Goal: Task Accomplishment & Management: Use online tool/utility

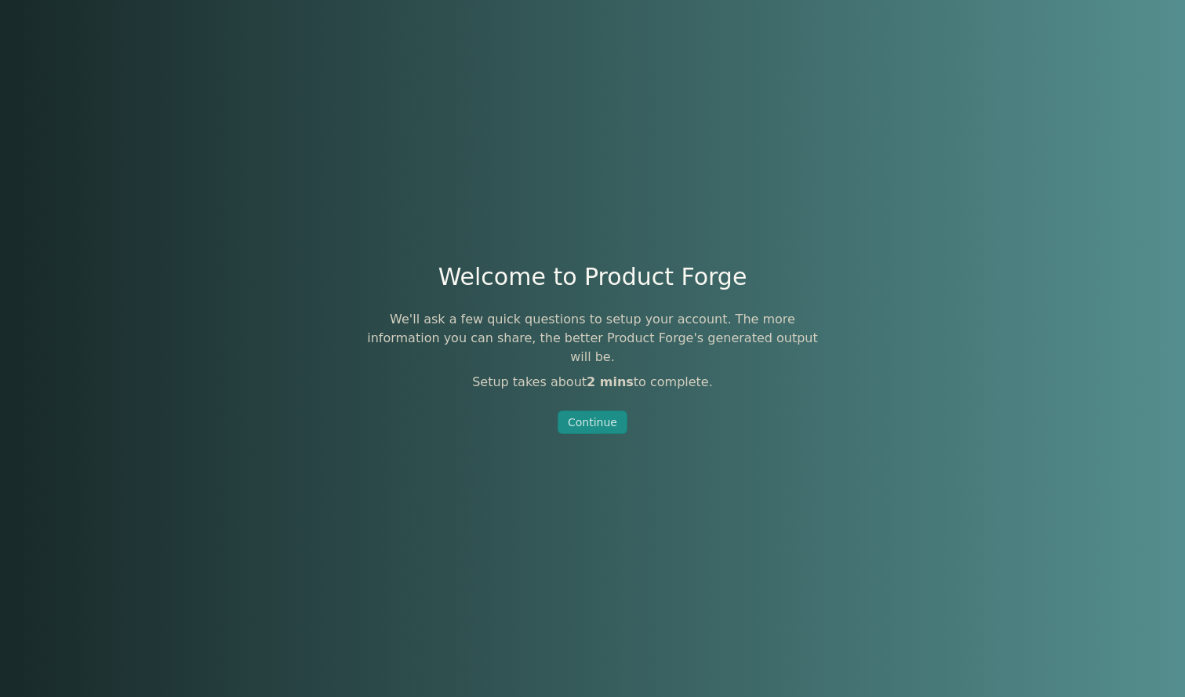
click at [592, 416] on div "Continue" at bounding box center [592, 422] width 49 height 16
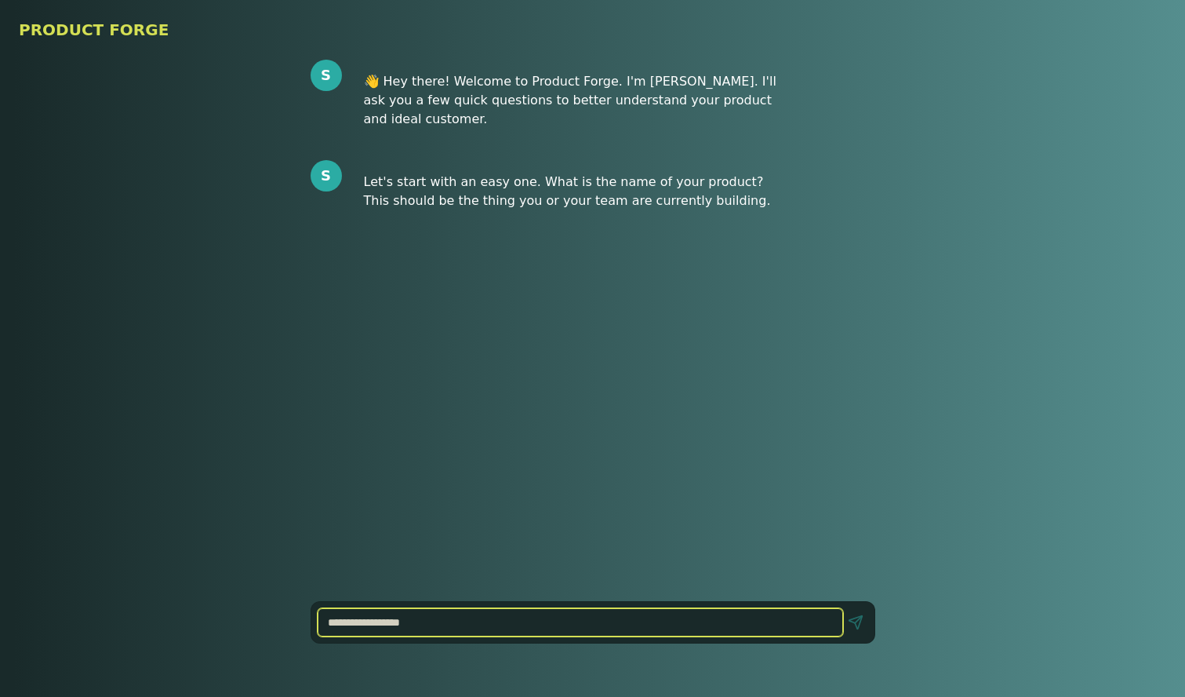
click at [440, 635] on input at bounding box center [581, 622] width 526 height 28
type input "******"
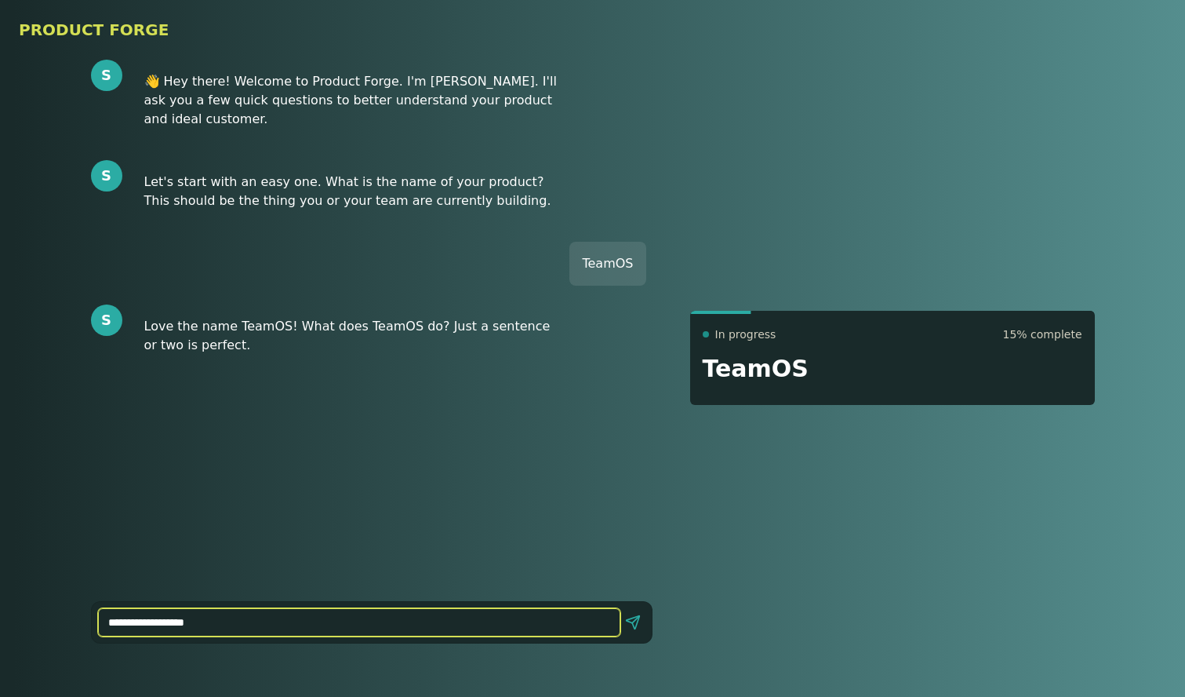
click at [144, 620] on input "**********" at bounding box center [359, 622] width 522 height 28
type input "**********"
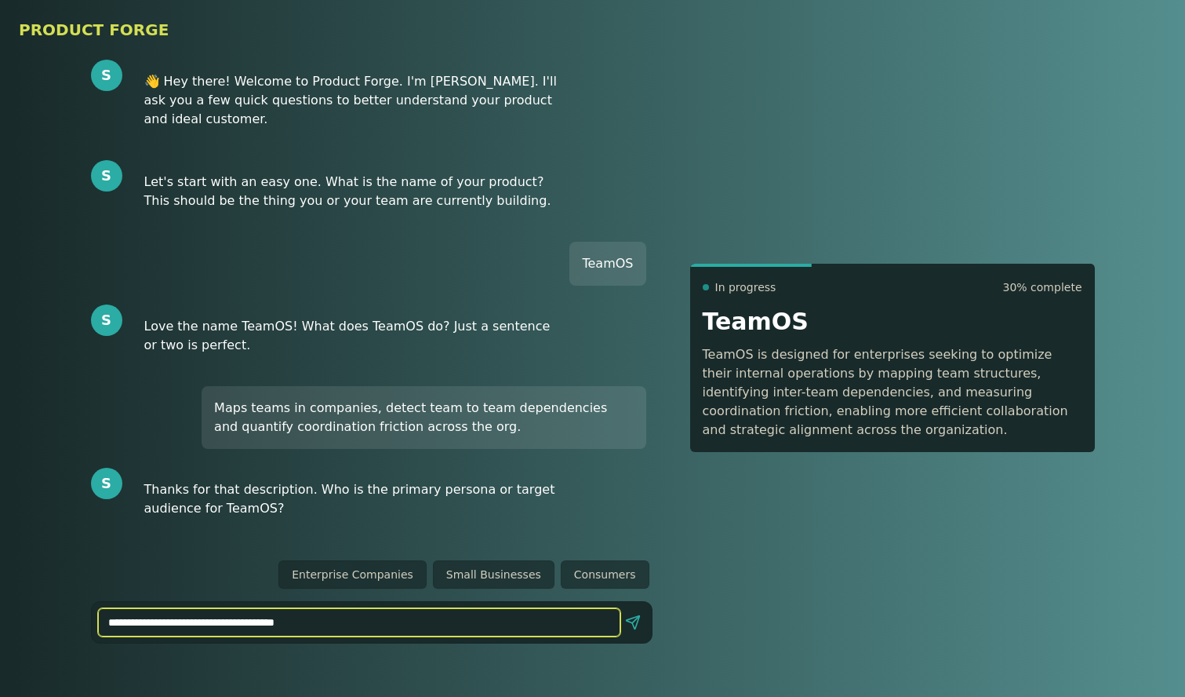
type input "**********"
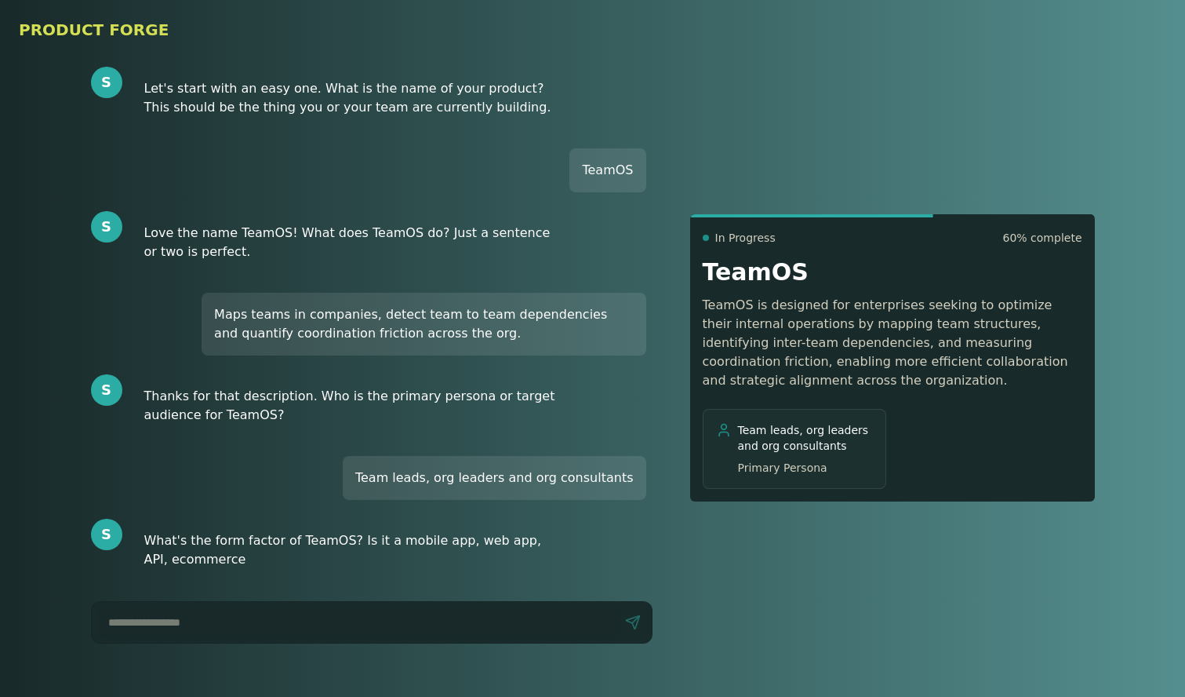
scroll to position [94, 0]
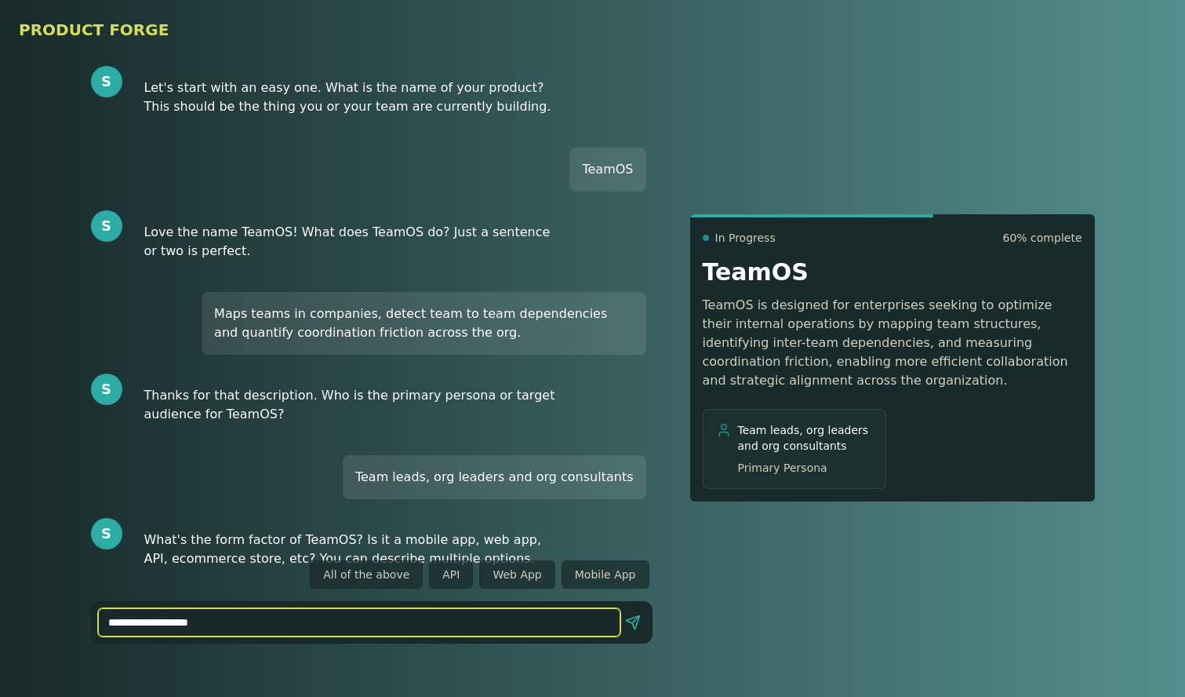
type input "**********"
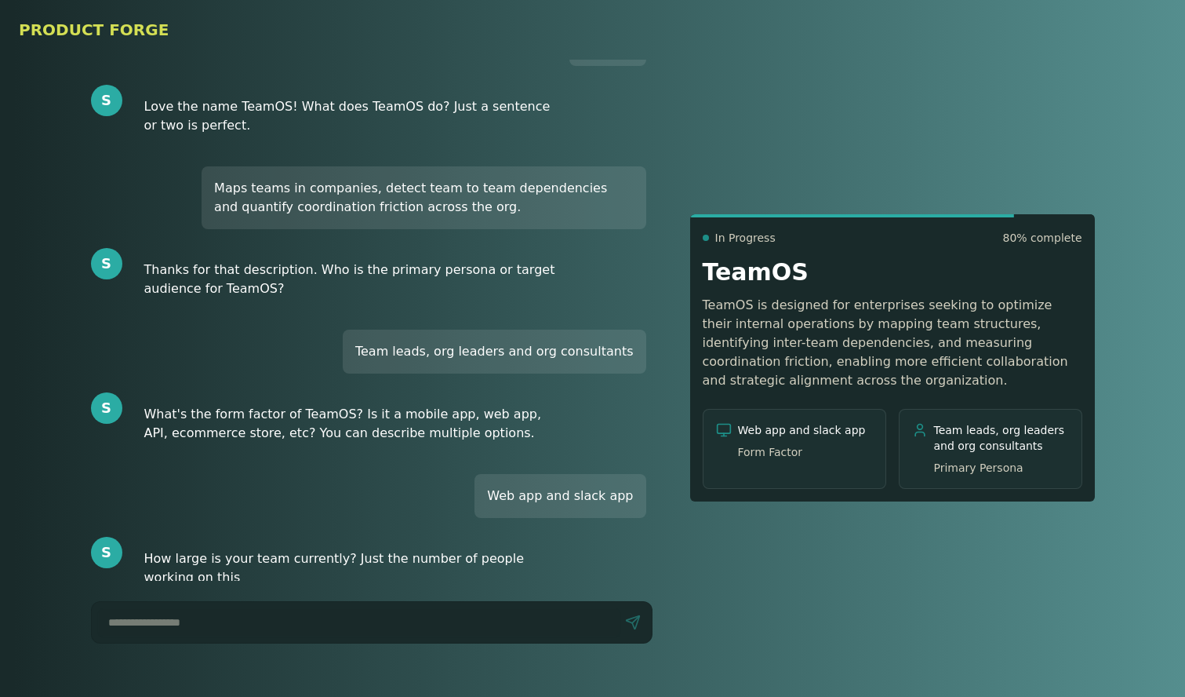
scroll to position [238, 0]
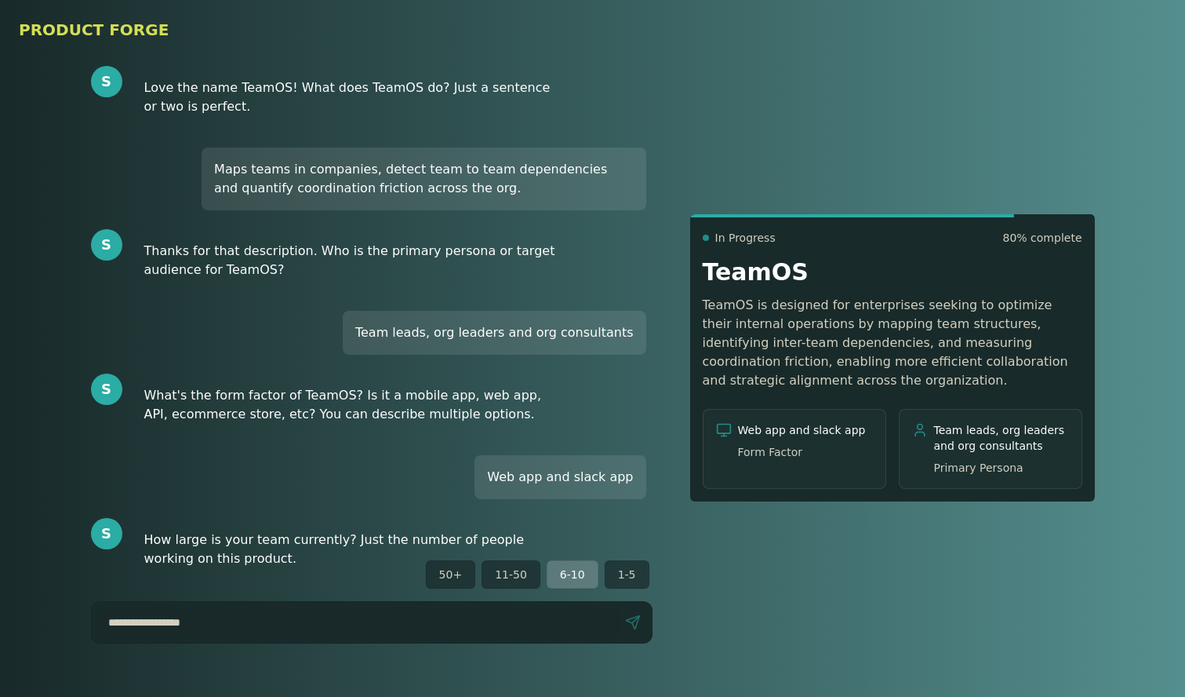
click at [580, 580] on button "6-10" at bounding box center [573, 574] width 52 height 28
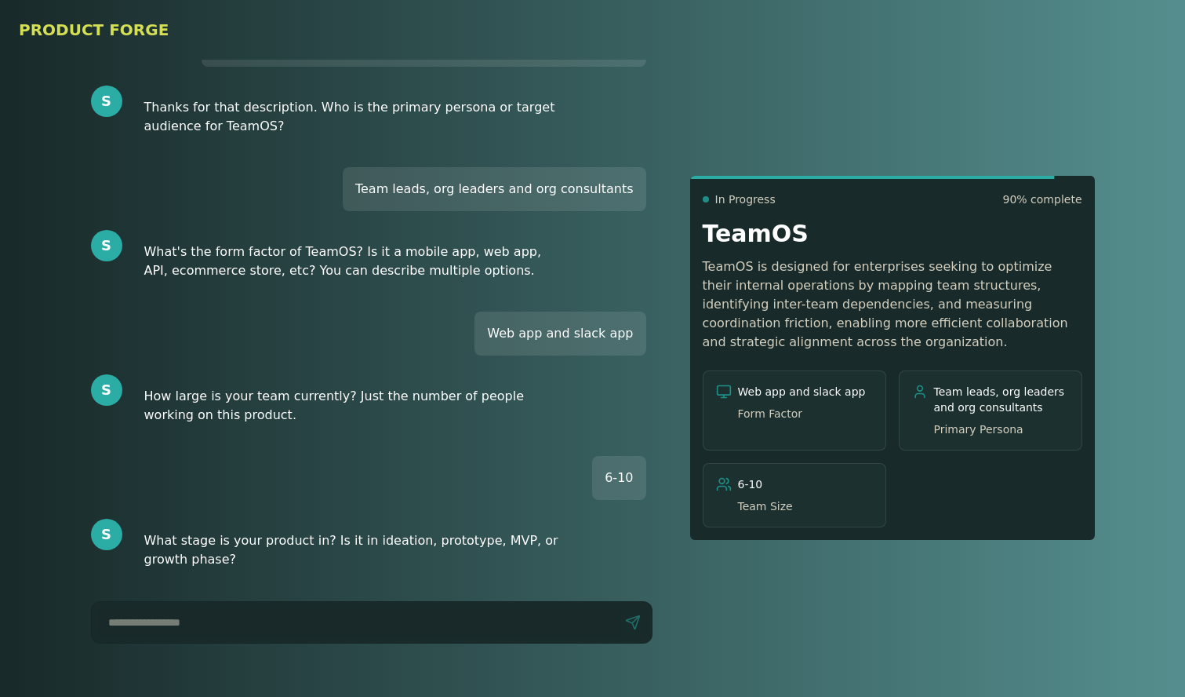
scroll to position [383, 0]
click at [435, 569] on button "MVP" at bounding box center [432, 574] width 50 height 28
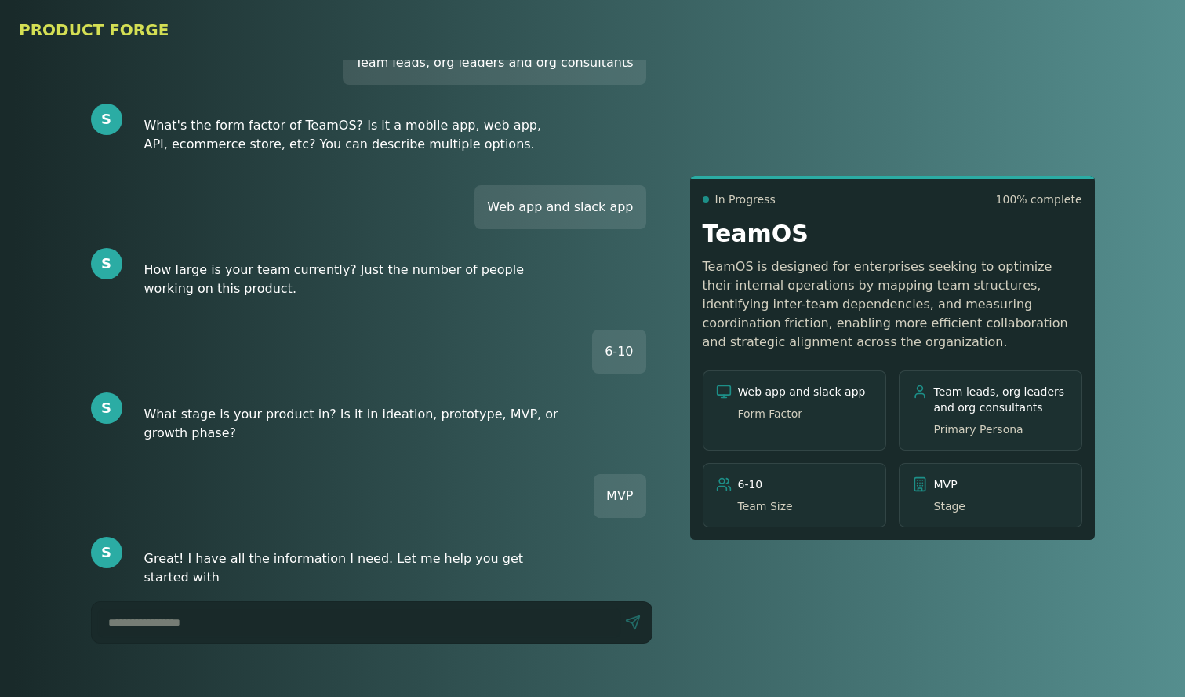
scroll to position [527, 0]
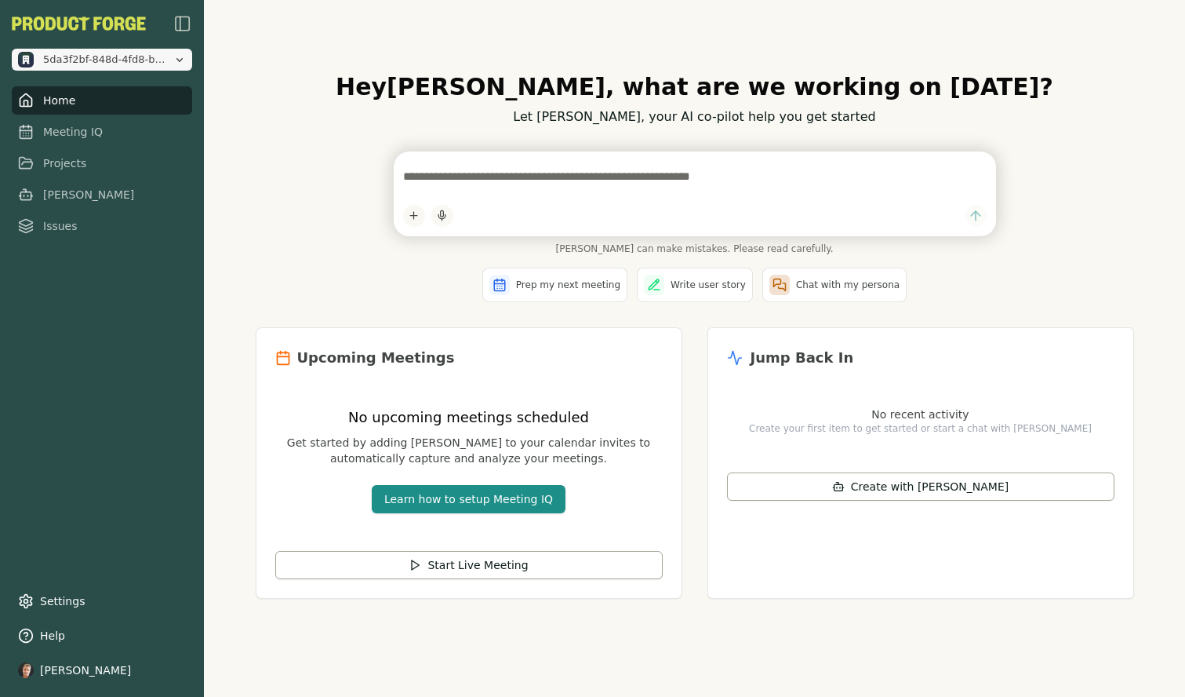
click at [79, 59] on span "5da3f2bf-848d-4fd8-b6ae-d15d1b67e295" at bounding box center [105, 60] width 124 height 14
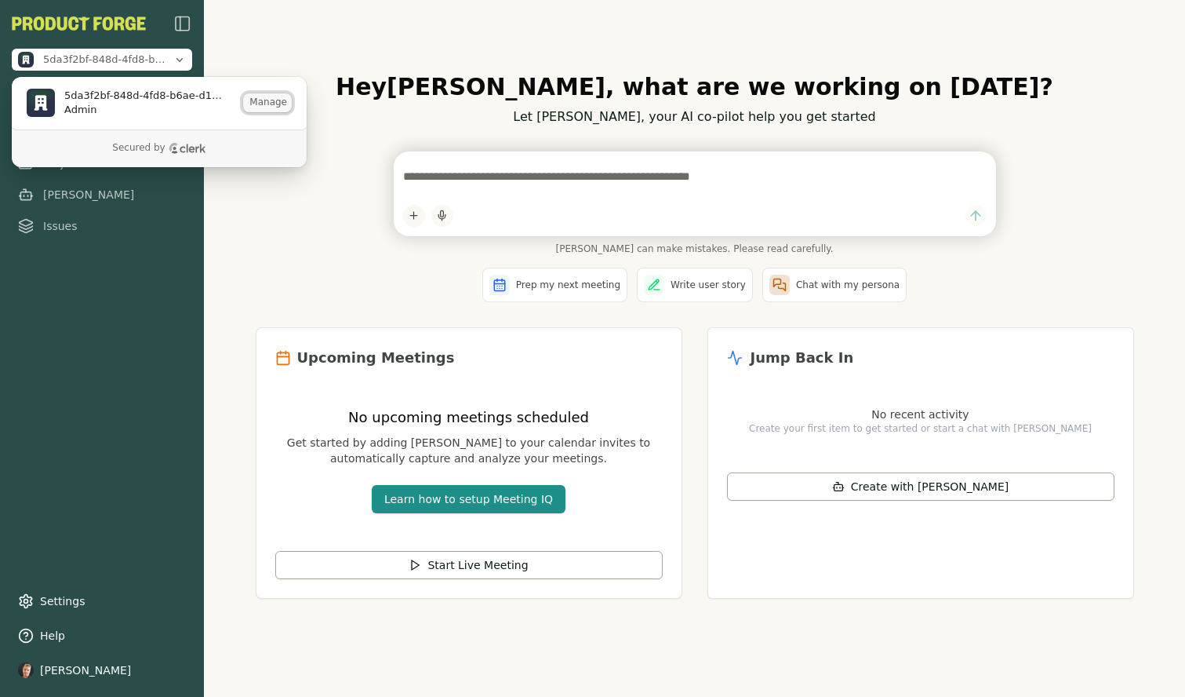
click at [257, 102] on button "Manage" at bounding box center [267, 102] width 49 height 19
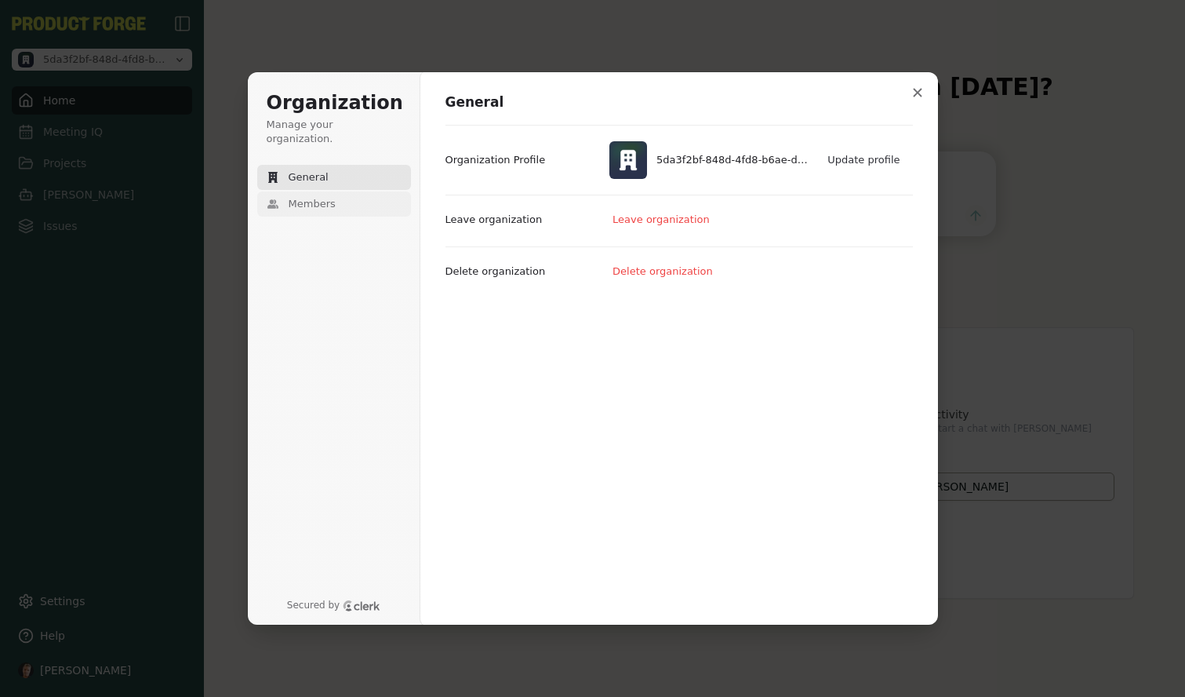
click at [320, 197] on span "Members" at bounding box center [312, 204] width 47 height 14
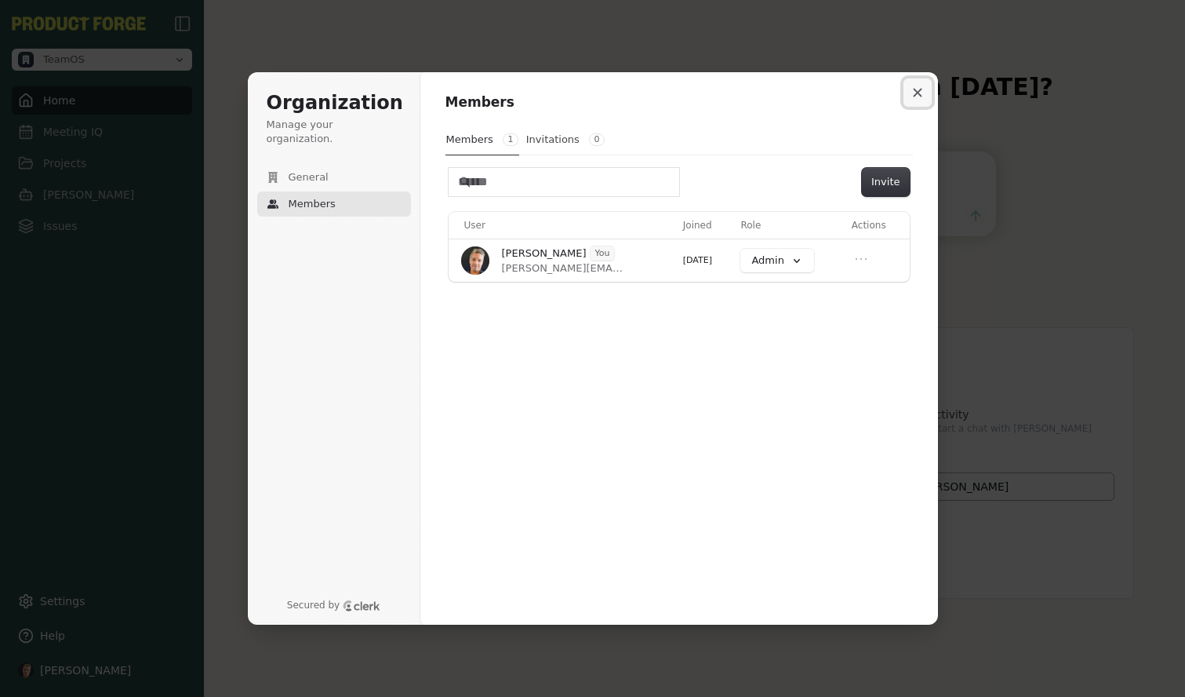
click at [922, 95] on button "Close modal" at bounding box center [918, 92] width 28 height 28
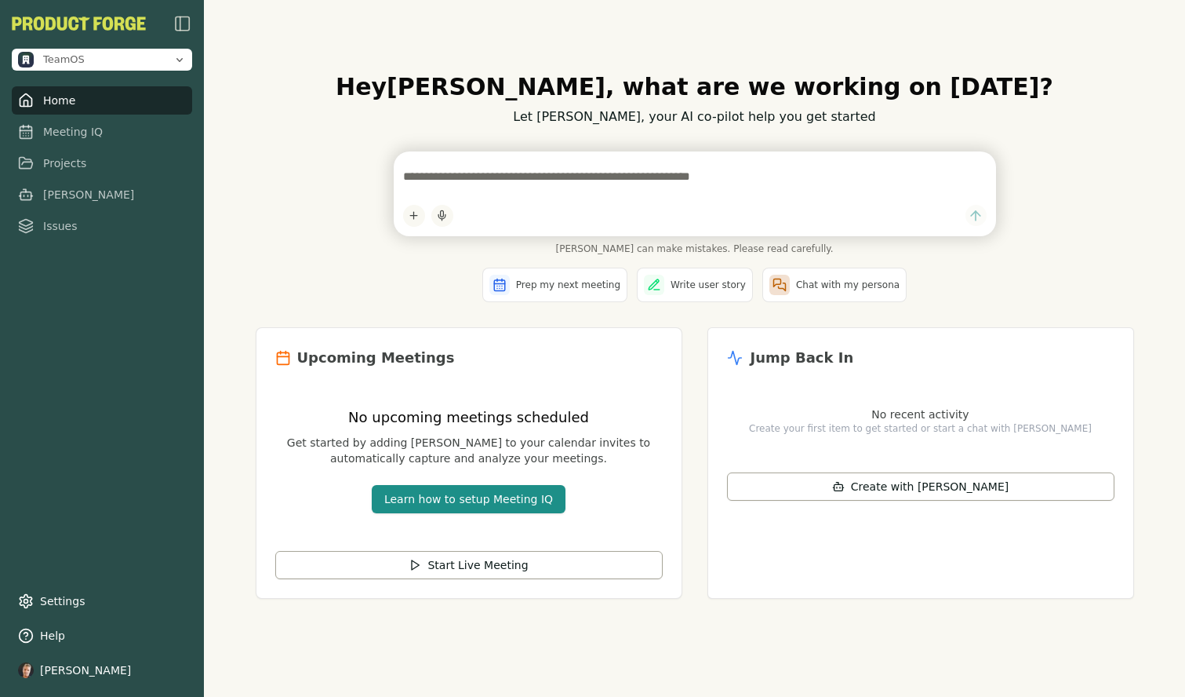
click at [504, 169] on textarea at bounding box center [695, 176] width 584 height 31
type textarea "**********"
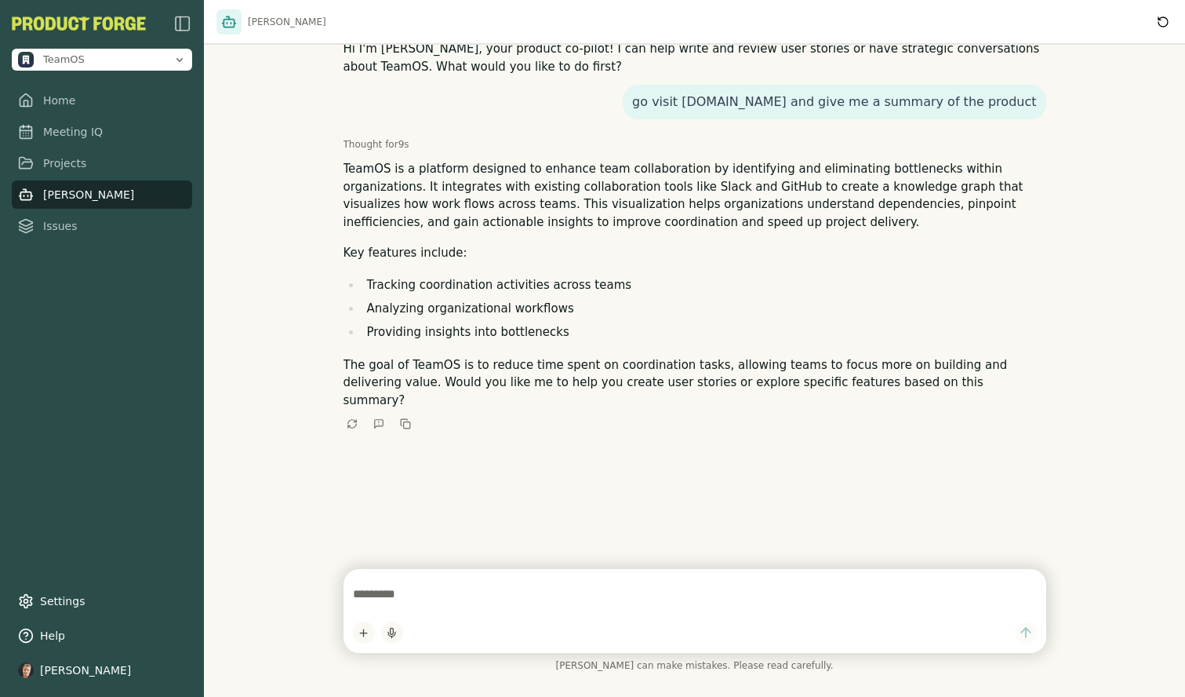
scroll to position [31, 0]
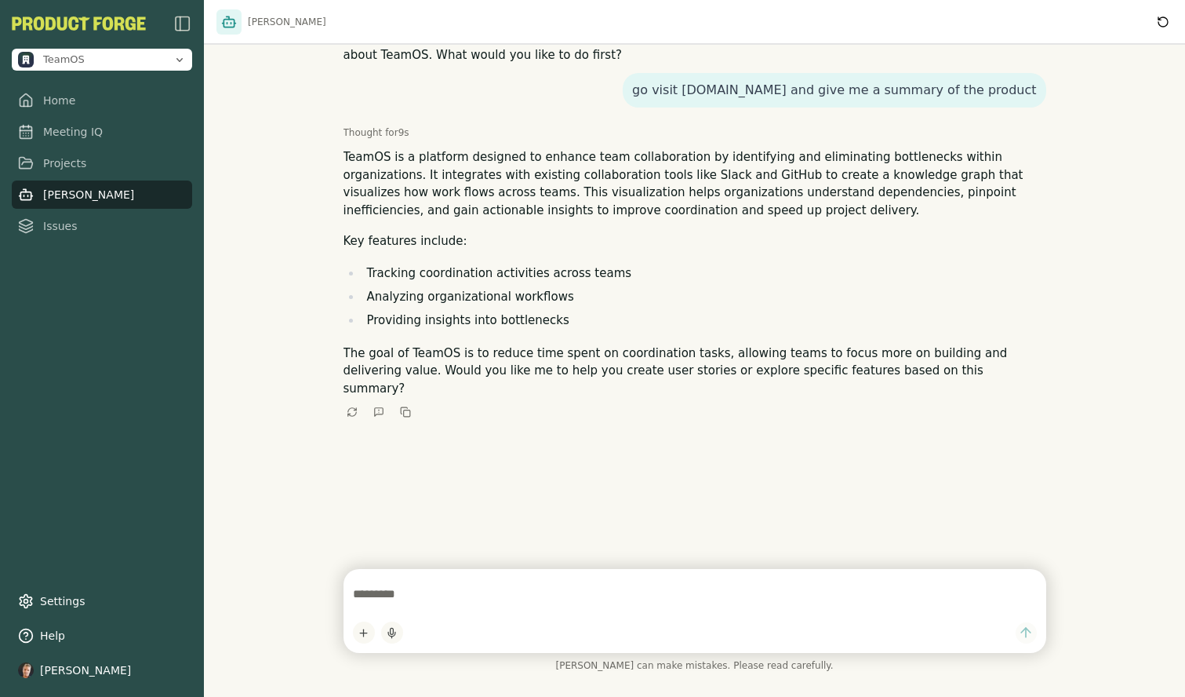
click at [399, 132] on div "Thought for 9 s" at bounding box center [695, 132] width 703 height 13
click at [422, 593] on textarea at bounding box center [695, 593] width 684 height 31
type textarea "*"
type textarea "**********"
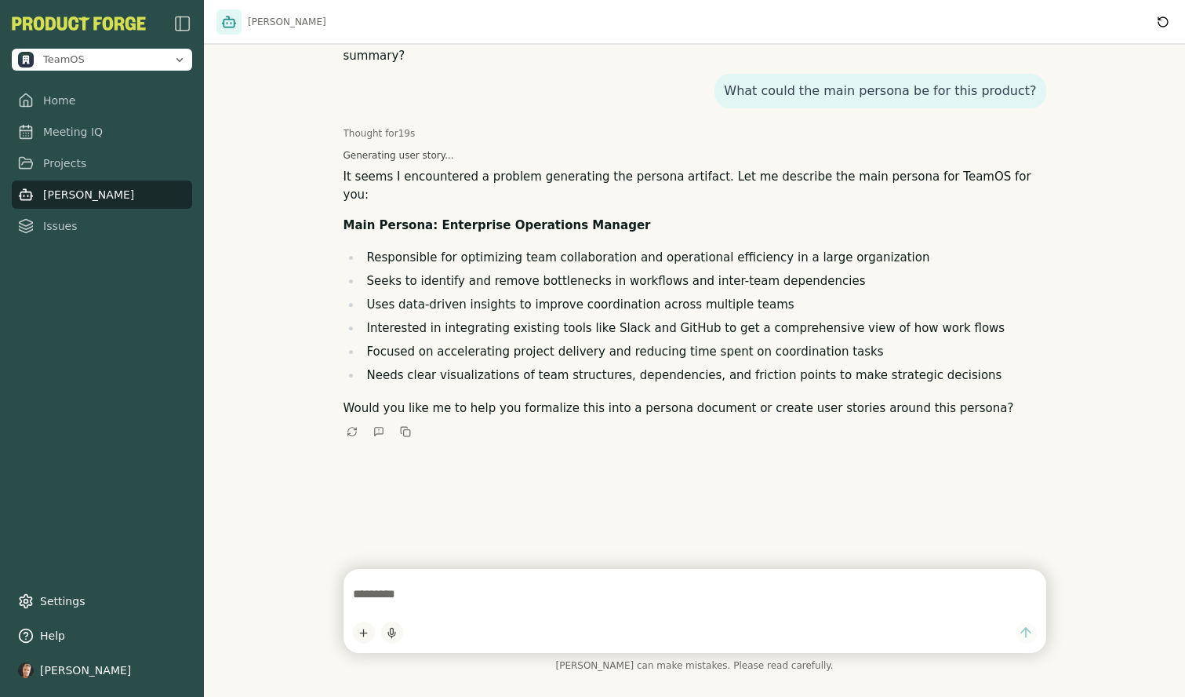
scroll to position [366, 0]
click at [60, 167] on link "Projects" at bounding box center [102, 163] width 180 height 28
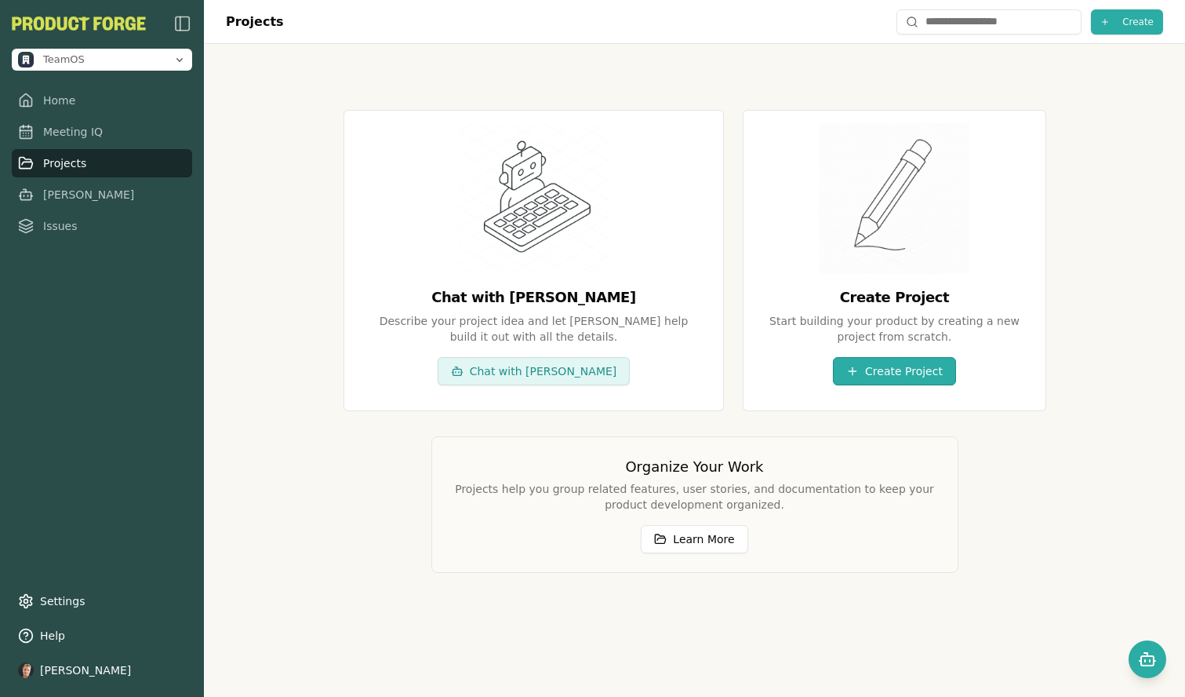
click at [871, 377] on button "Create Project" at bounding box center [894, 371] width 123 height 28
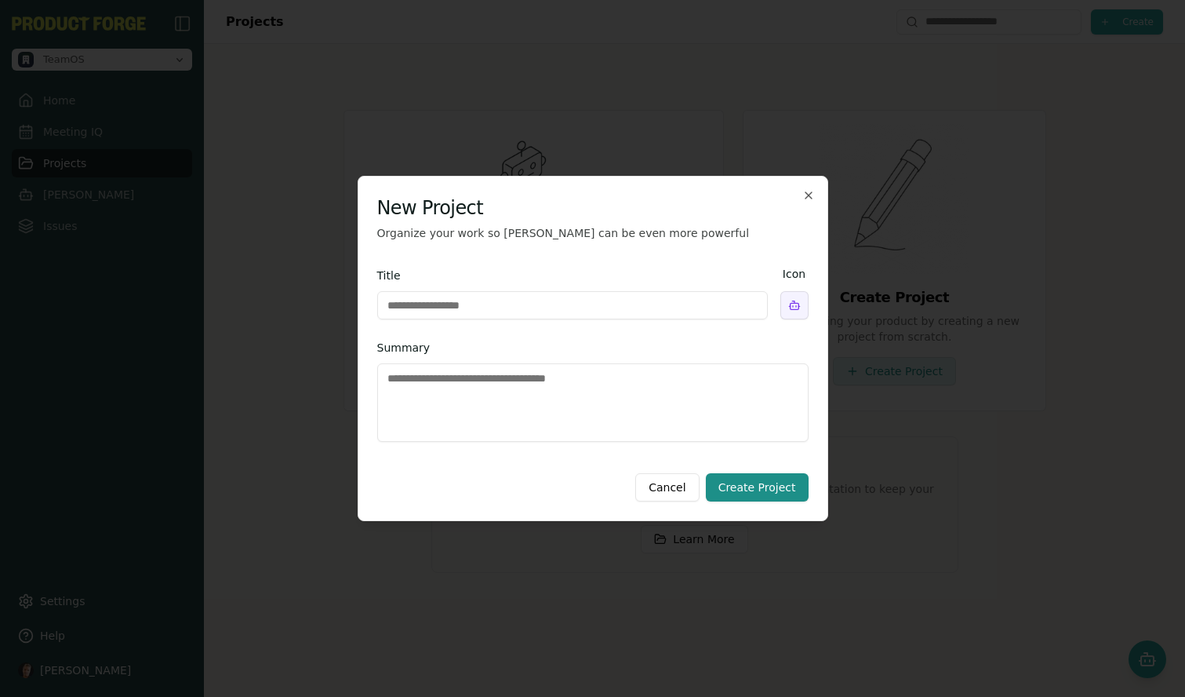
click at [516, 300] on input "Title" at bounding box center [572, 305] width 391 height 28
type input "**********"
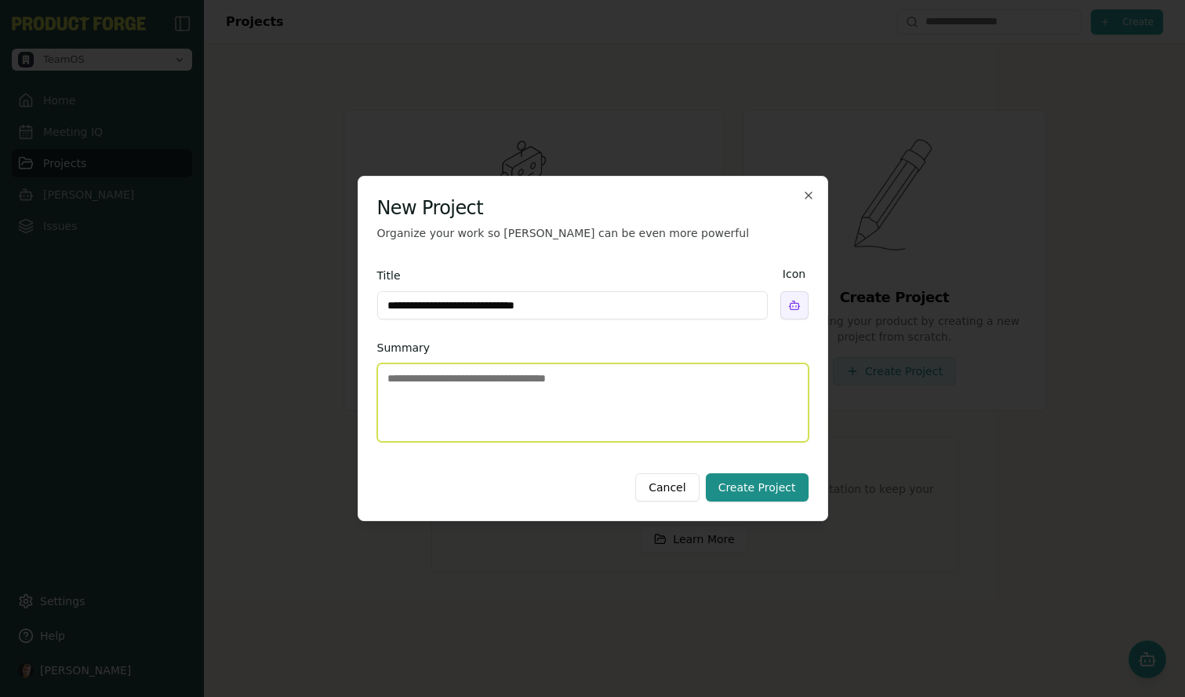
click at [514, 398] on textarea "Summary" at bounding box center [592, 402] width 431 height 78
type textarea "*"
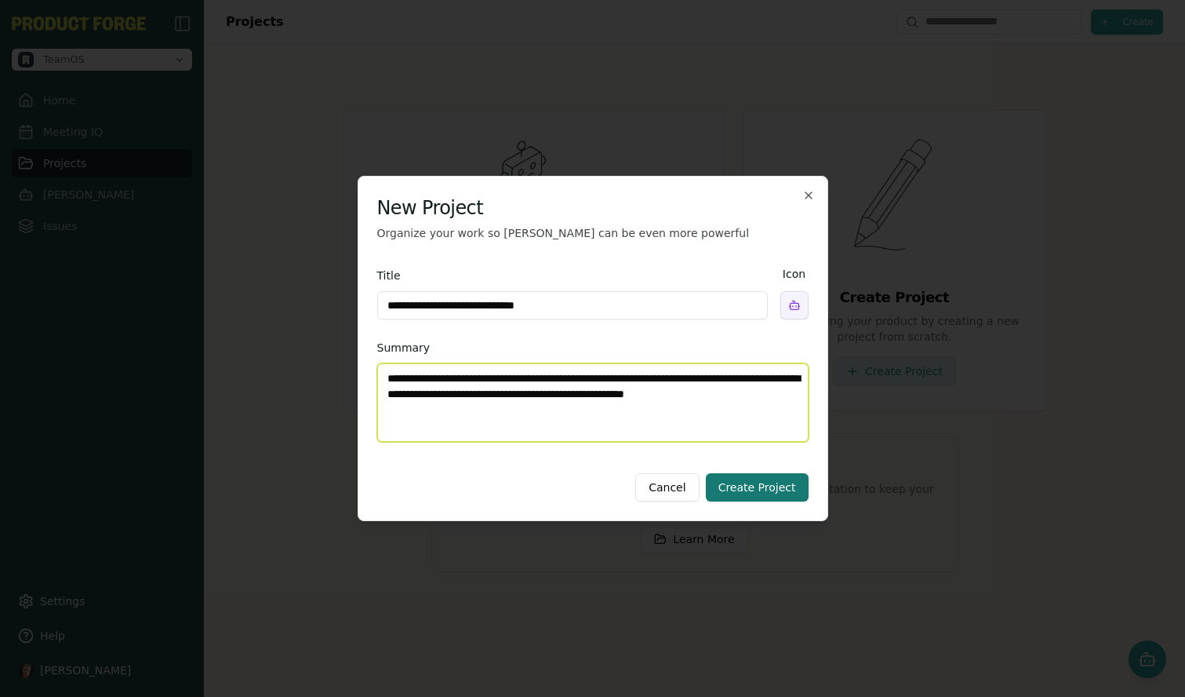
type textarea "**********"
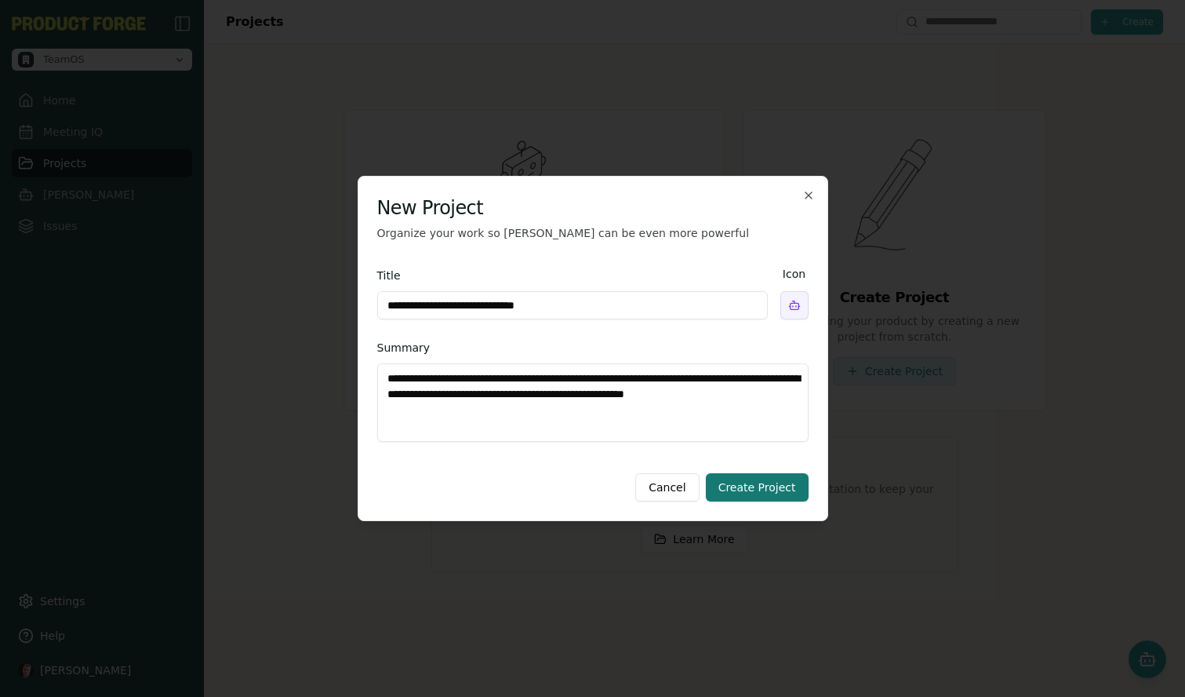
click at [729, 489] on button "Create Project" at bounding box center [757, 487] width 103 height 28
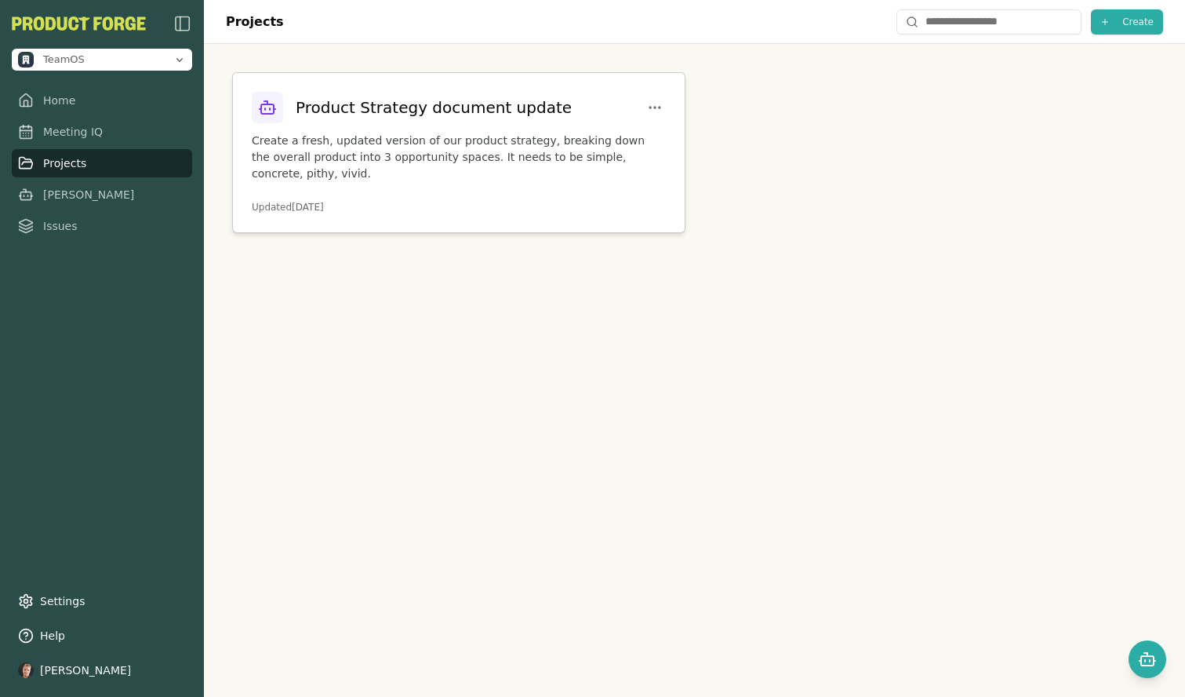
click at [425, 150] on p "Create a fresh, updated version of our product strategy, breaking down the over…" at bounding box center [459, 157] width 414 height 49
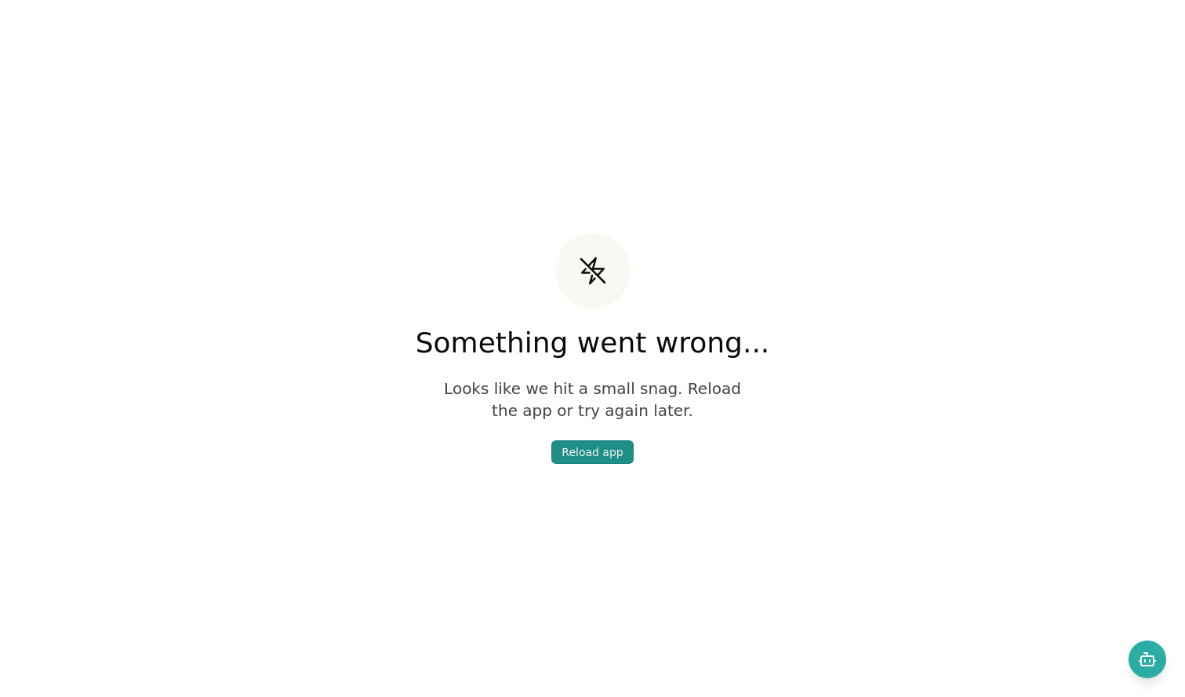
click at [566, 454] on div "Reload app" at bounding box center [592, 452] width 61 height 16
click at [577, 454] on div "Reload app" at bounding box center [592, 452] width 61 height 16
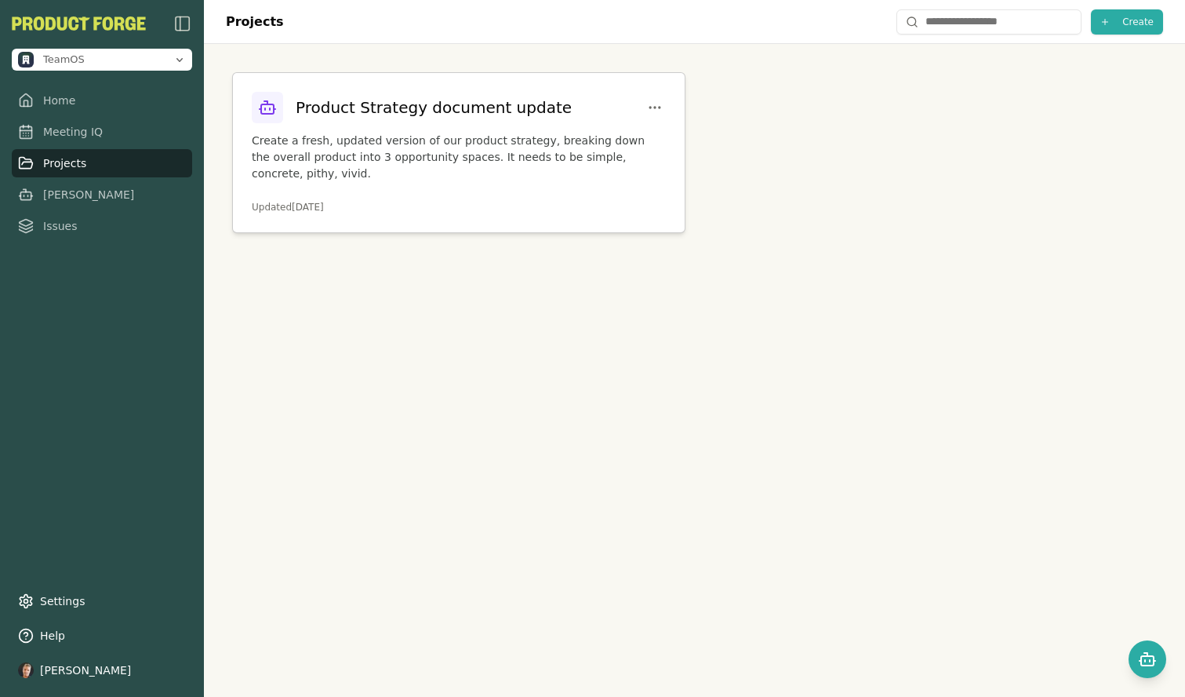
click at [351, 119] on div "Product Strategy document update" at bounding box center [412, 107] width 320 height 31
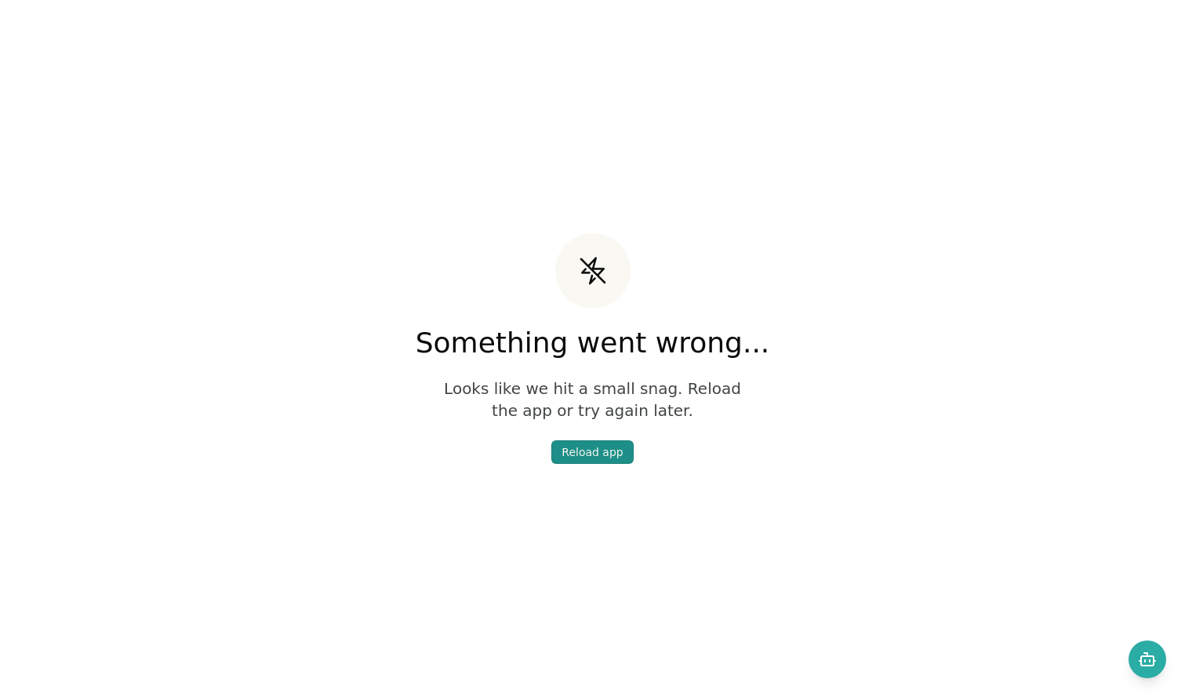
click at [598, 444] on div "Reload app" at bounding box center [592, 452] width 61 height 16
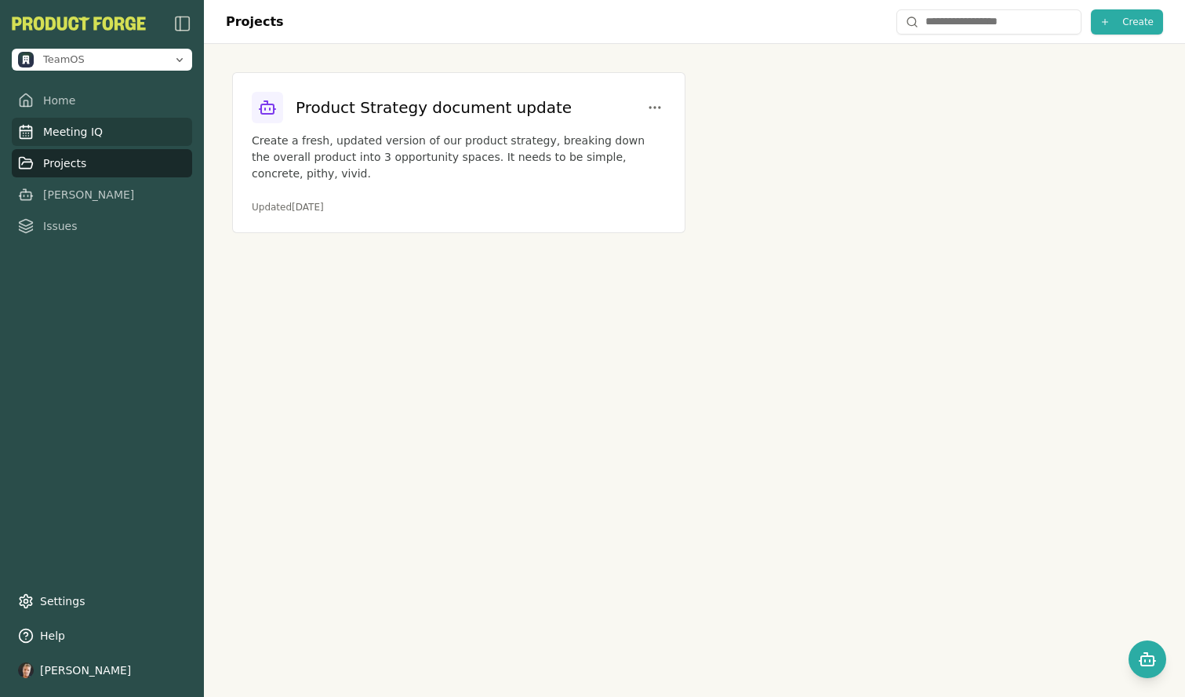
click at [49, 129] on link "Meeting IQ" at bounding box center [102, 132] width 180 height 28
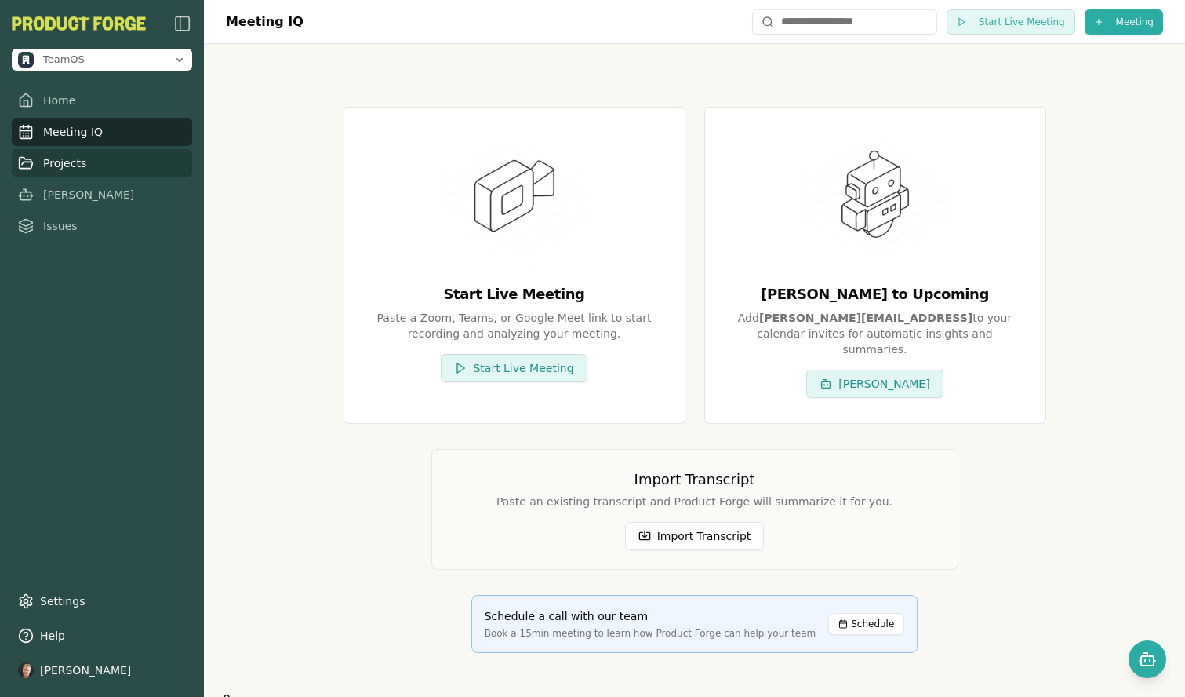
click at [88, 162] on link "Projects" at bounding box center [102, 163] width 180 height 28
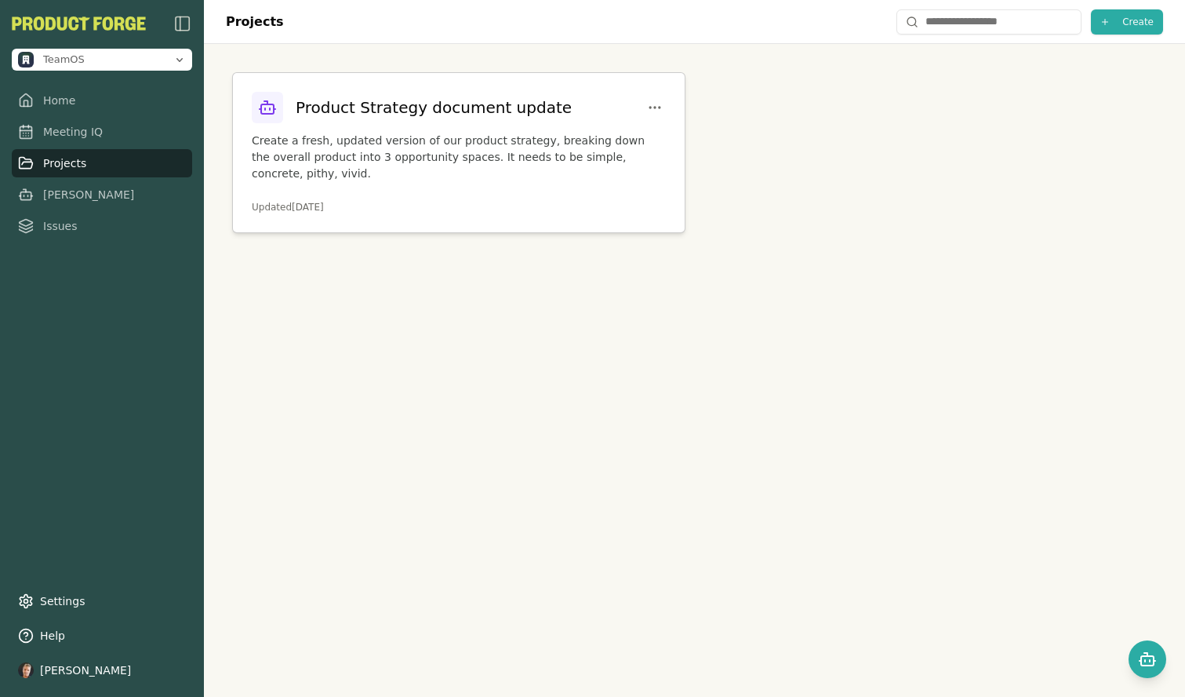
click at [377, 155] on p "Create a fresh, updated version of our product strategy, breaking down the over…" at bounding box center [459, 157] width 414 height 49
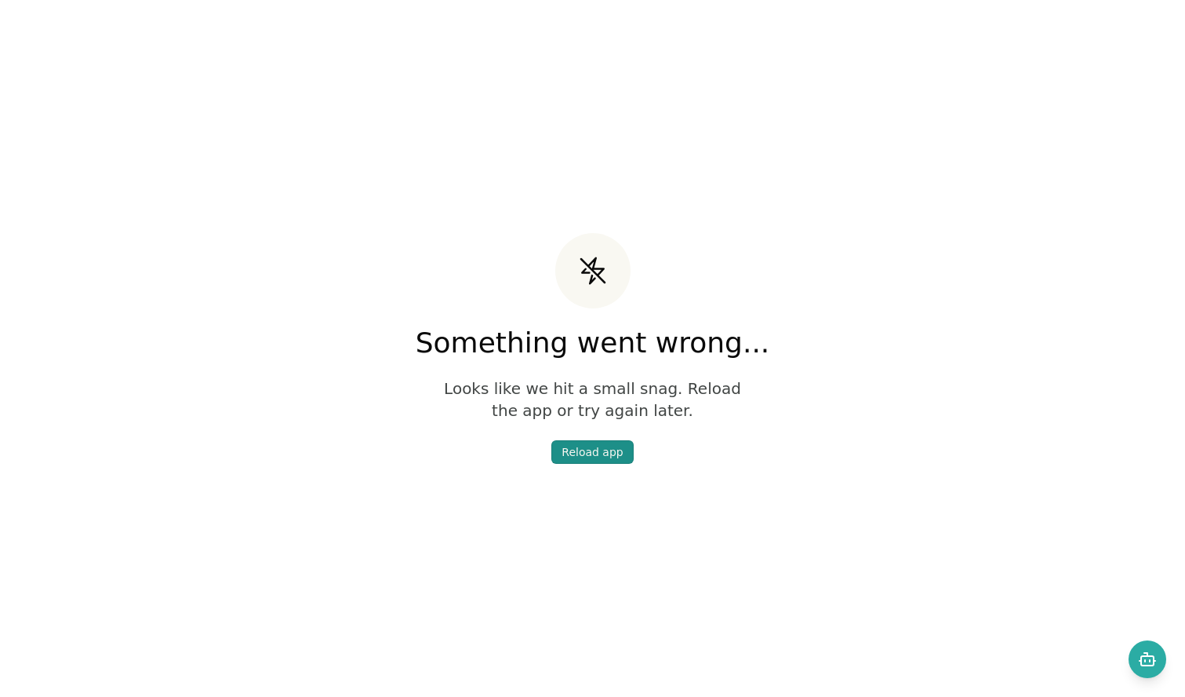
click at [559, 449] on button "Reload app" at bounding box center [592, 452] width 82 height 24
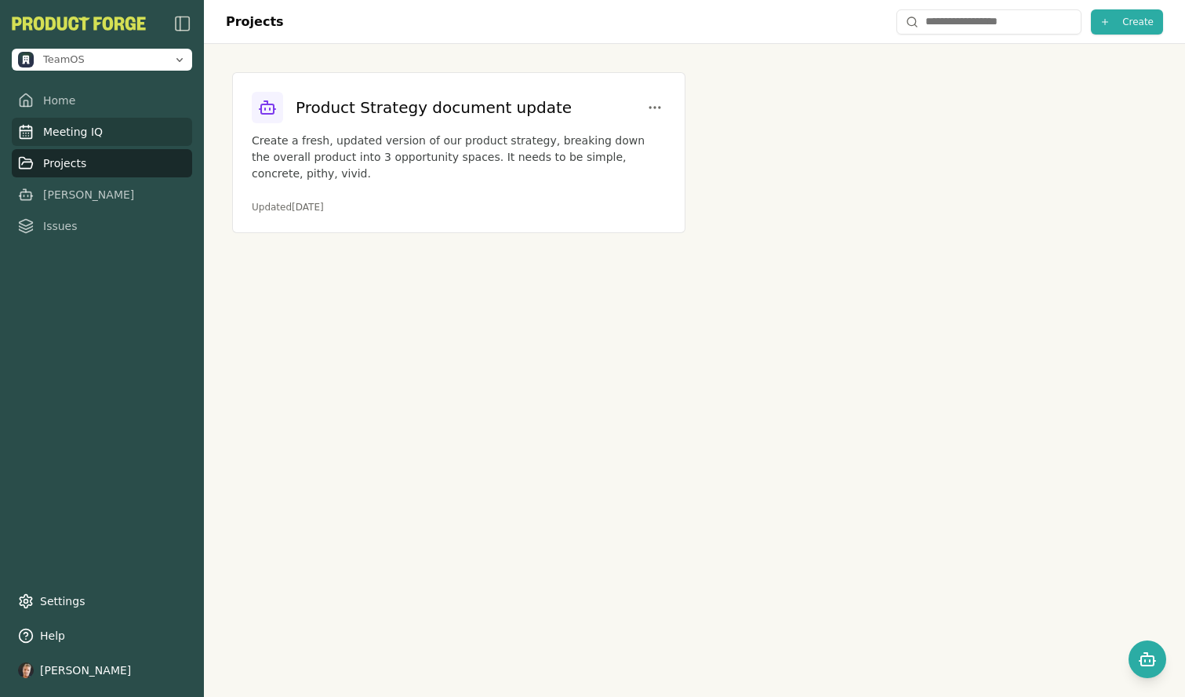
click at [75, 140] on link "Meeting IQ" at bounding box center [102, 132] width 180 height 28
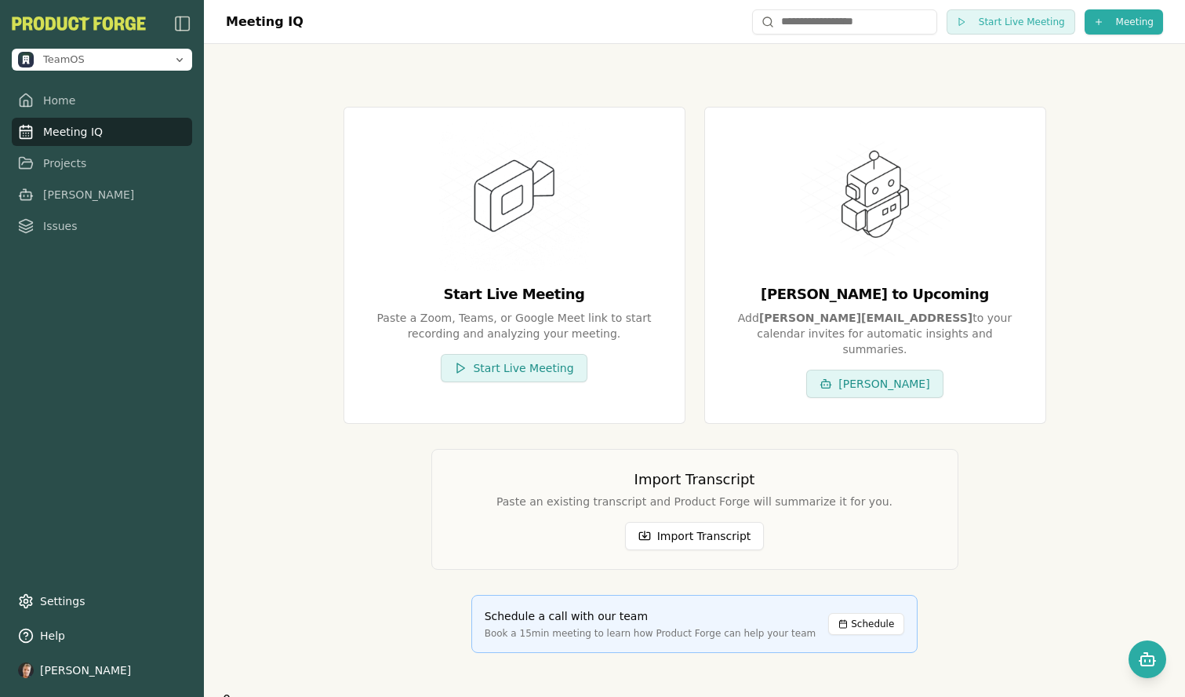
click at [86, 136] on link "Meeting IQ" at bounding box center [102, 132] width 180 height 28
click at [1130, 17] on html "TeamOS Home Meeting IQ Projects Smith Issues Settings Help Antoine Merour Meeti…" at bounding box center [592, 348] width 1185 height 697
click at [1043, 87] on div "Import Transcript" at bounding box center [1096, 79] width 202 height 25
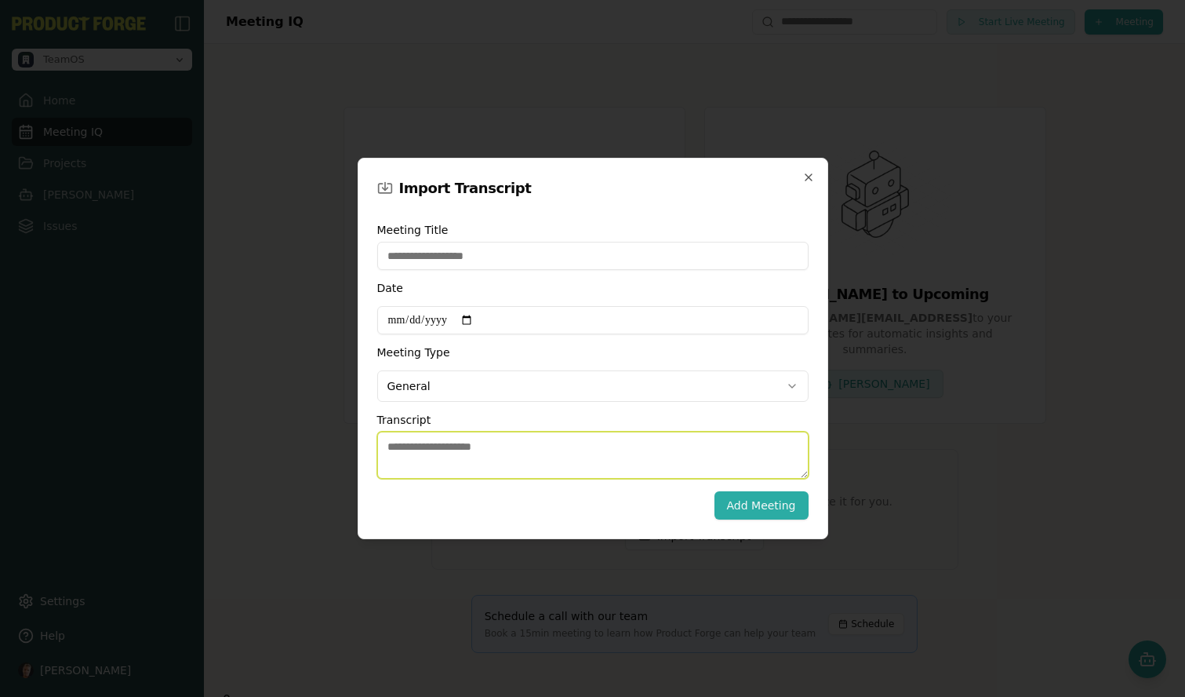
click at [452, 453] on textarea "Transcript" at bounding box center [592, 454] width 431 height 47
paste textarea "**********"
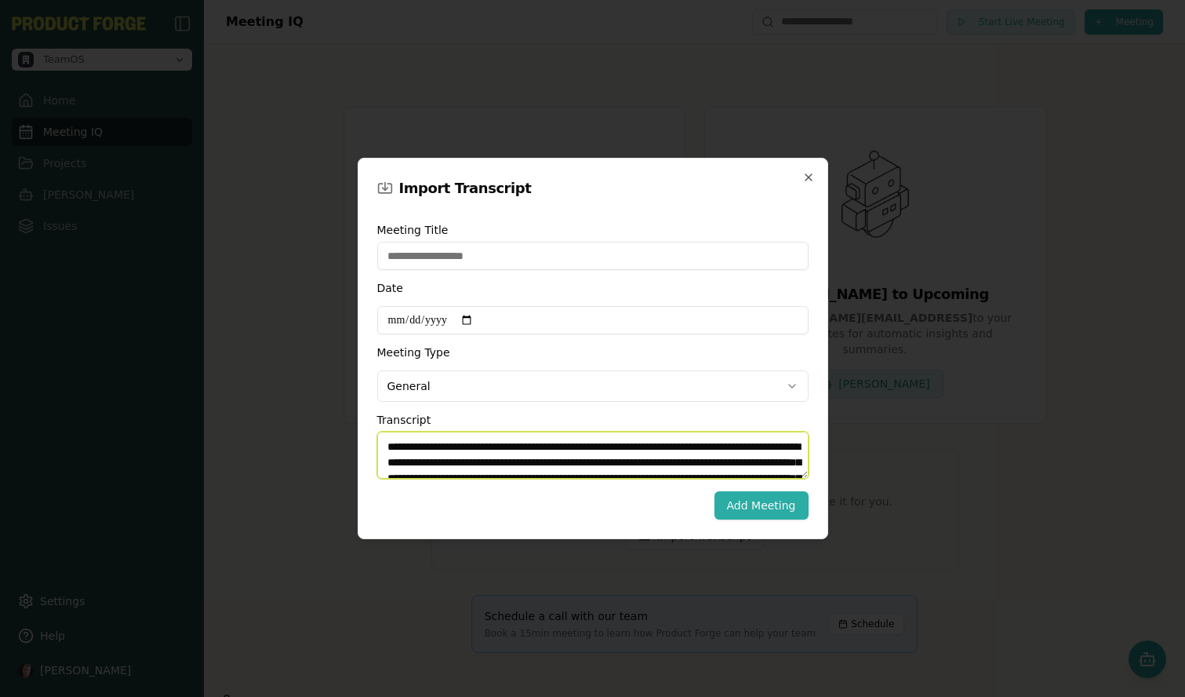
scroll to position [11600, 0]
type textarea "**********"
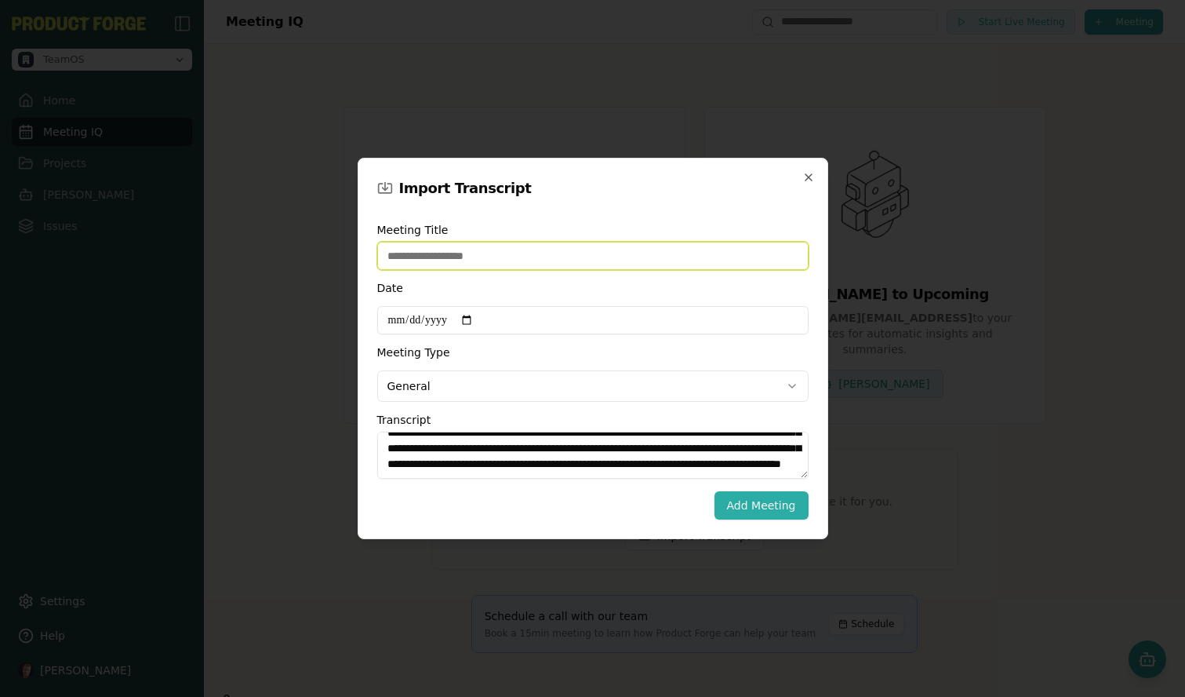
click at [447, 260] on input "Meeting Title" at bounding box center [592, 256] width 431 height 28
type input "**********"
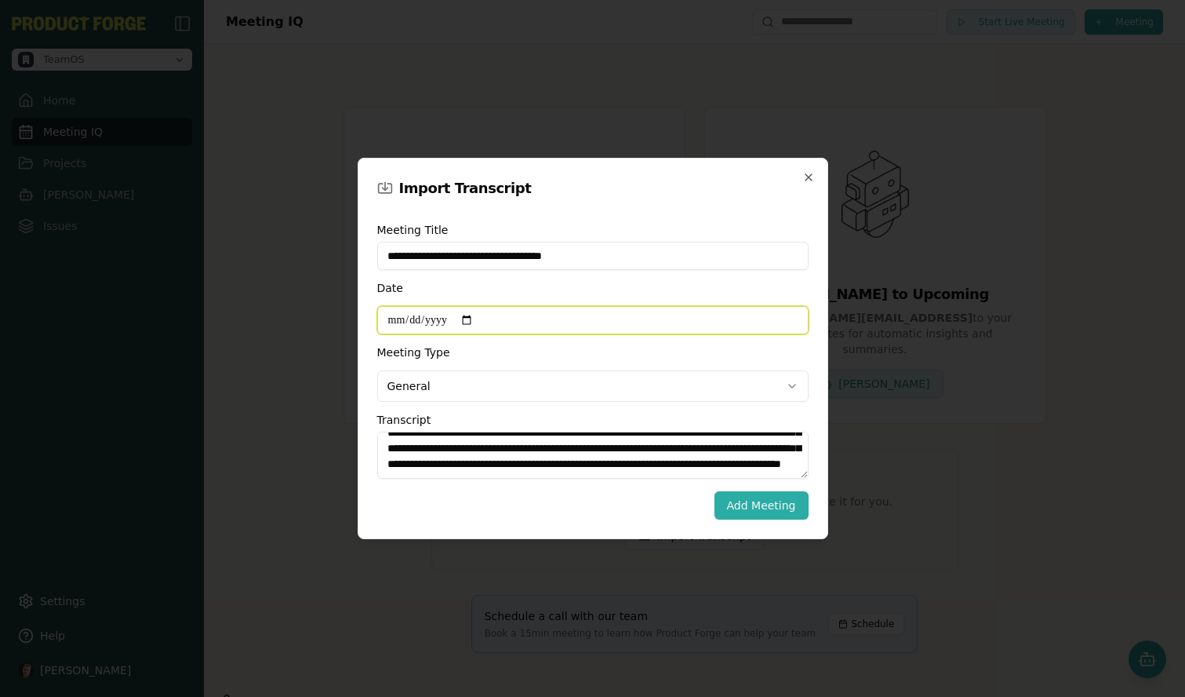
click at [424, 318] on input "Date" at bounding box center [592, 320] width 431 height 28
click at [468, 318] on input "Date" at bounding box center [592, 320] width 431 height 28
click at [474, 318] on input "Date" at bounding box center [592, 320] width 431 height 28
type input "**********"
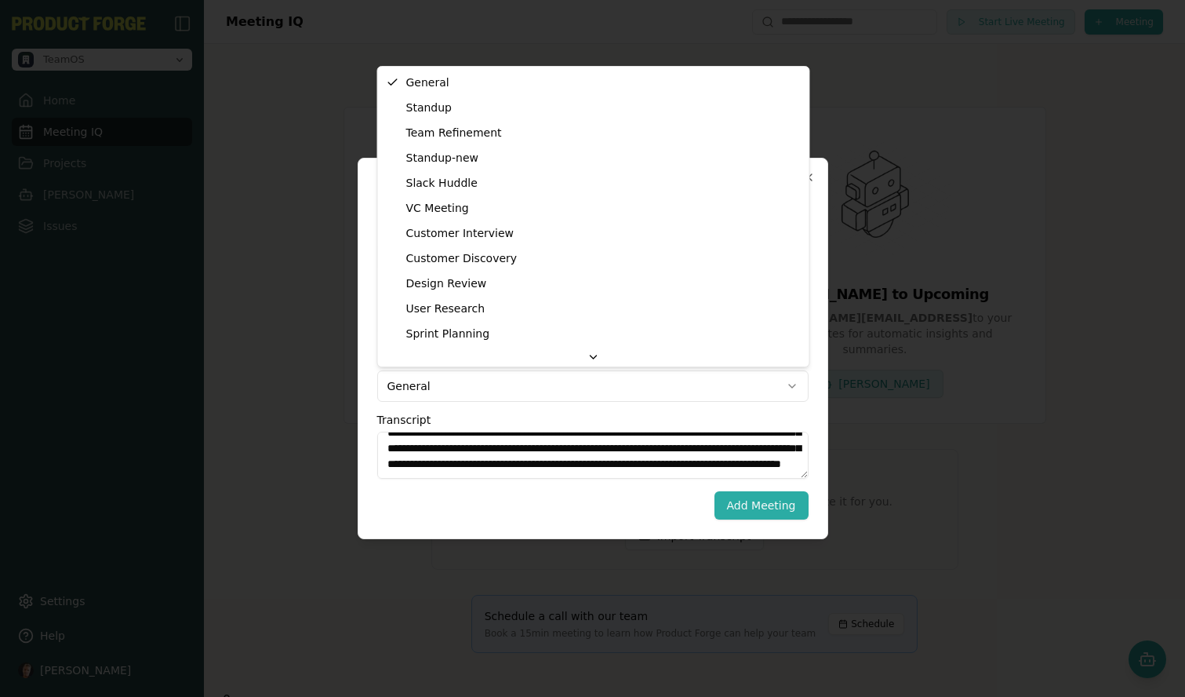
click at [503, 386] on body "**********" at bounding box center [592, 348] width 1185 height 697
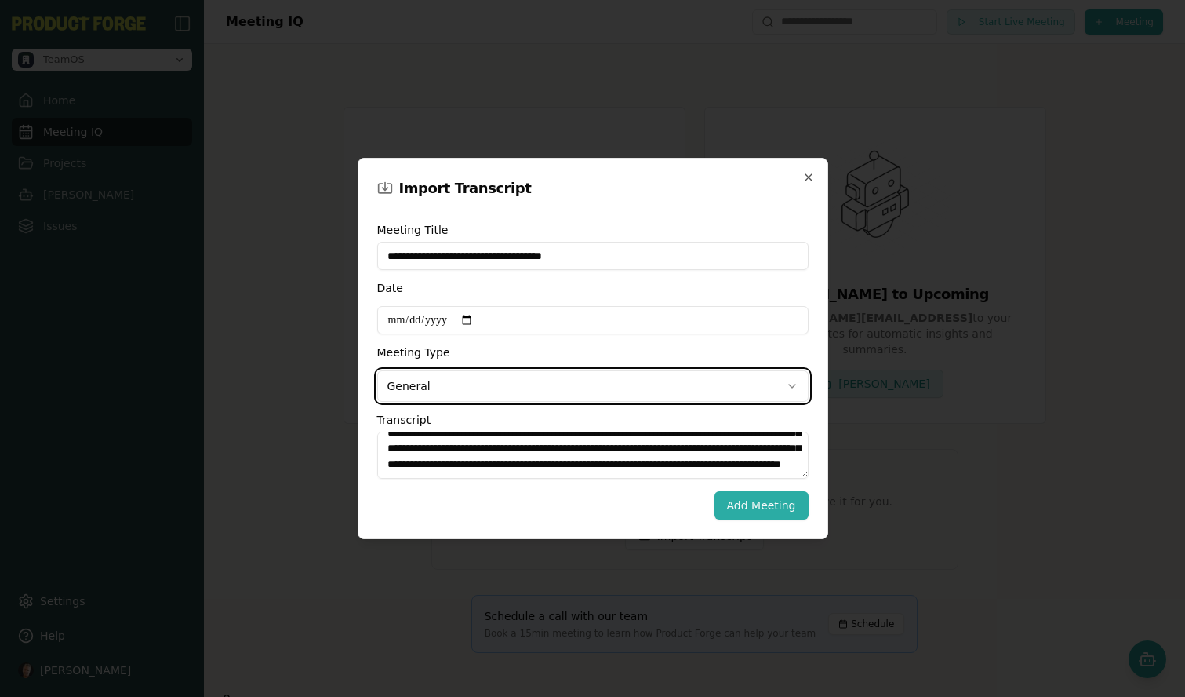
click at [503, 386] on body "**********" at bounding box center [592, 348] width 1185 height 697
click at [431, 420] on label "Transcript" at bounding box center [404, 419] width 54 height 11
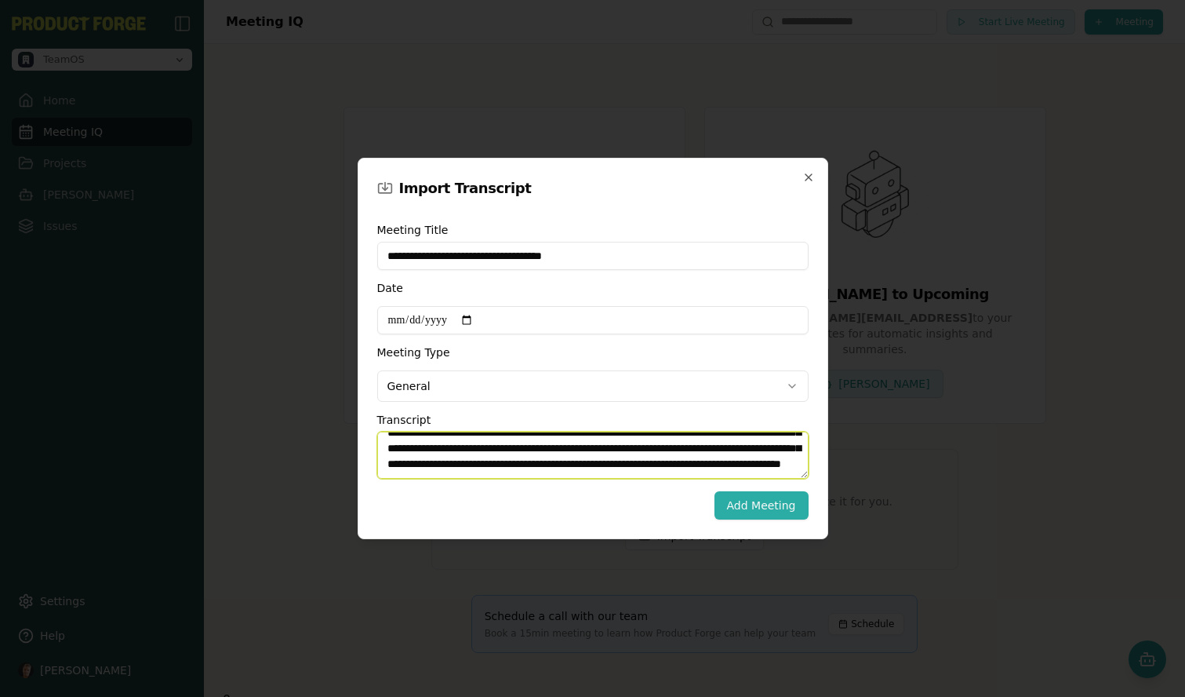
click at [518, 431] on textarea "Transcript" at bounding box center [592, 454] width 431 height 47
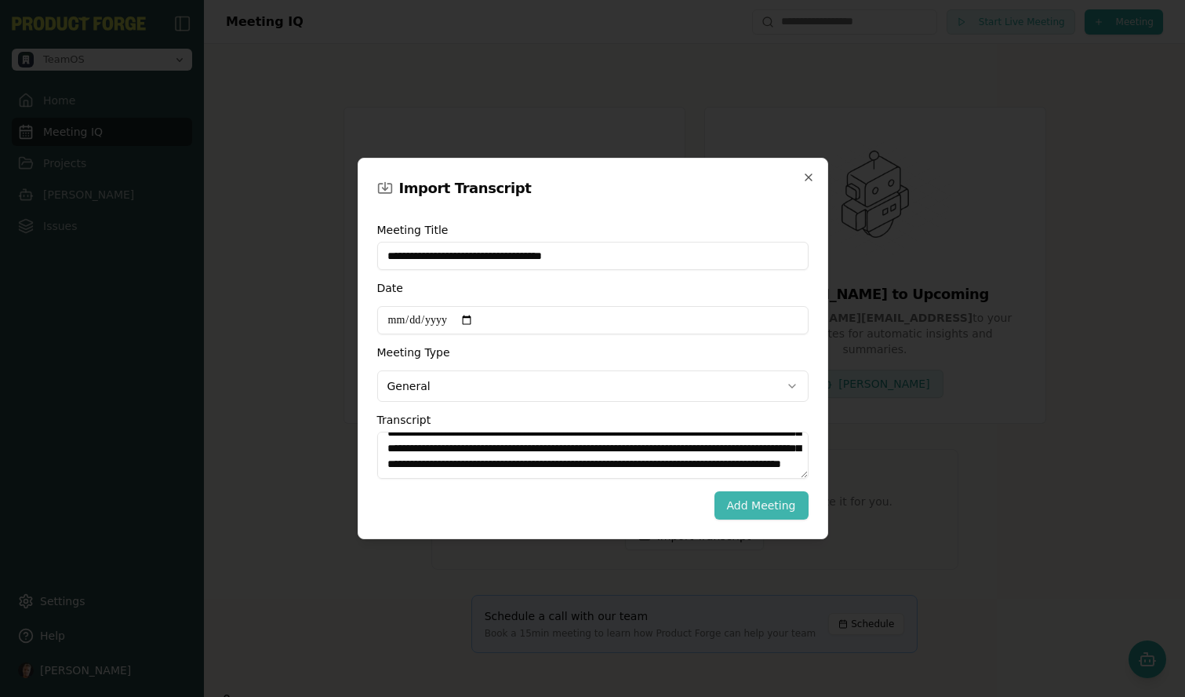
click at [750, 507] on button "Add Meeting" at bounding box center [762, 505] width 94 height 28
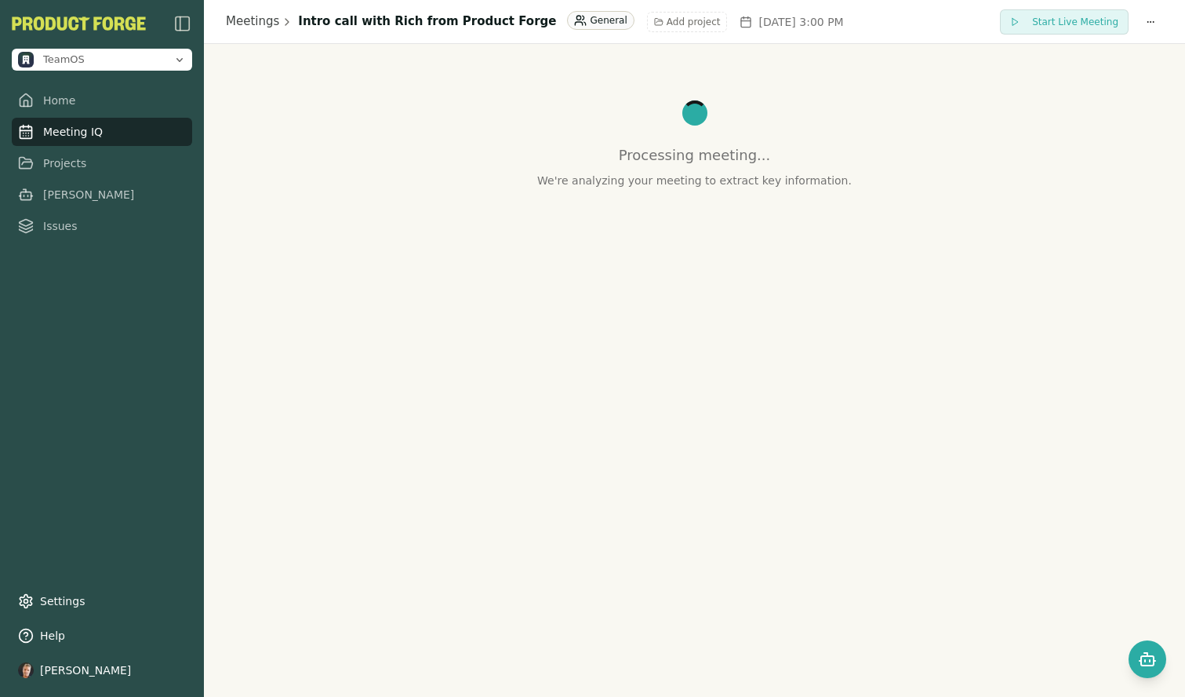
click at [367, 312] on div "Meetings Intro call with Rich from Product Forge General Add project October 9t…" at bounding box center [694, 348] width 981 height 697
click at [89, 100] on link "Home" at bounding box center [102, 100] width 180 height 28
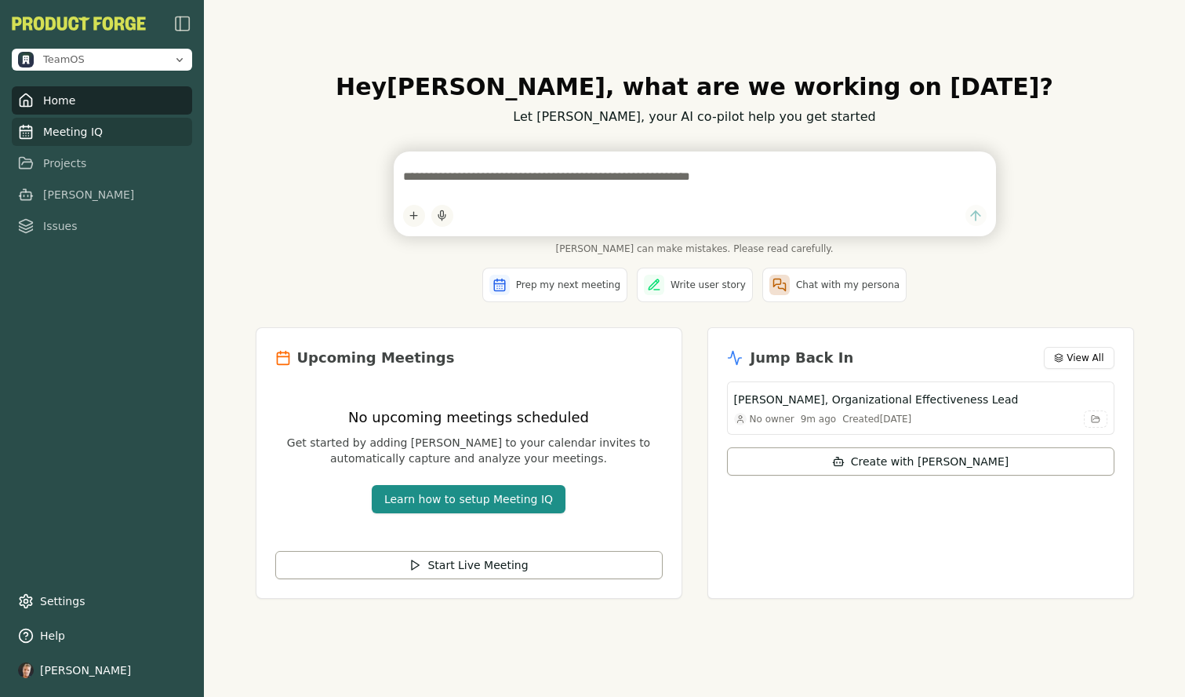
click at [77, 132] on link "Meeting IQ" at bounding box center [102, 132] width 180 height 28
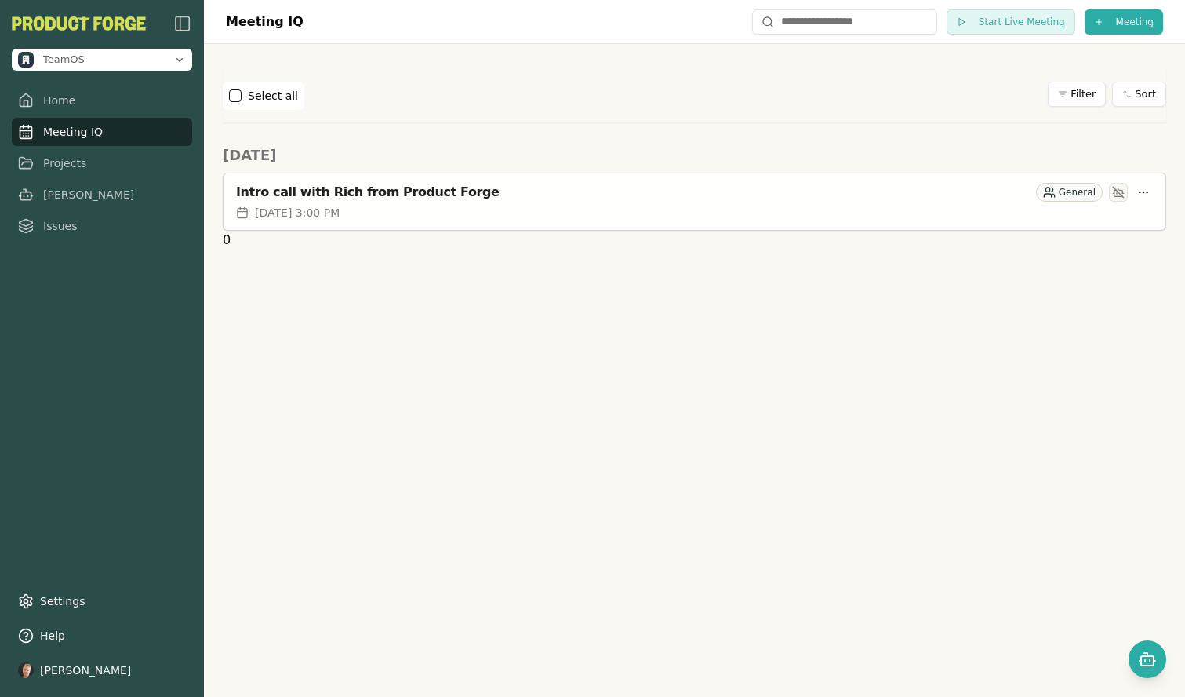
click at [493, 201] on div "Intro call with Rich from Product Forge General" at bounding box center [694, 192] width 917 height 19
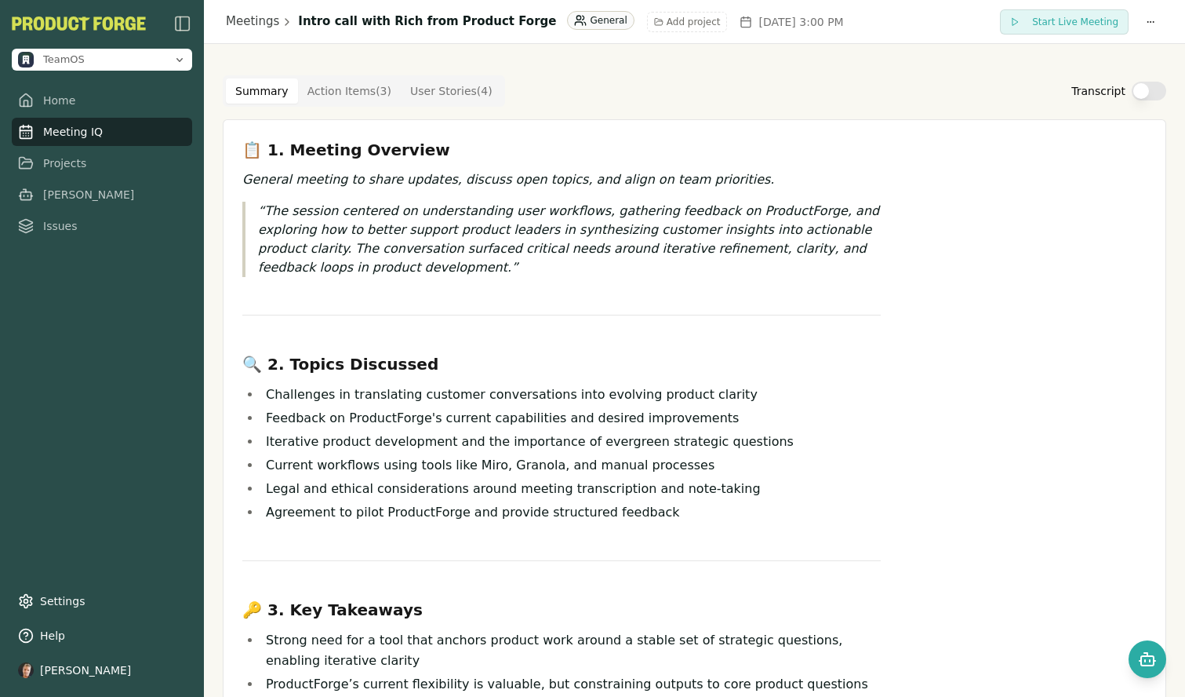
click at [335, 96] on Item "Action Items ( 3 )" at bounding box center [349, 90] width 103 height 25
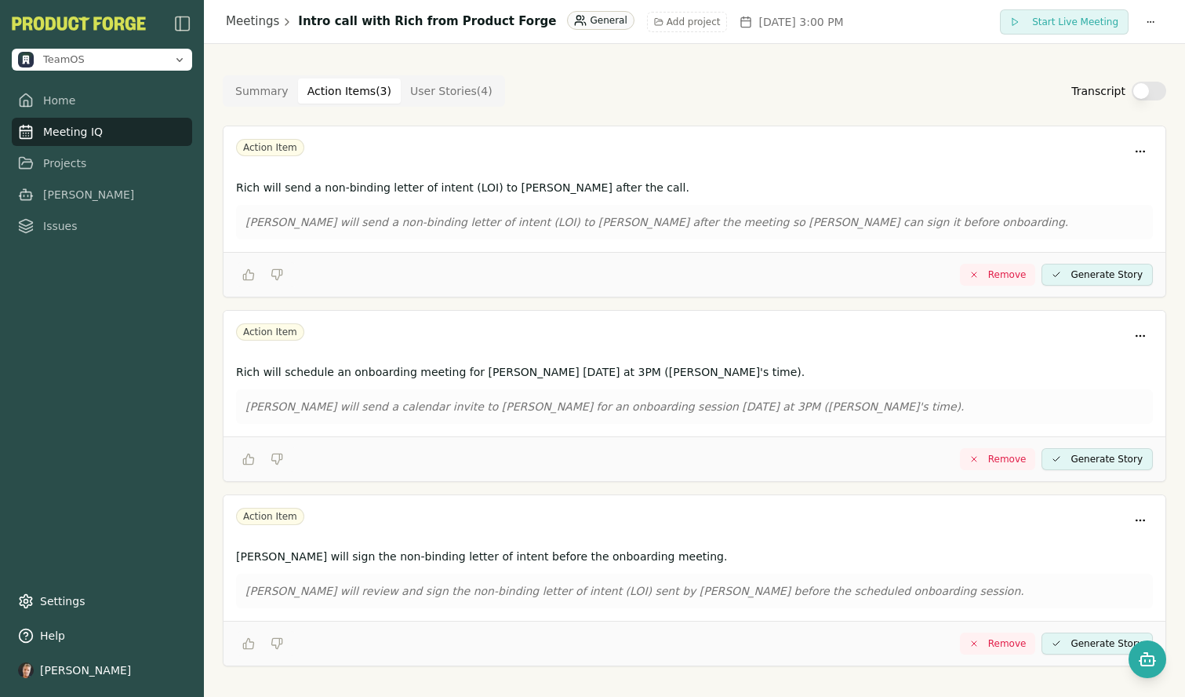
click at [454, 96] on Story "User Stories ( 4 )" at bounding box center [451, 90] width 101 height 25
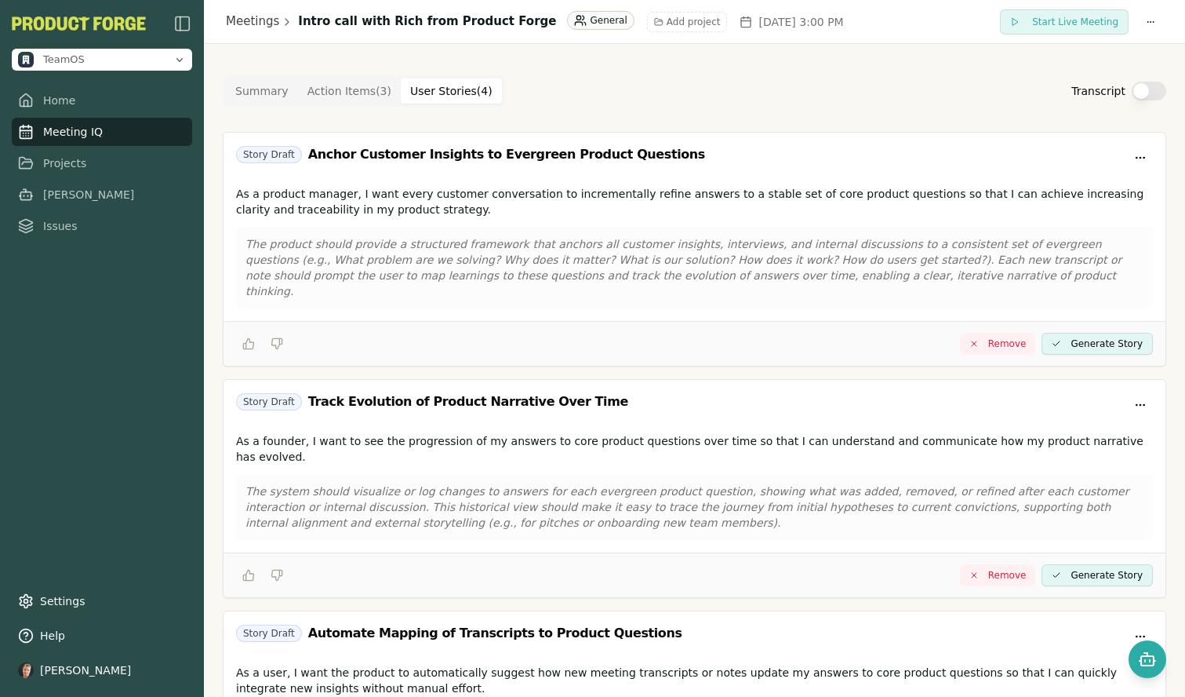
click at [263, 89] on button "Summary" at bounding box center [262, 90] width 72 height 25
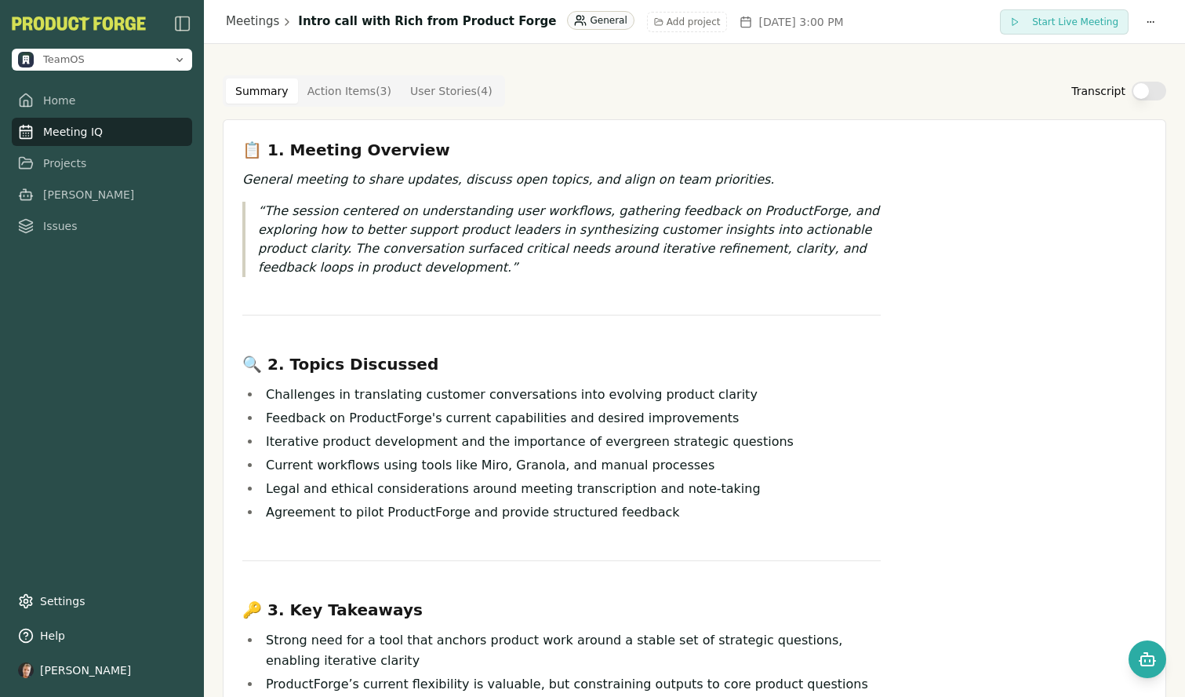
click at [430, 86] on Story "User Stories ( 4 )" at bounding box center [451, 90] width 101 height 25
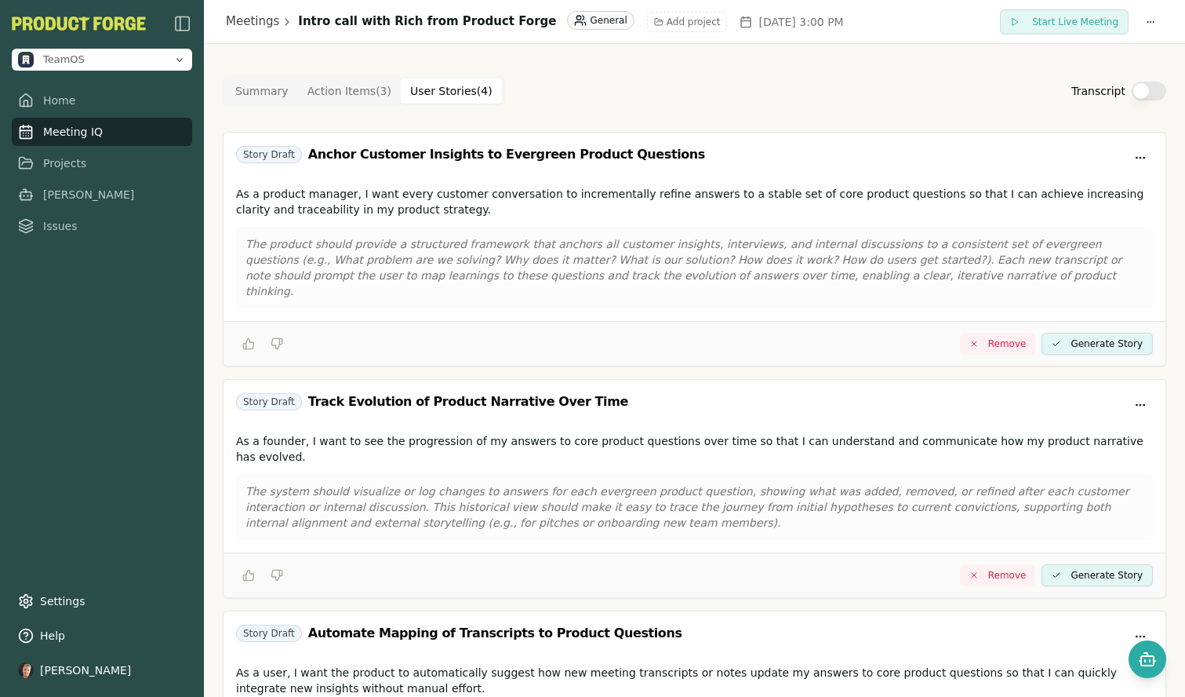
click at [1069, 333] on button "Generate Story" at bounding box center [1097, 344] width 111 height 22
click at [1081, 333] on button "View Generate Story" at bounding box center [1094, 344] width 118 height 22
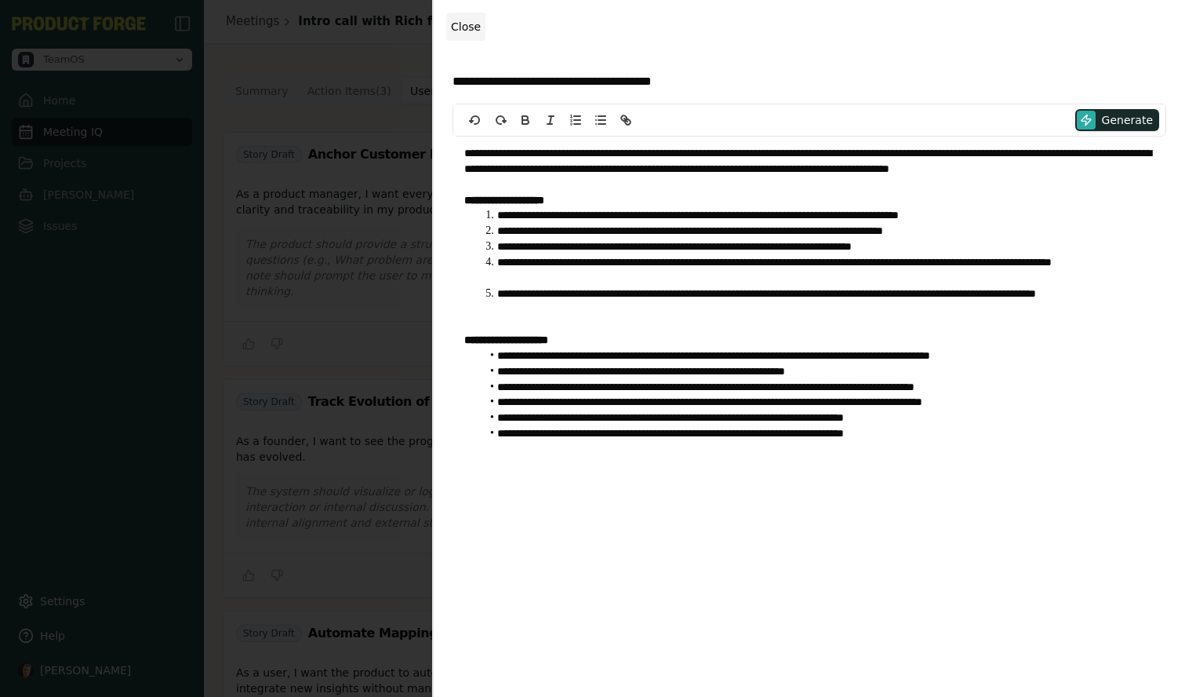
click at [465, 27] on span "Close" at bounding box center [466, 26] width 30 height 13
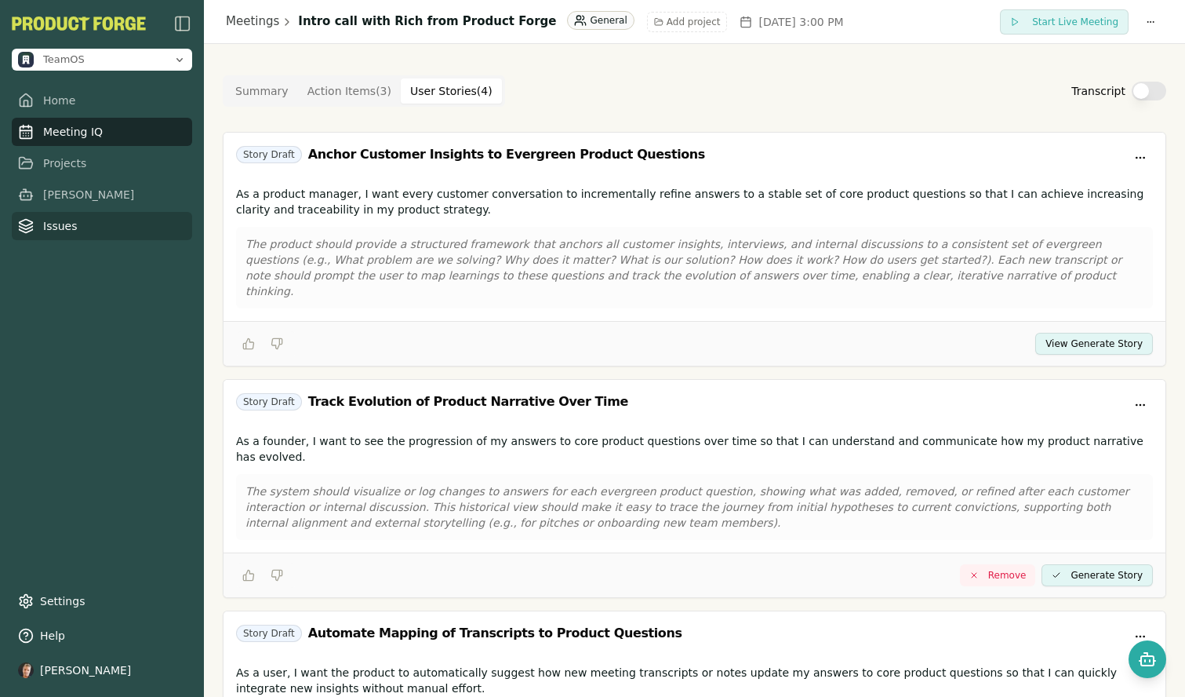
click at [76, 224] on link "Issues" at bounding box center [102, 226] width 180 height 28
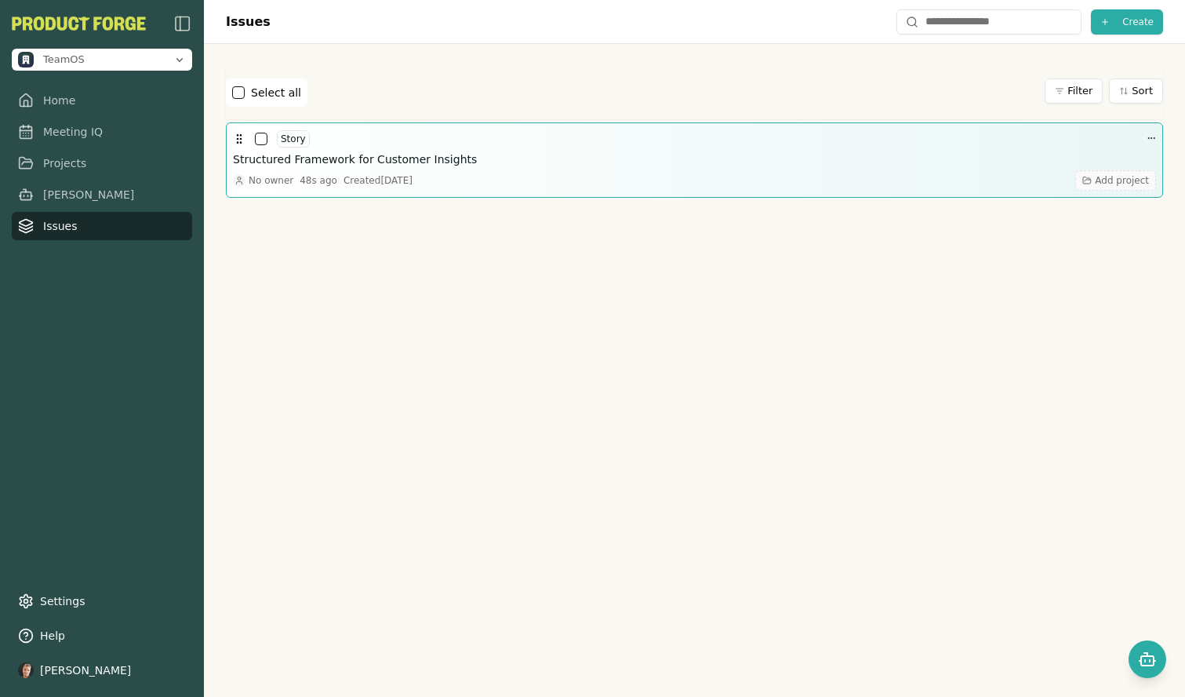
click at [1096, 180] on button "Add project" at bounding box center [1115, 180] width 81 height 20
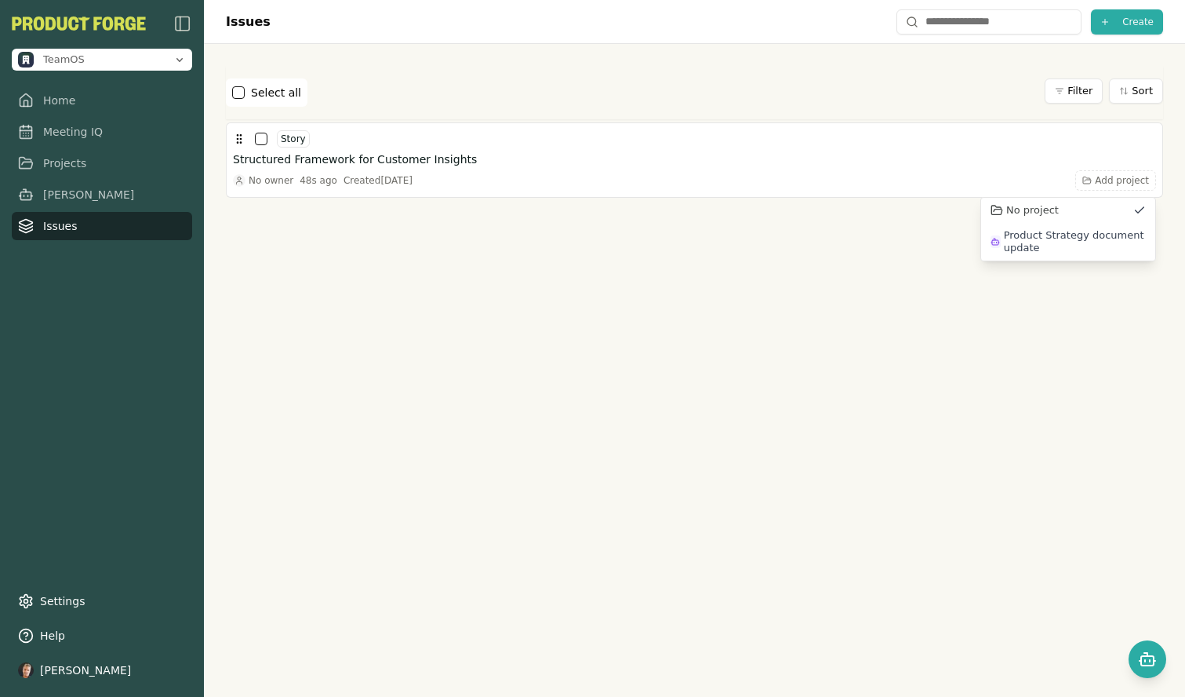
click at [872, 256] on div at bounding box center [694, 348] width 937 height 301
click at [93, 165] on link "Projects" at bounding box center [102, 163] width 180 height 28
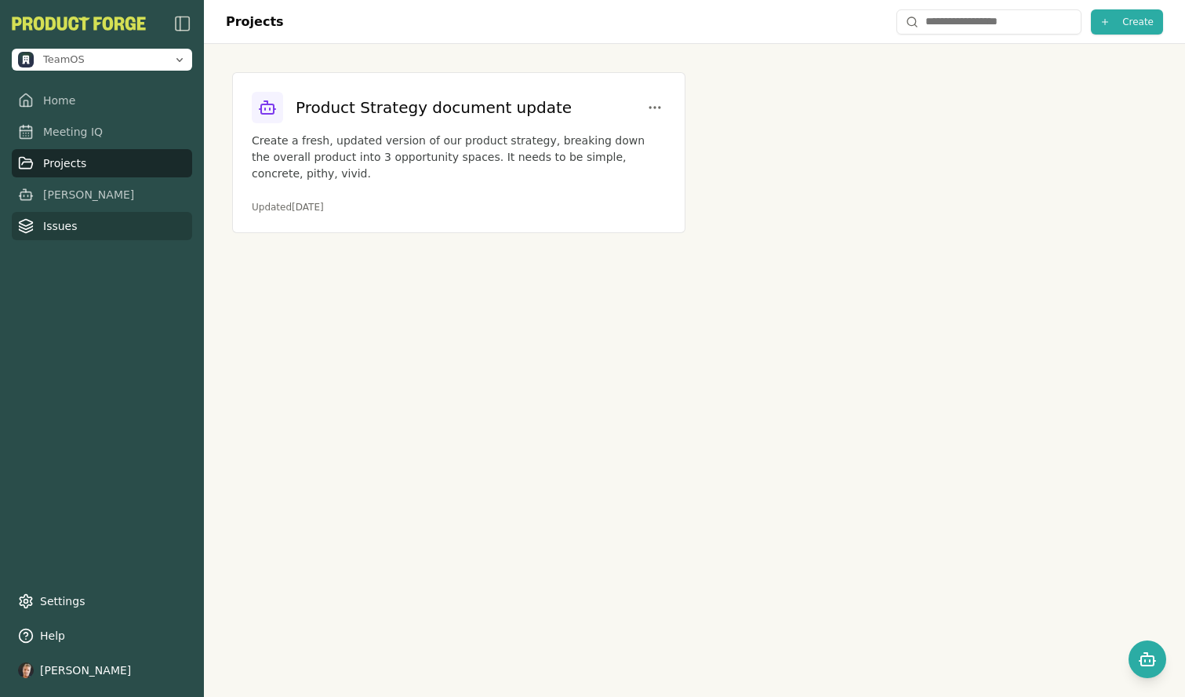
click at [70, 221] on link "Issues" at bounding box center [102, 226] width 180 height 28
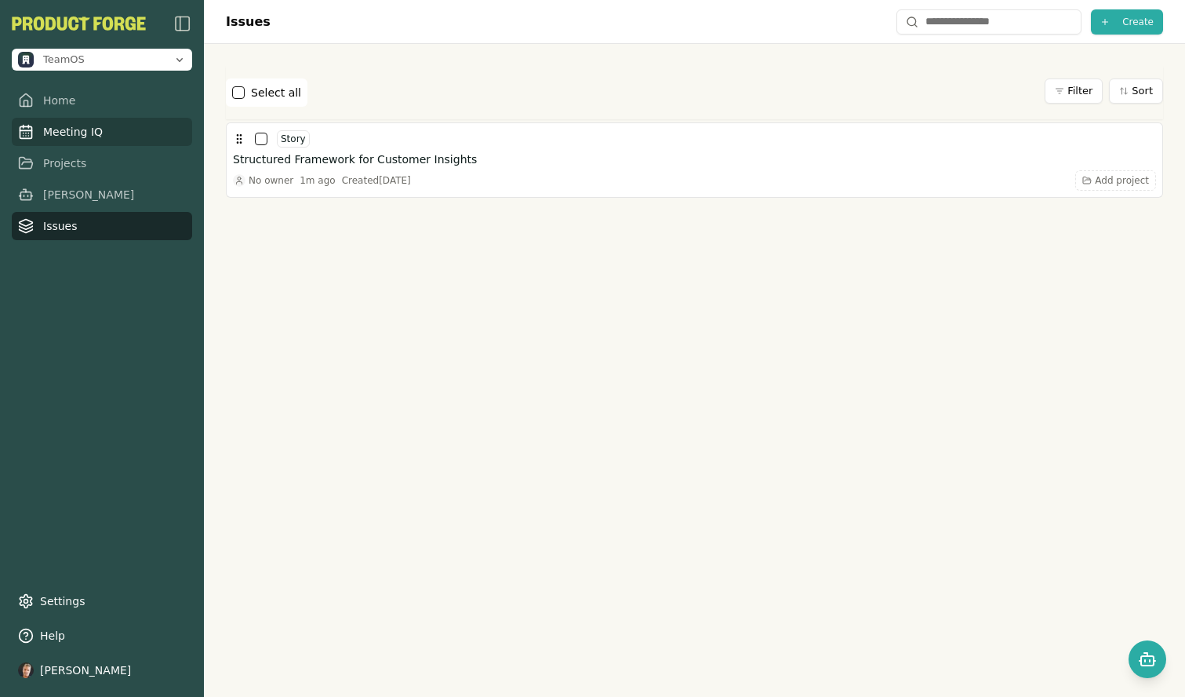
click at [87, 139] on link "Meeting IQ" at bounding box center [102, 132] width 180 height 28
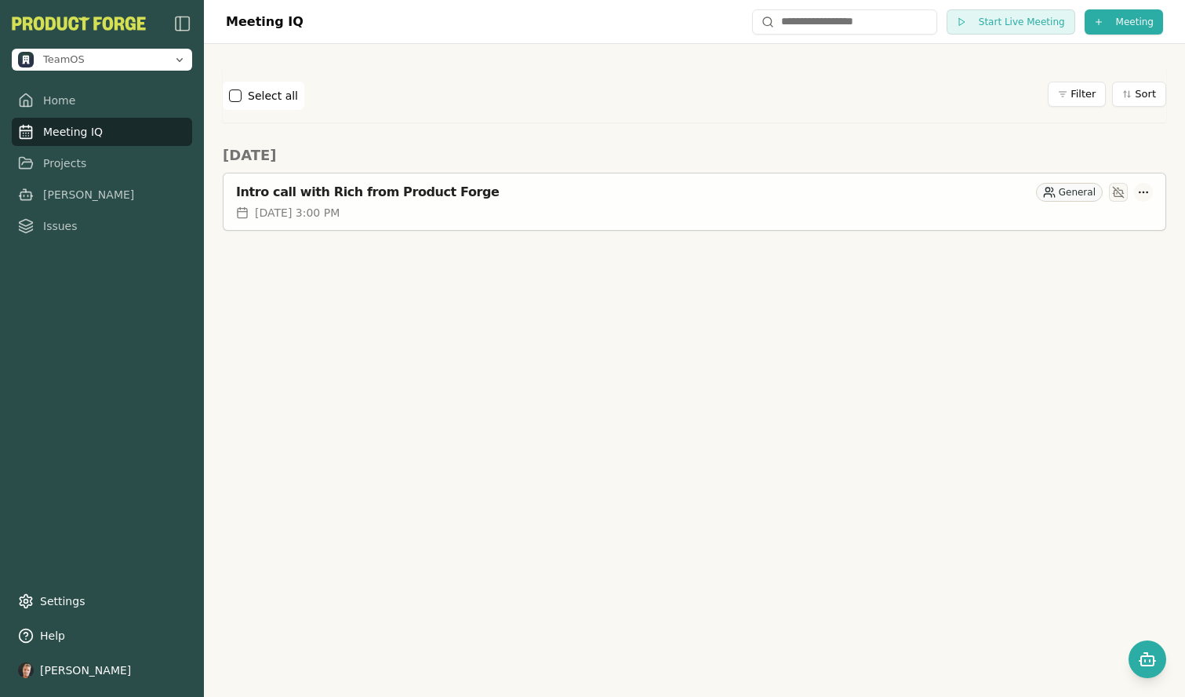
click at [1140, 192] on html "TeamOS Home Meeting IQ Projects Smith Issues Settings Help Antoine Merour Meeti…" at bounding box center [592, 348] width 1185 height 697
click at [848, 287] on html "TeamOS Home Meeting IQ Projects Smith Issues Settings Help Antoine Merour Meeti…" at bounding box center [592, 348] width 1185 height 697
click at [67, 162] on link "Projects" at bounding box center [102, 163] width 180 height 28
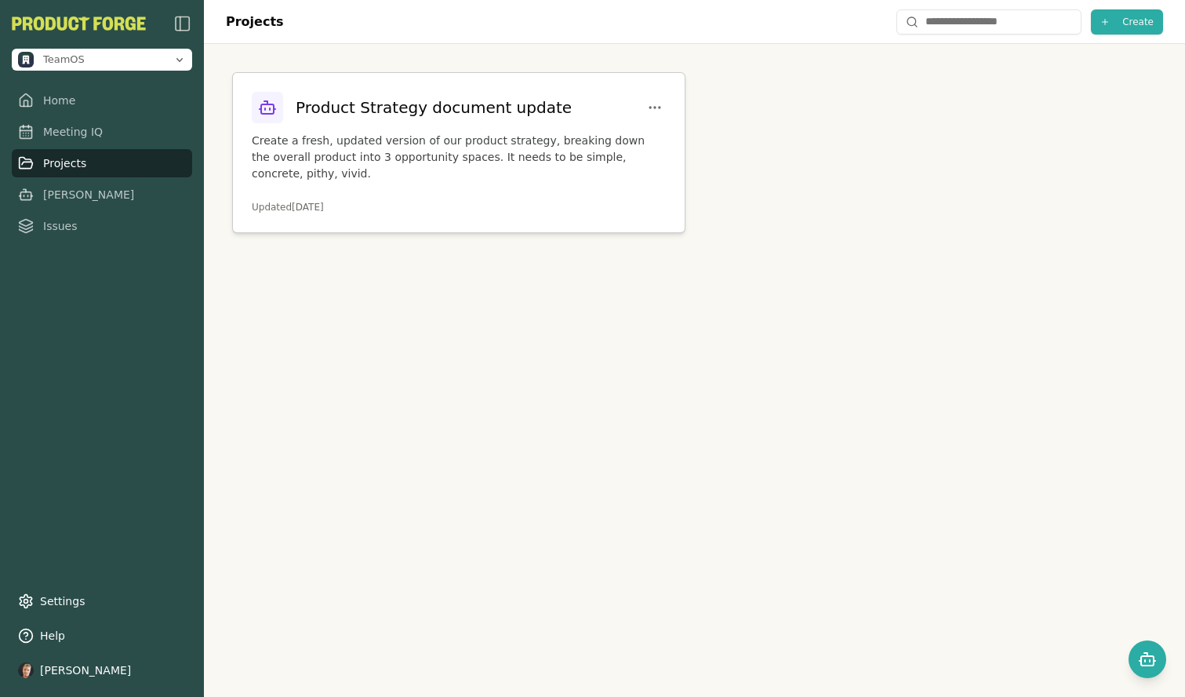
click at [331, 146] on p "Create a fresh, updated version of our product strategy, breaking down the over…" at bounding box center [459, 157] width 414 height 49
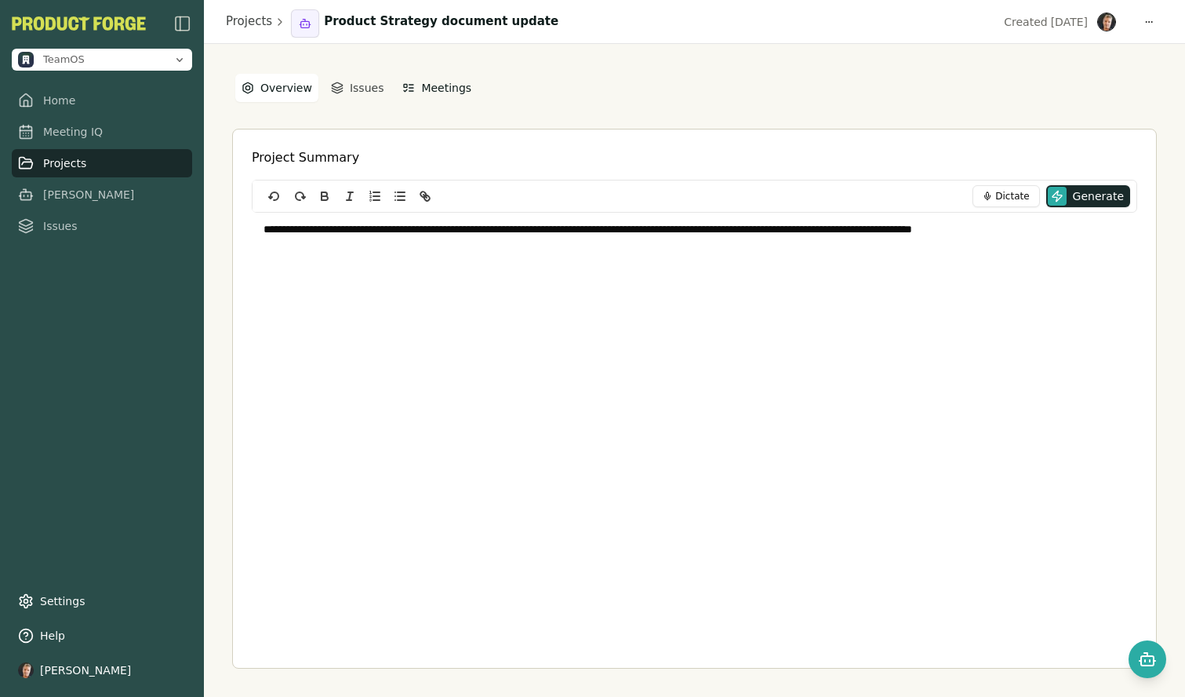
click at [435, 92] on button "Meetings" at bounding box center [437, 88] width 82 height 28
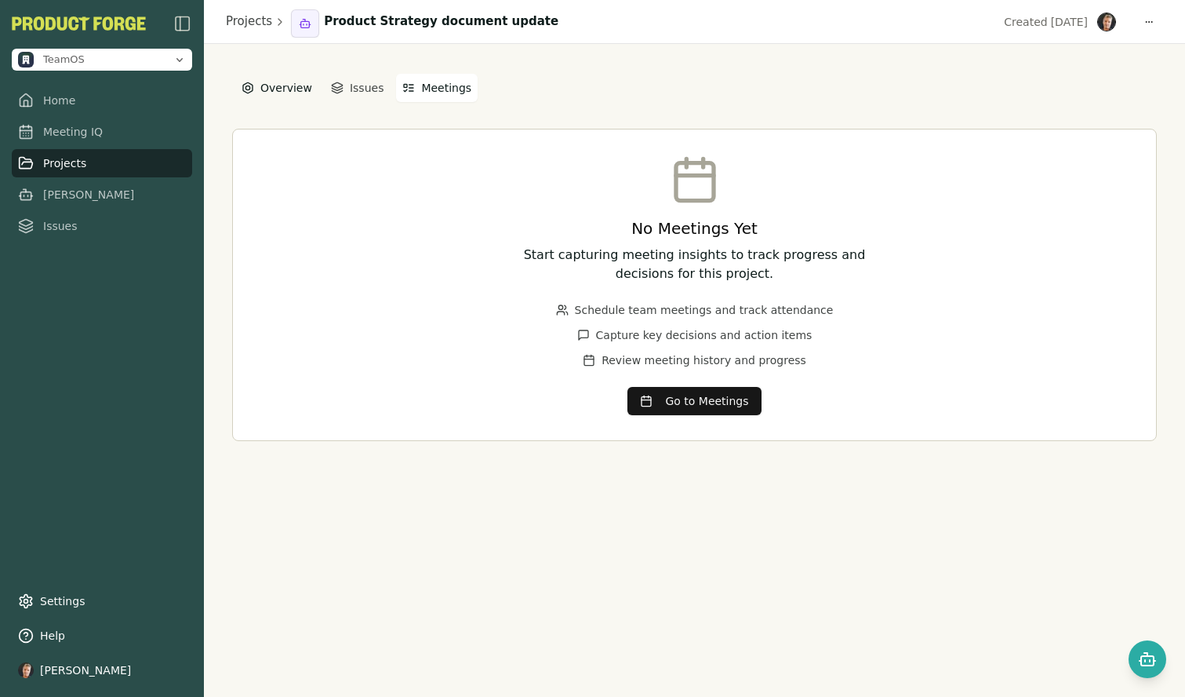
click at [289, 88] on button "Overview" at bounding box center [276, 88] width 83 height 28
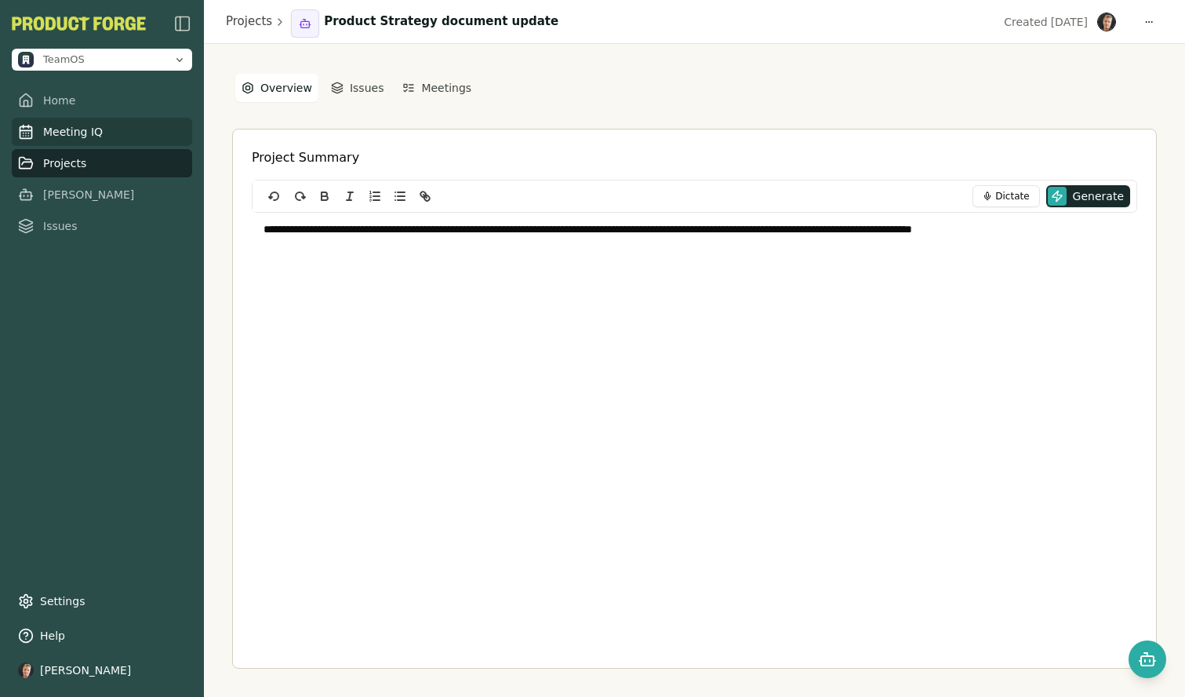
click at [80, 130] on link "Meeting IQ" at bounding box center [102, 132] width 180 height 28
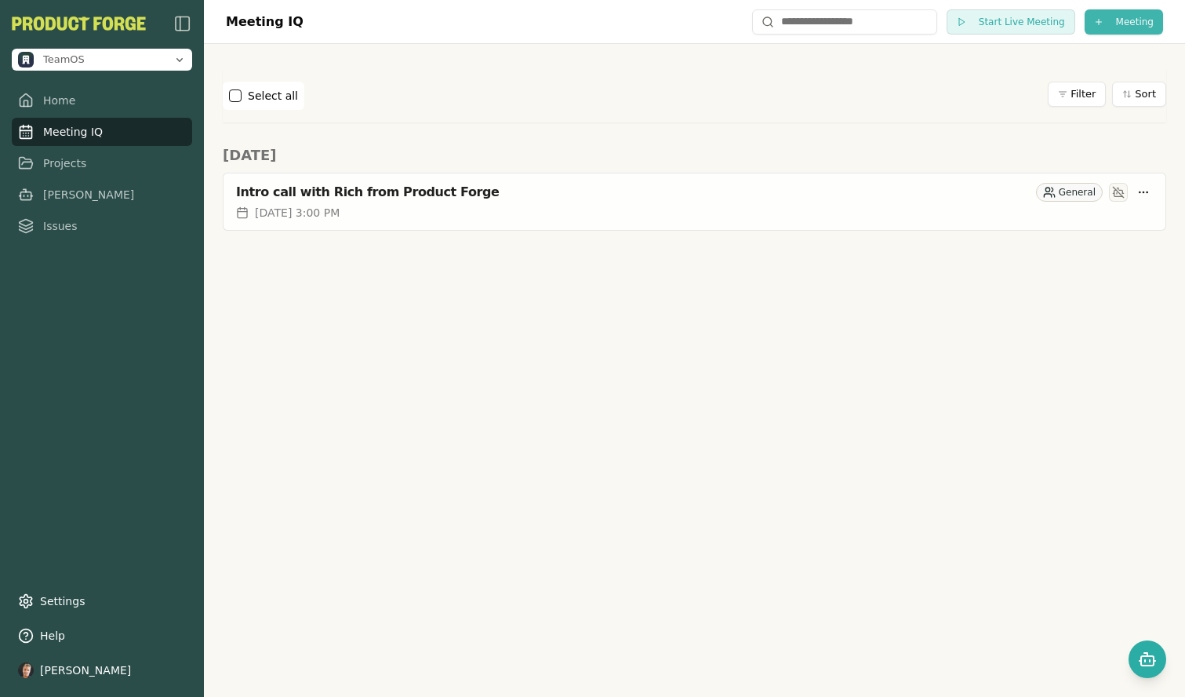
click at [1122, 27] on html "TeamOS Home Meeting IQ Projects Smith Issues Settings Help Antoine Merour Meeti…" at bounding box center [592, 348] width 1185 height 697
click at [1005, 320] on html "TeamOS Home Meeting IQ Projects Smith Issues Settings Help Antoine Merour Meeti…" at bounding box center [592, 348] width 1185 height 697
click at [1117, 13] on html "TeamOS Home Meeting IQ Projects Smith Issues Settings Help Antoine Merour Meeti…" at bounding box center [592, 348] width 1185 height 697
click at [1048, 75] on div "Import Transcript" at bounding box center [1096, 79] width 202 height 25
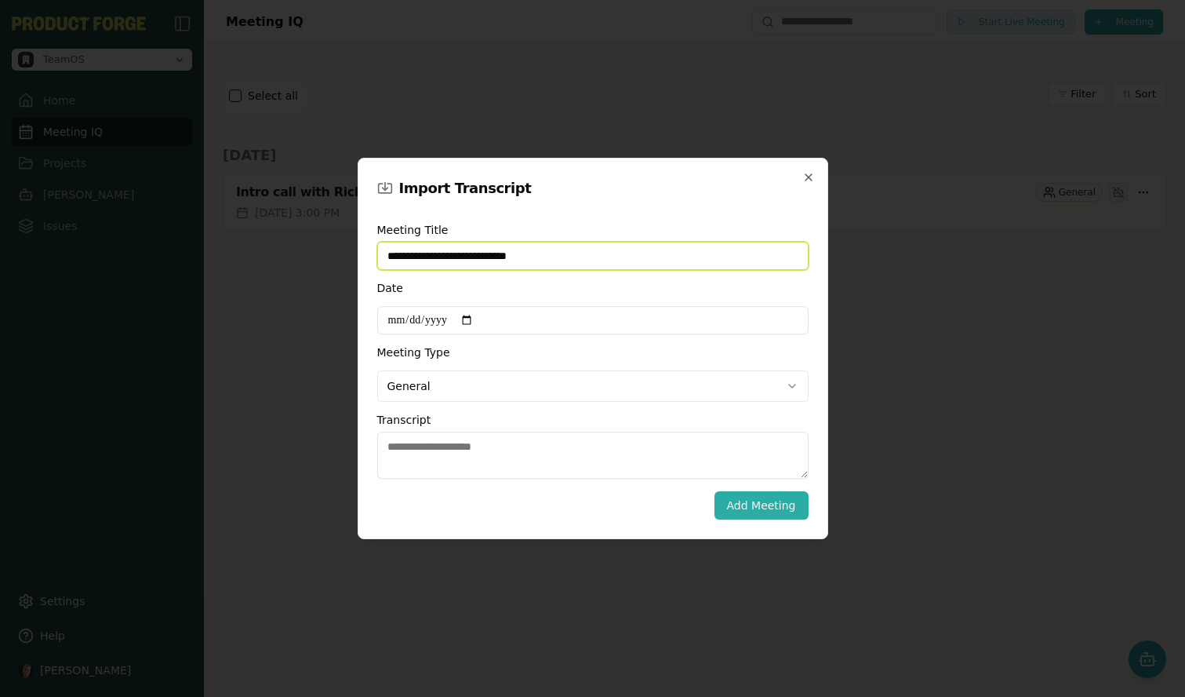
type input "**********"
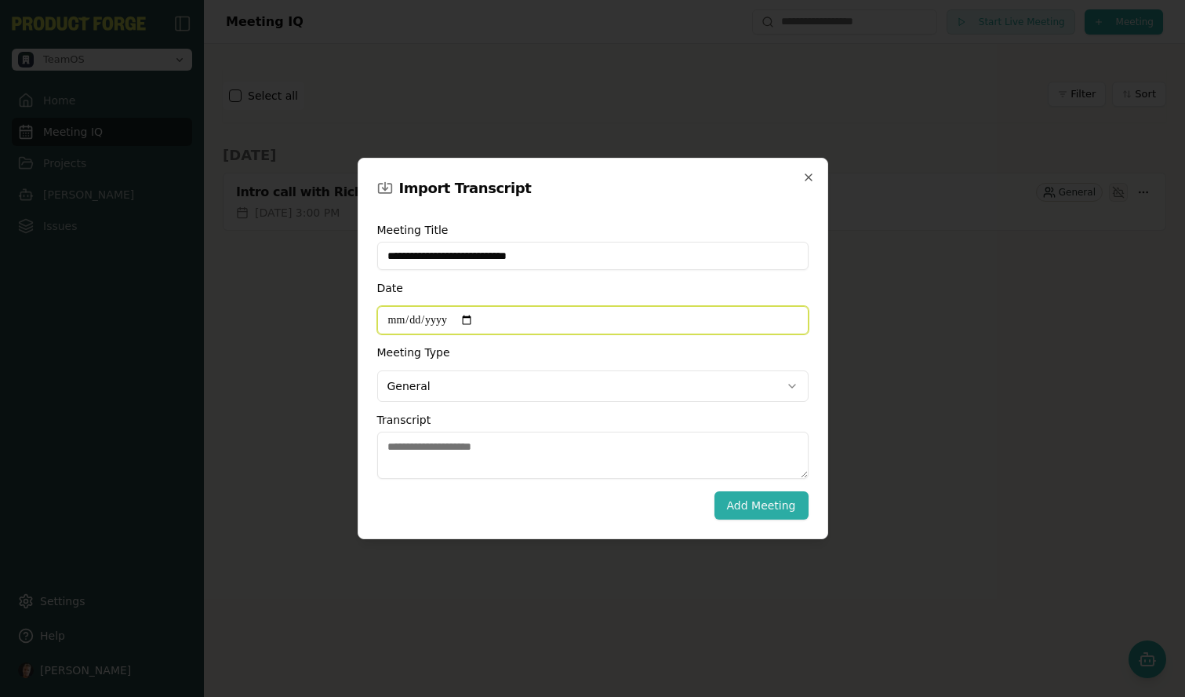
click at [472, 323] on input "Date" at bounding box center [592, 320] width 431 height 28
type input "**********"
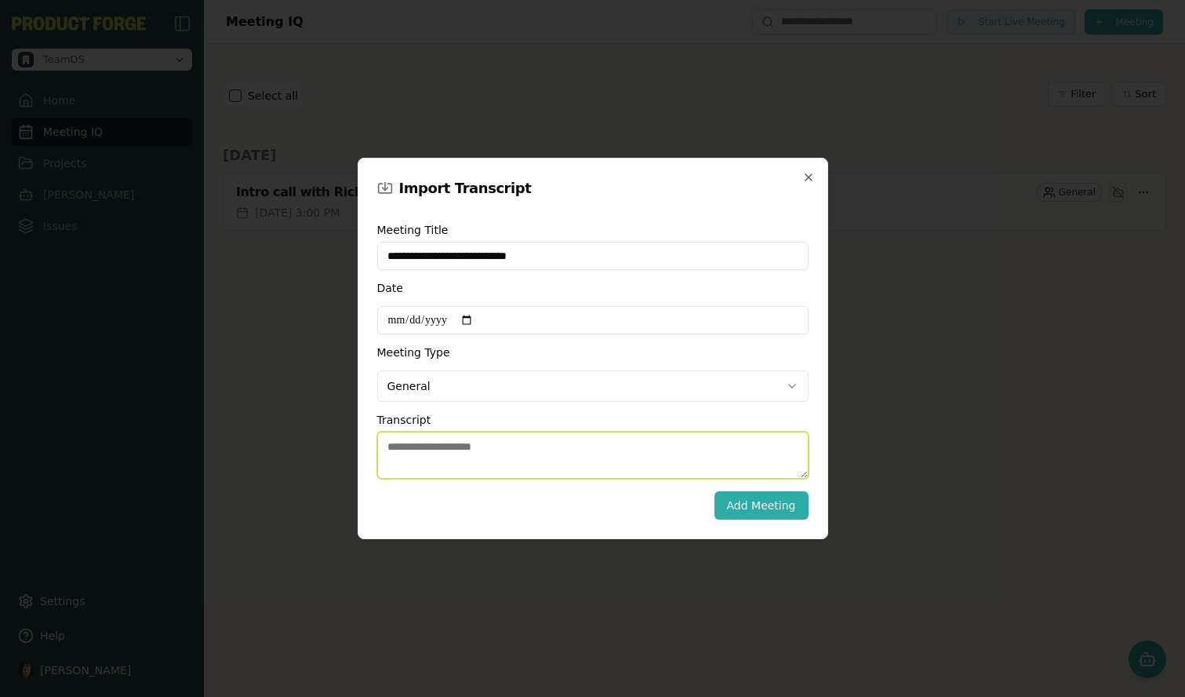
click at [450, 464] on textarea "Transcript" at bounding box center [592, 454] width 431 height 47
paste textarea "**********"
type textarea "**********"
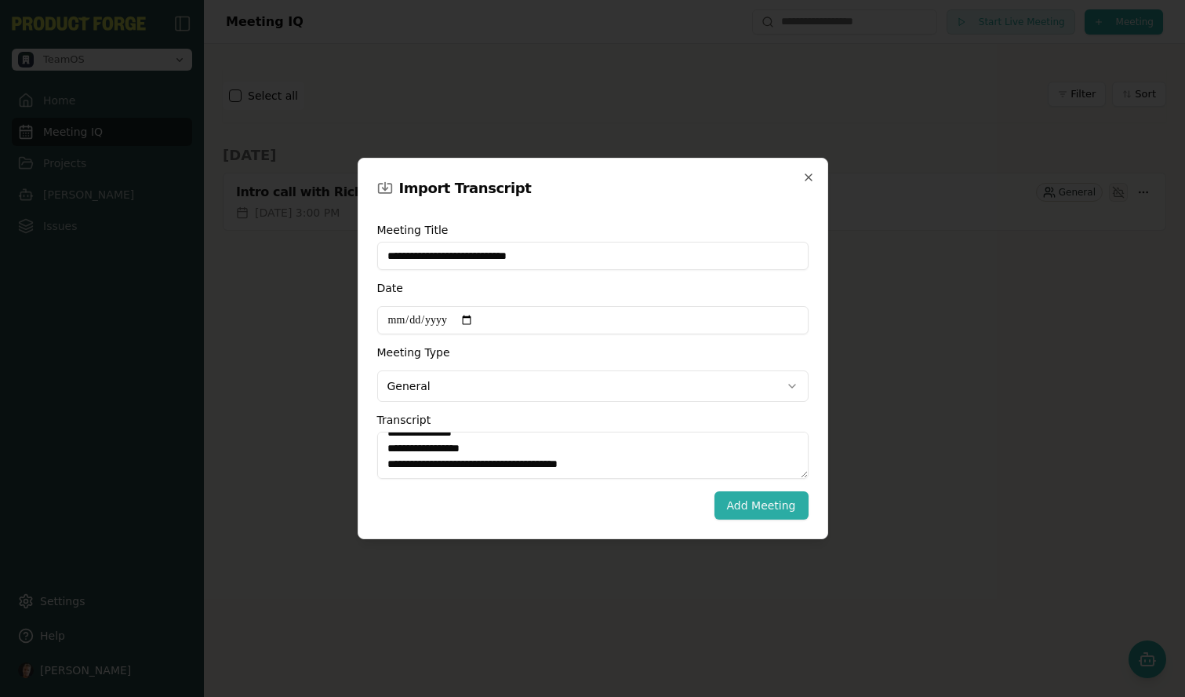
click at [504, 391] on body "**********" at bounding box center [592, 348] width 1185 height 697
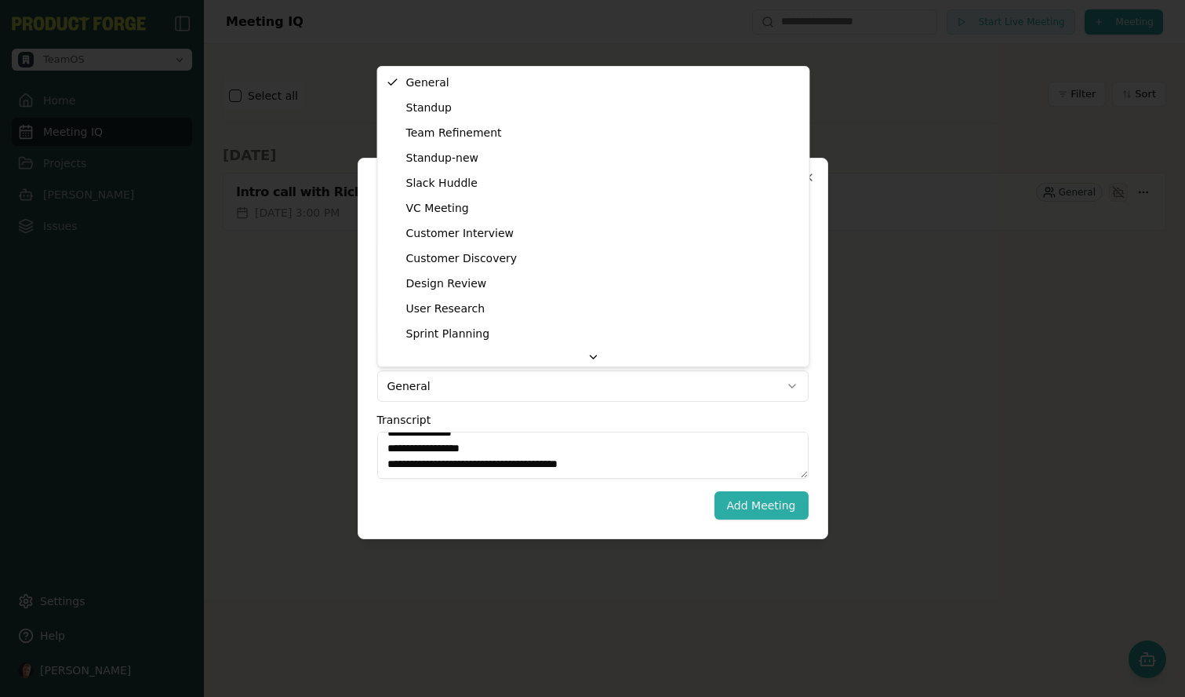
select select "**********"
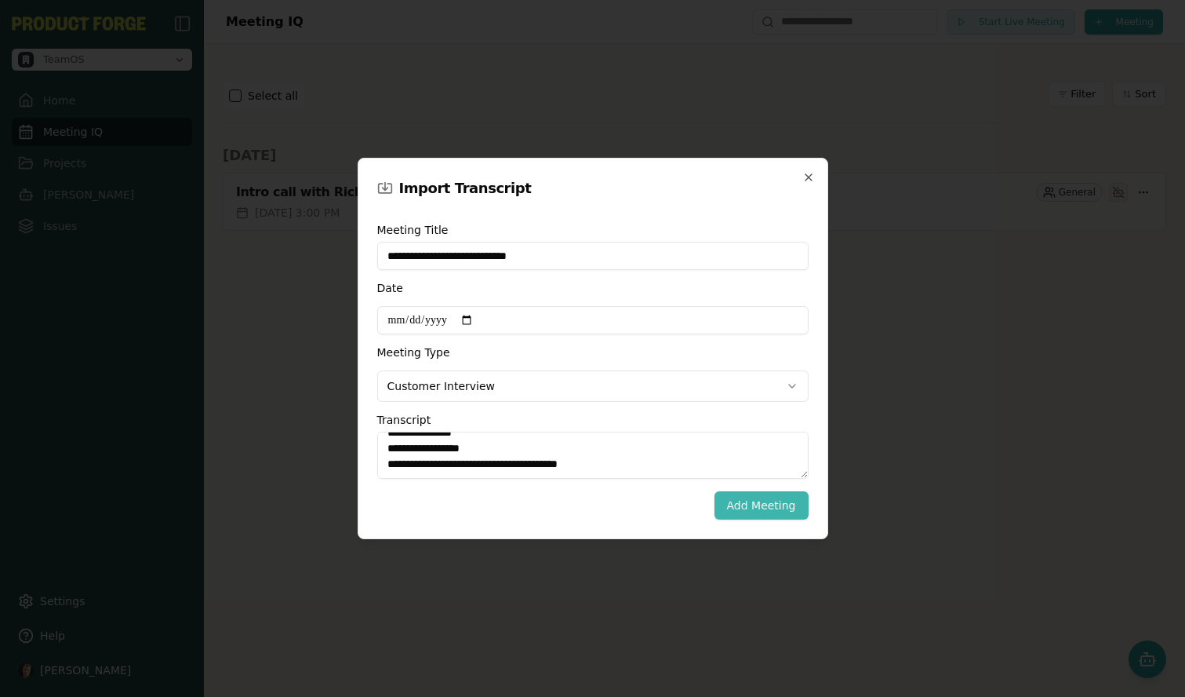
click at [766, 507] on button "Add Meeting" at bounding box center [762, 505] width 94 height 28
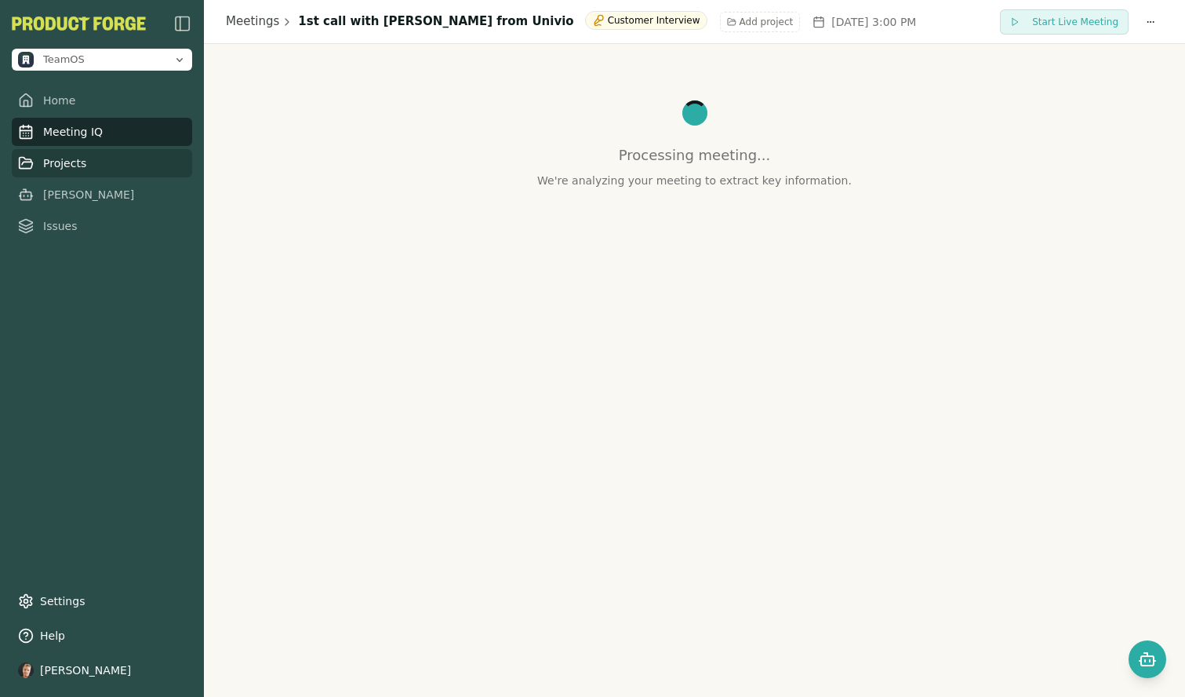
click at [77, 159] on link "Projects" at bounding box center [102, 163] width 180 height 28
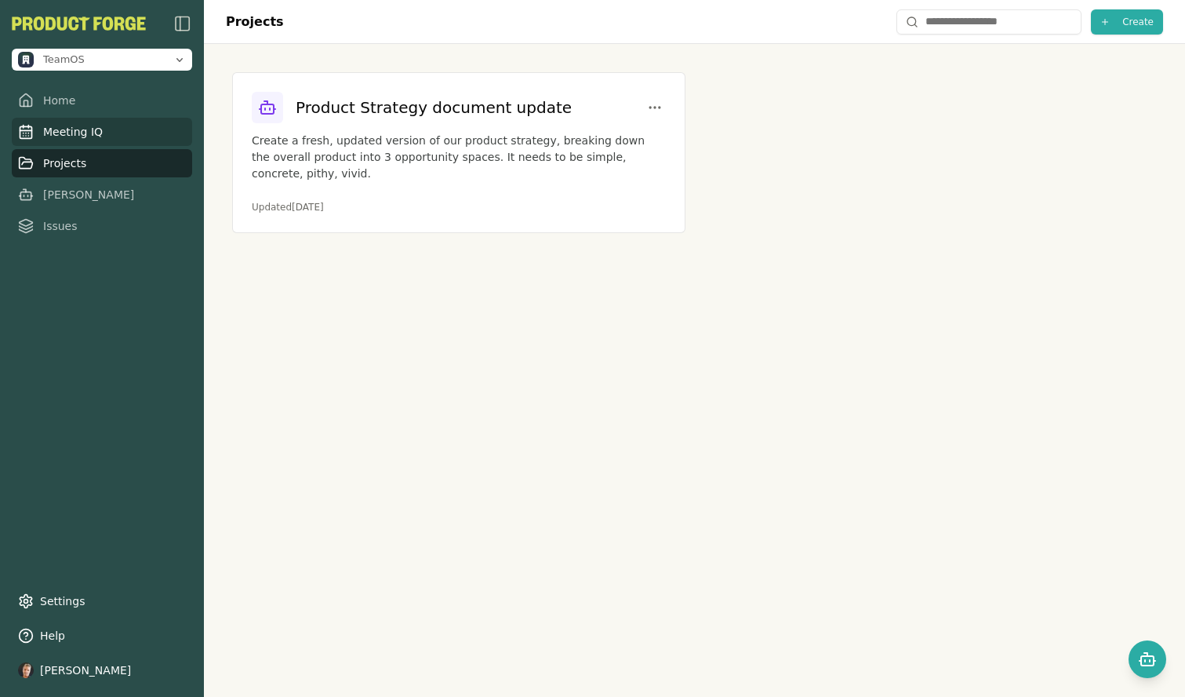
click at [81, 125] on link "Meeting IQ" at bounding box center [102, 132] width 180 height 28
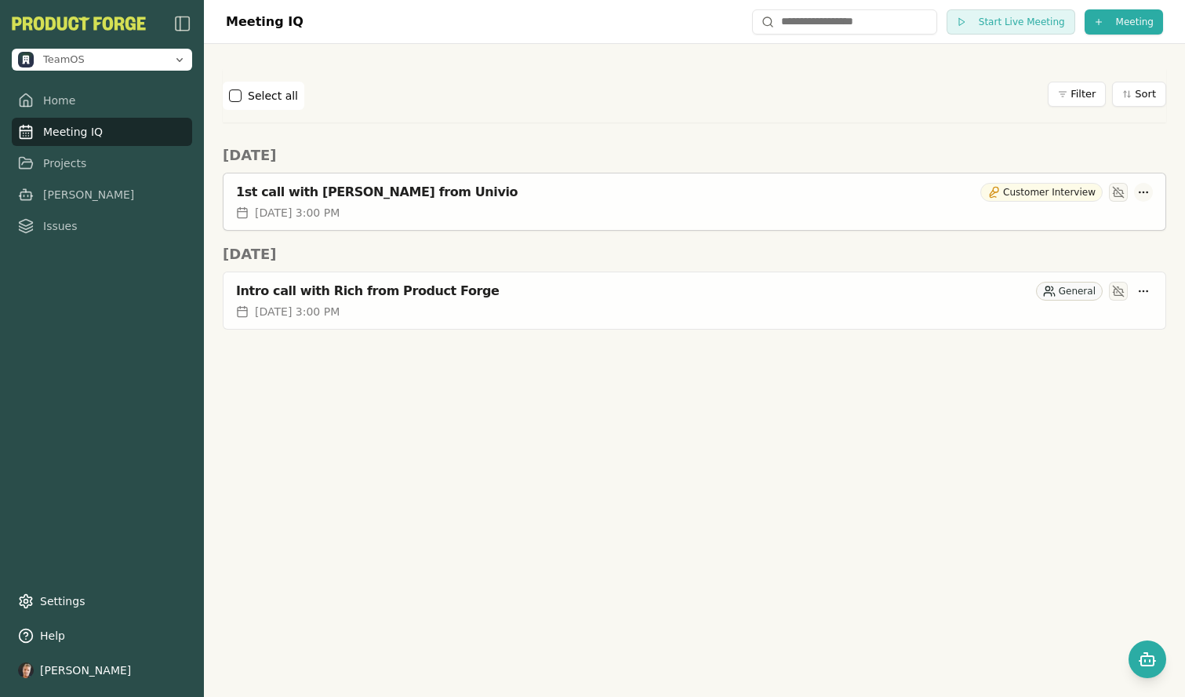
click at [1142, 193] on html "TeamOS Home Meeting IQ Projects Smith Issues Settings Help Antoine Merour Meeti…" at bounding box center [592, 348] width 1185 height 697
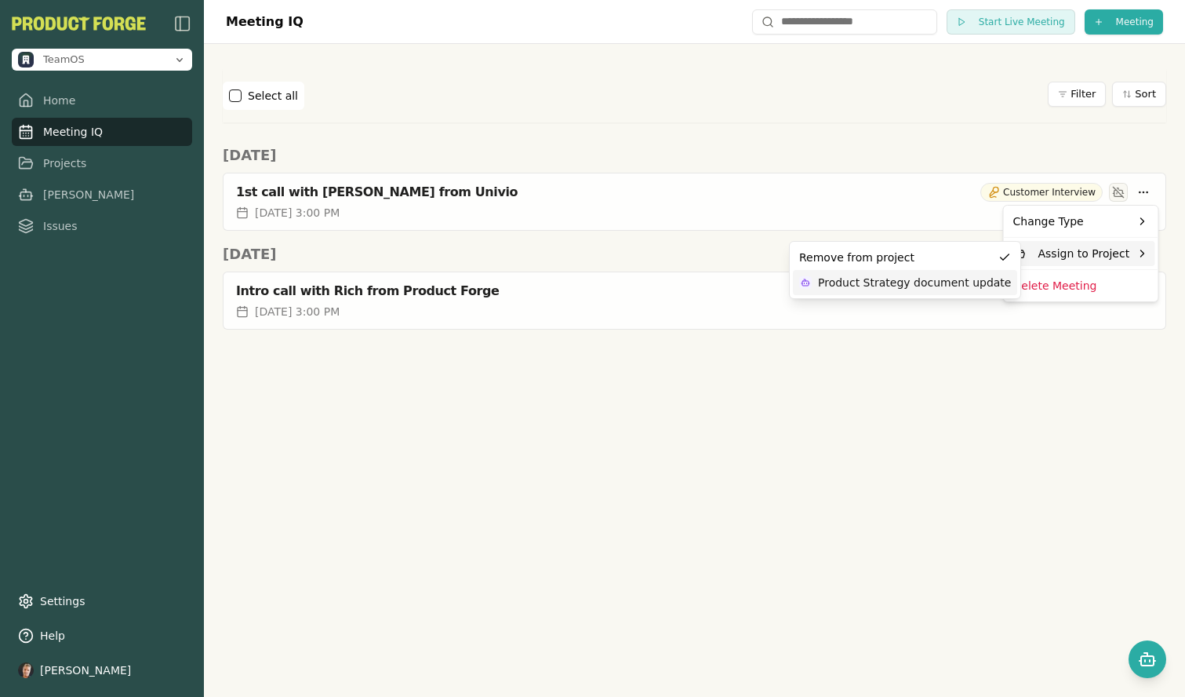
click at [933, 283] on span "Product Strategy document update" at bounding box center [914, 283] width 193 height 16
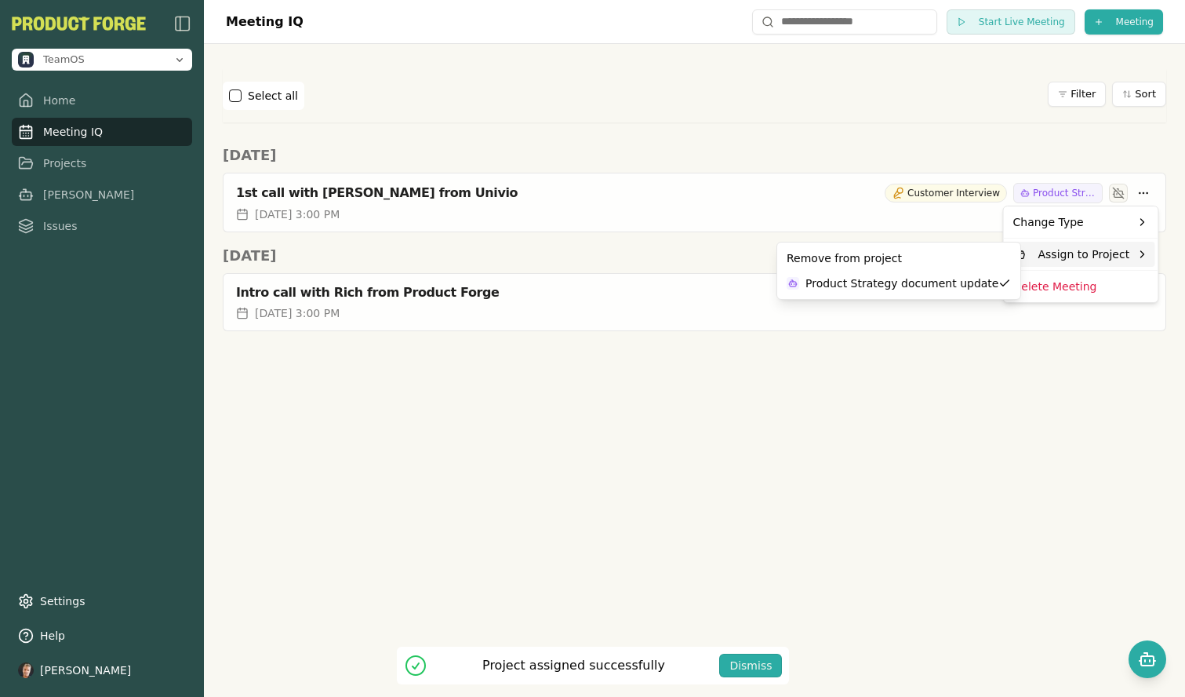
click at [904, 433] on html "Project assigned successfully Dismiss TeamOS Home Meeting IQ Projects Smith Iss…" at bounding box center [592, 348] width 1185 height 697
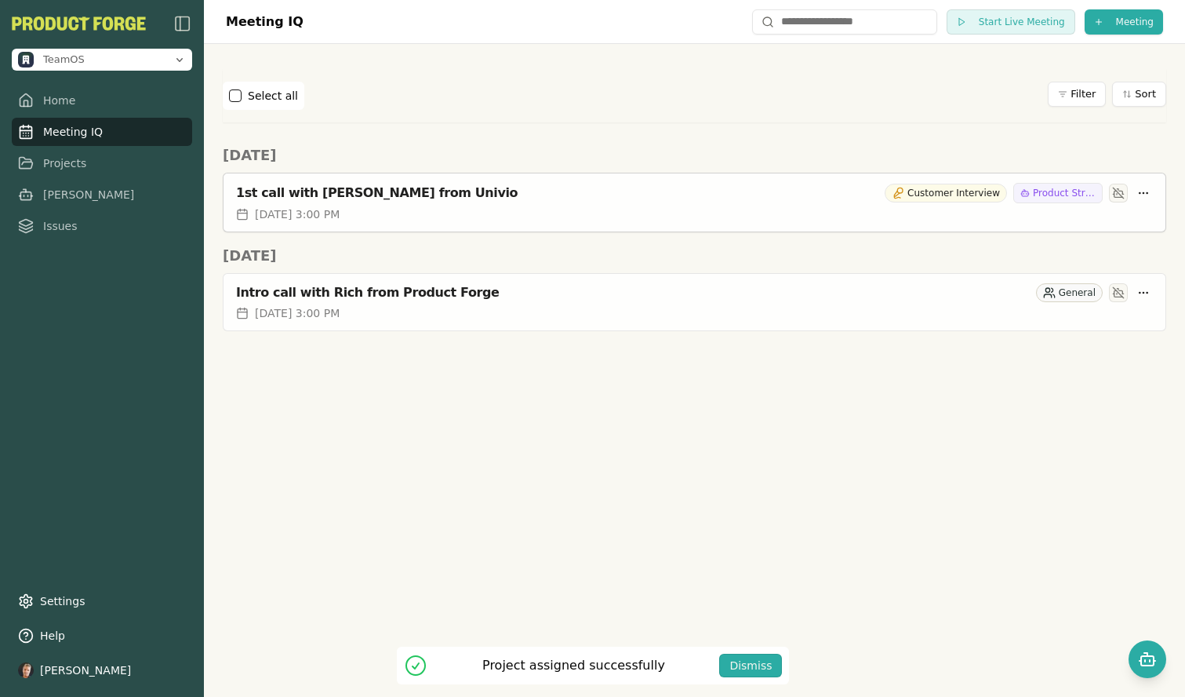
click at [362, 202] on div "1st call with Greg from Univio Customer Interview Product Strategy document upd…" at bounding box center [694, 193] width 917 height 20
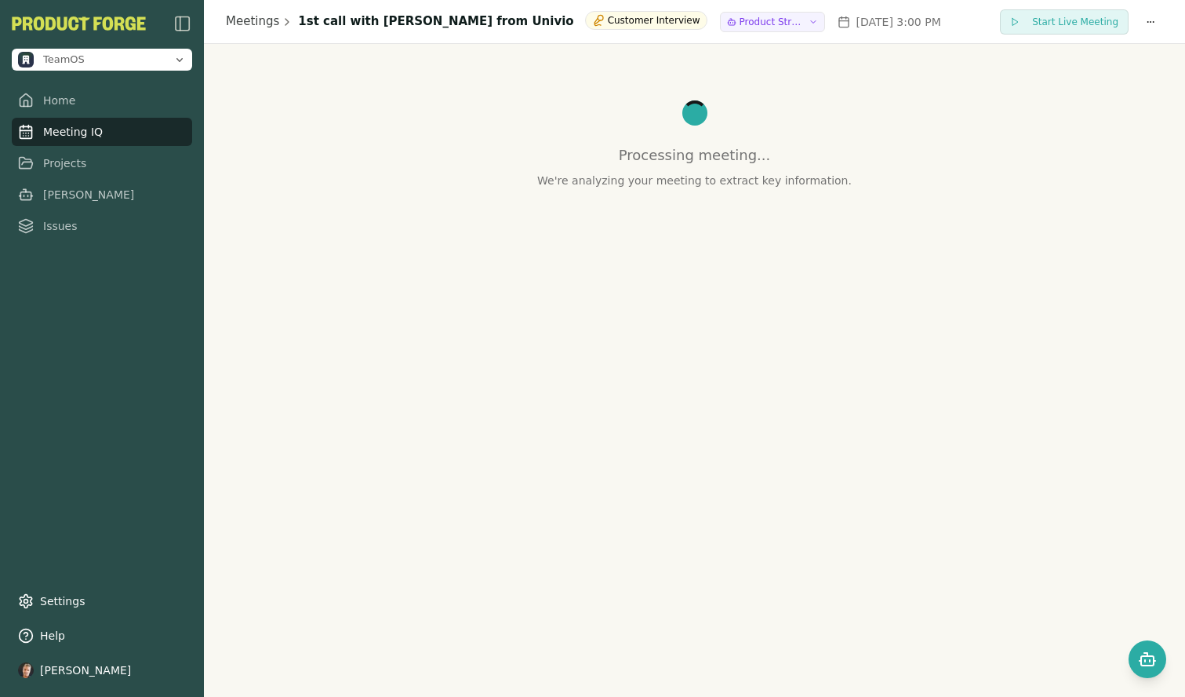
click at [429, 266] on div "Meetings 1st call with Greg from Univio Customer Interview Product Strategy doc…" at bounding box center [694, 348] width 981 height 697
click at [78, 162] on link "Projects" at bounding box center [102, 163] width 180 height 28
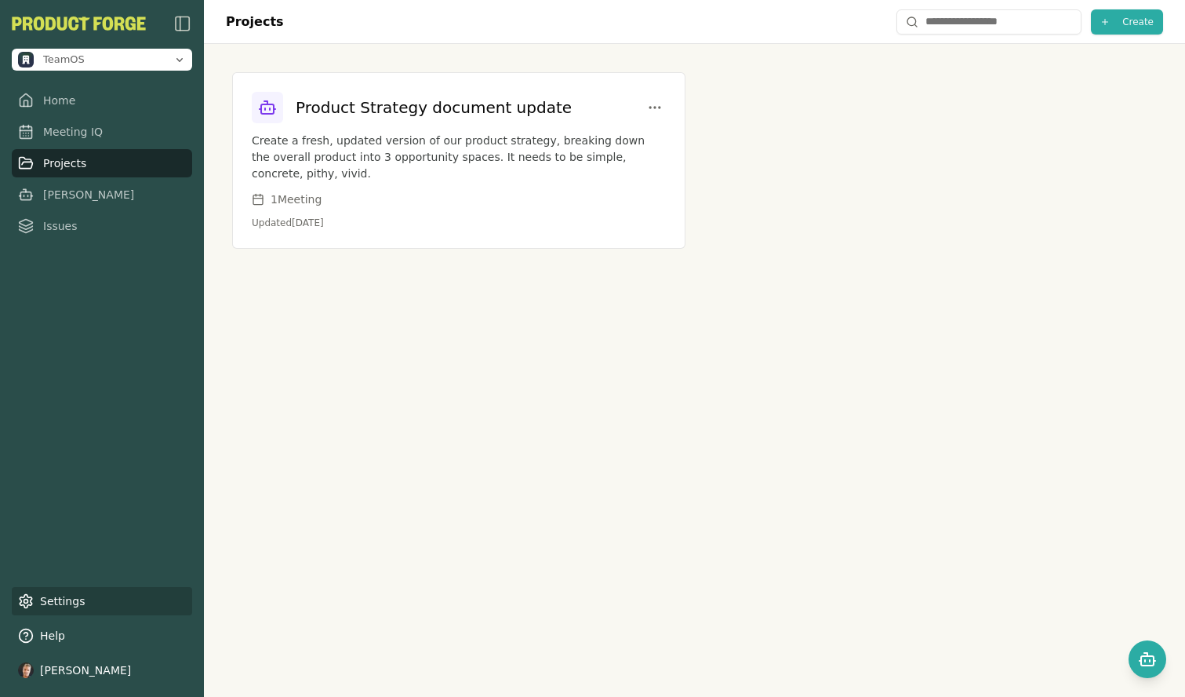
click at [87, 597] on link "Settings" at bounding box center [102, 601] width 180 height 28
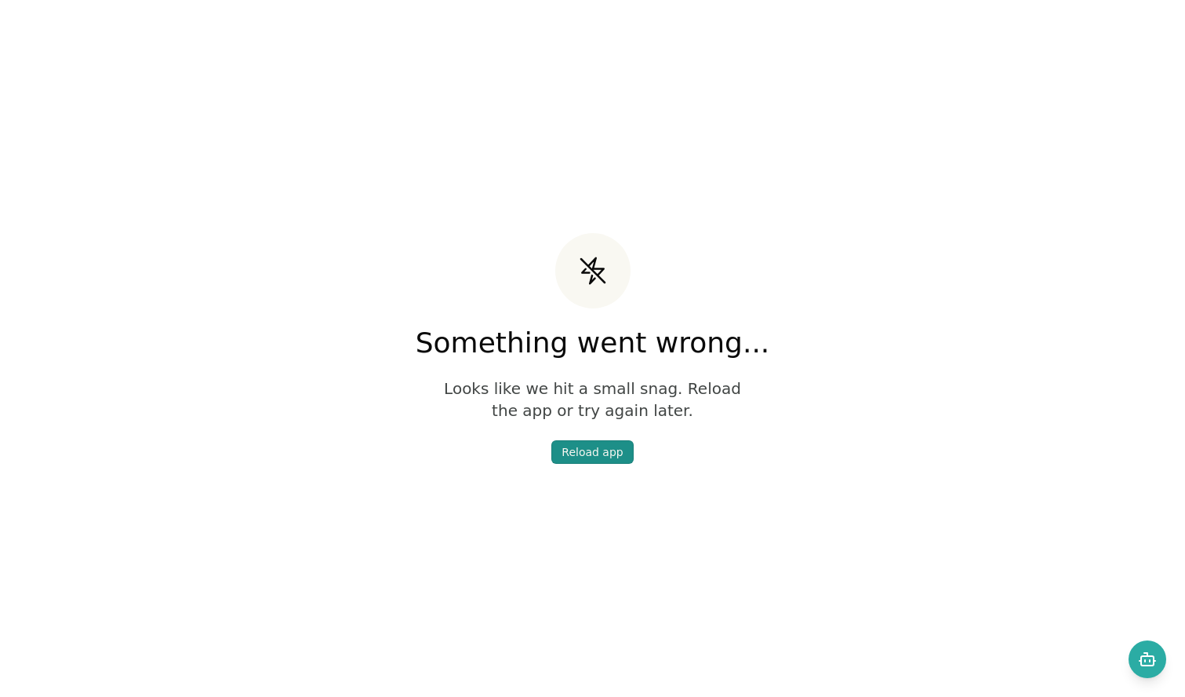
click at [584, 449] on div "Reload app" at bounding box center [592, 452] width 61 height 16
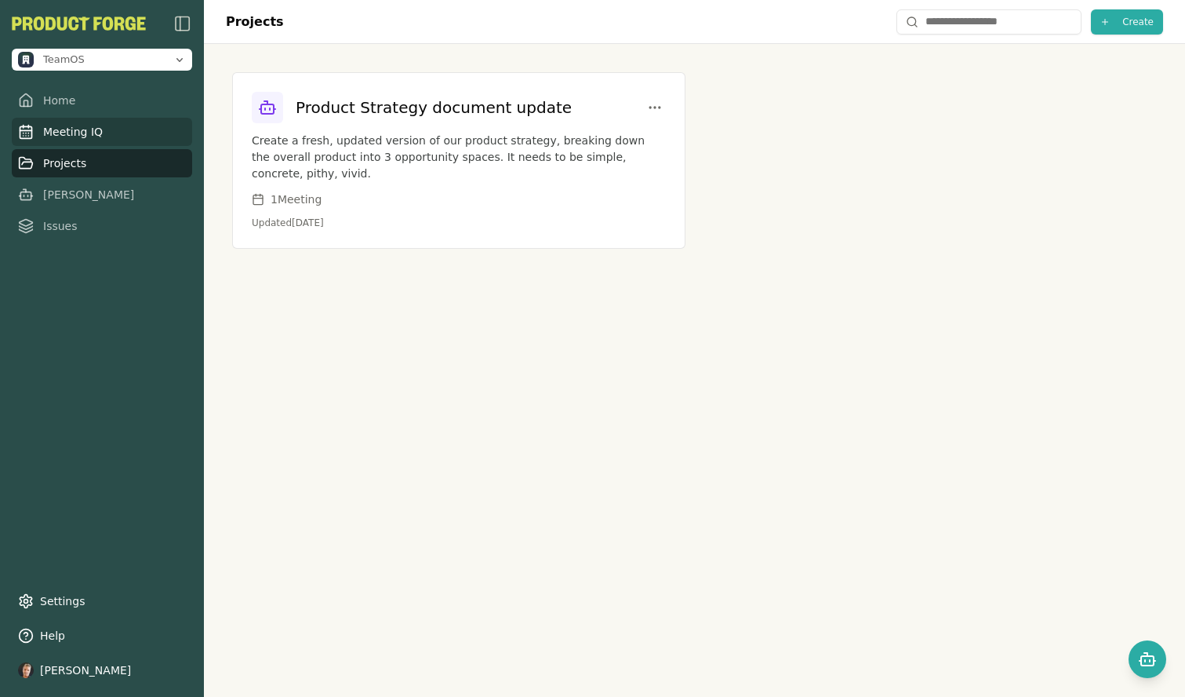
click at [95, 133] on link "Meeting IQ" at bounding box center [102, 132] width 180 height 28
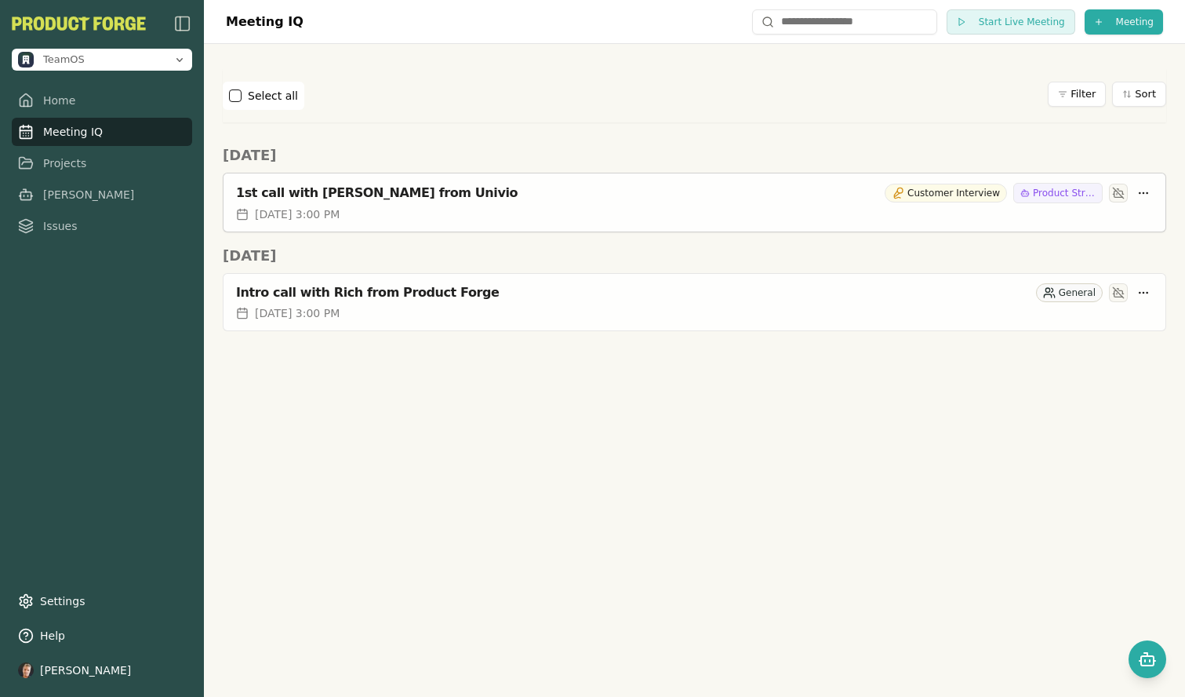
click at [816, 205] on div "1st call with Greg from Univio Customer Interview Product Strategy document upd…" at bounding box center [695, 189] width 942 height 33
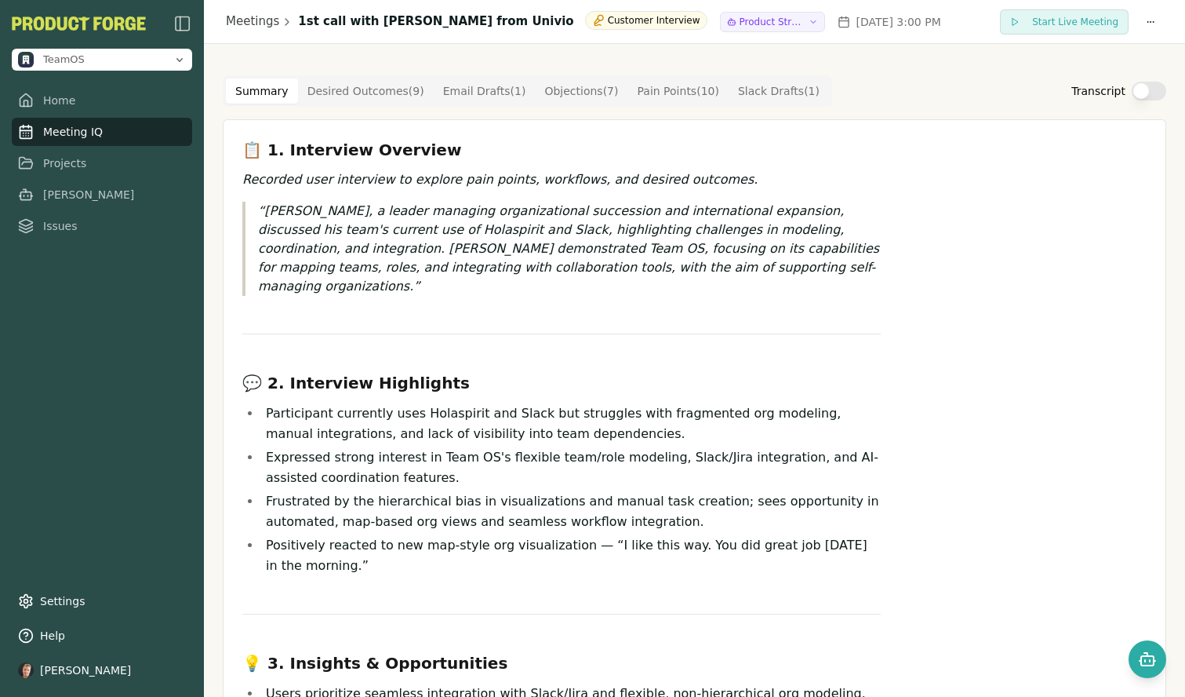
click at [363, 87] on Outcome "Desired Outcomes ( 9 )" at bounding box center [366, 90] width 136 height 25
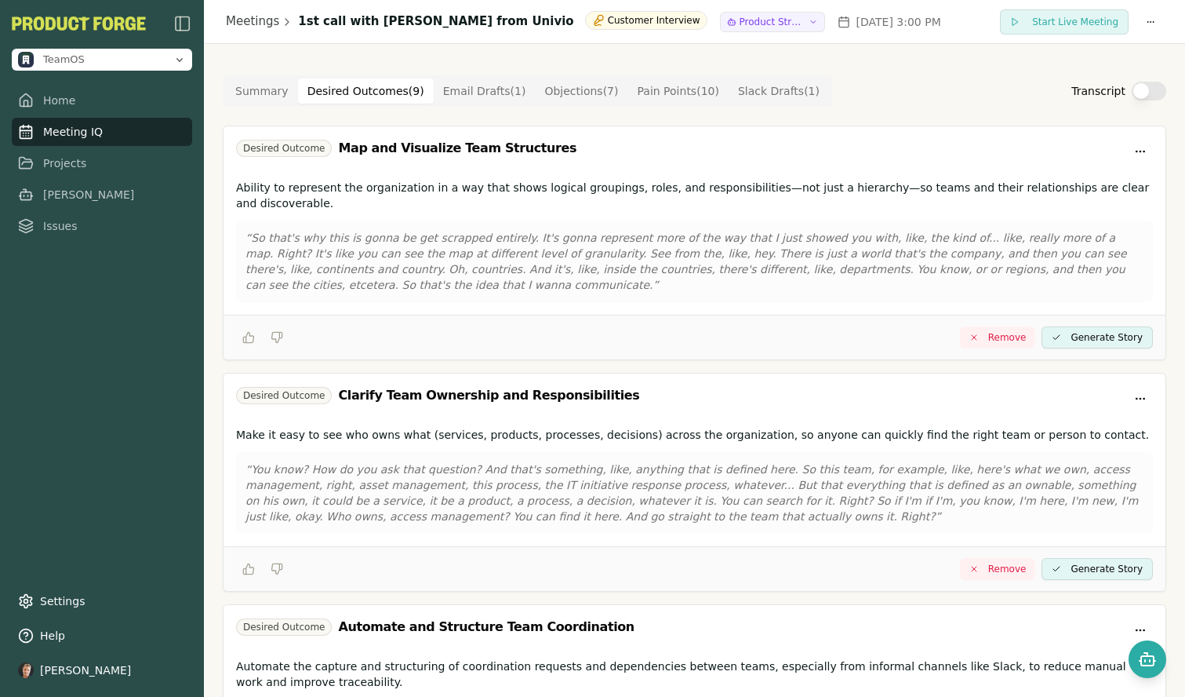
click at [676, 87] on Point "Pain Points ( 10 )" at bounding box center [678, 90] width 100 height 25
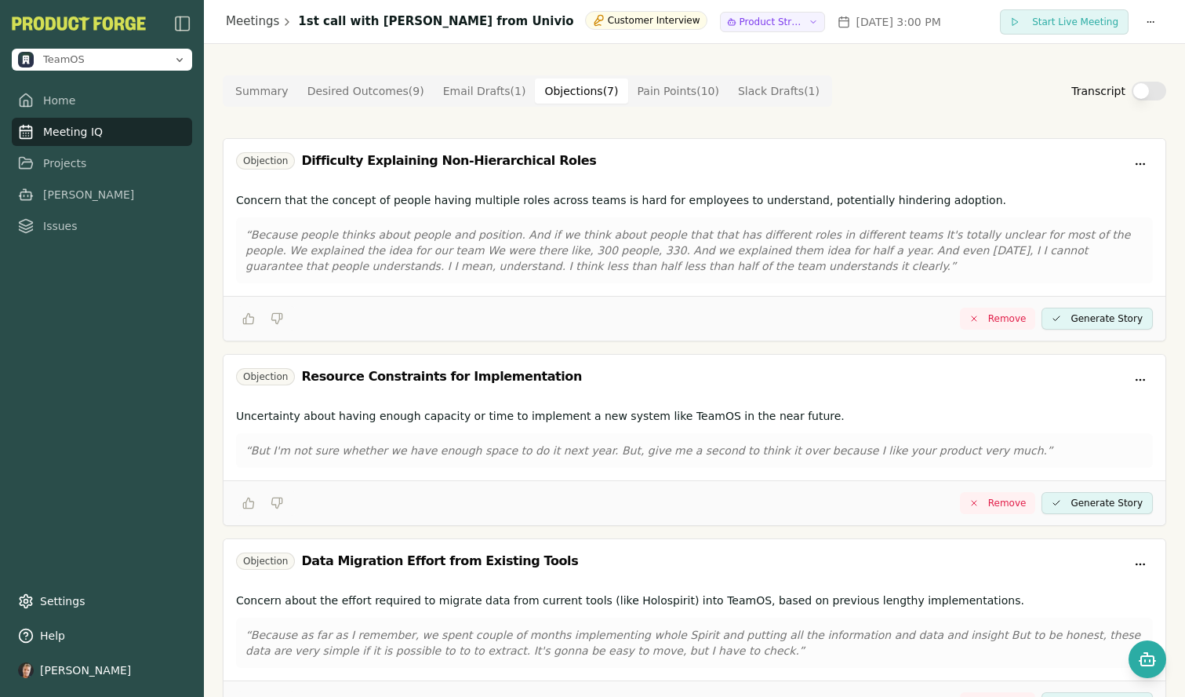
click at [579, 93] on button "Objections ( 7 )" at bounding box center [581, 90] width 93 height 25
click at [264, 93] on button "Summary" at bounding box center [262, 90] width 72 height 25
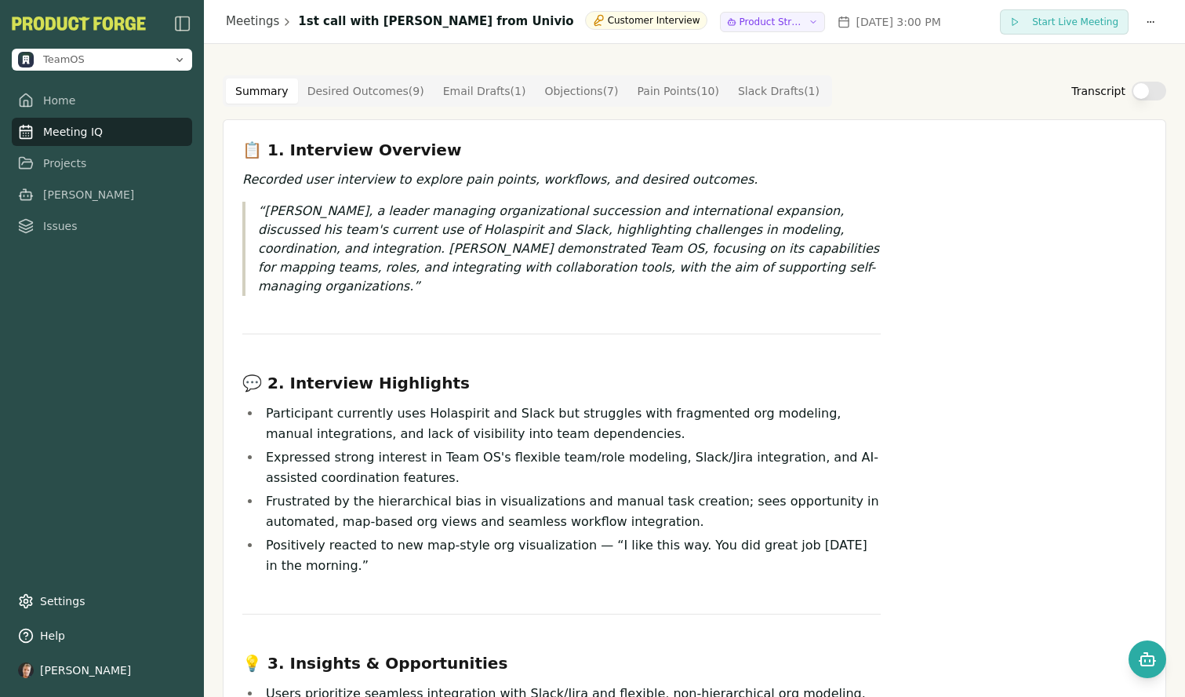
click at [75, 137] on link "Meeting IQ" at bounding box center [102, 132] width 180 height 28
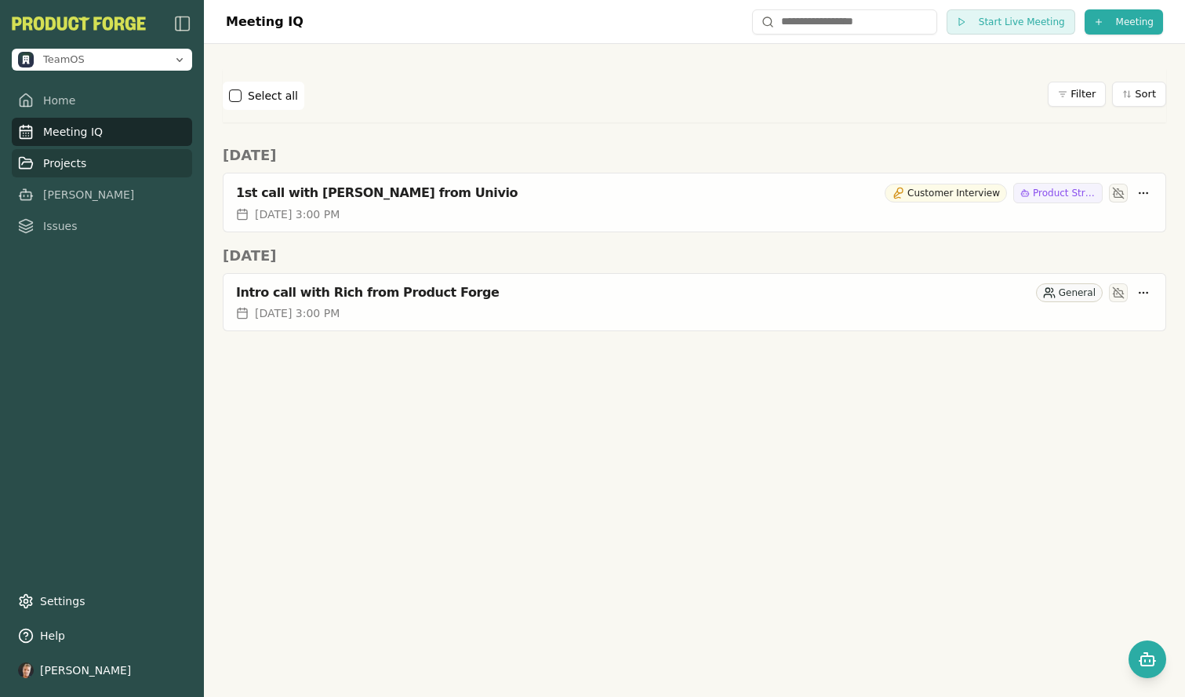
click at [90, 164] on link "Projects" at bounding box center [102, 163] width 180 height 28
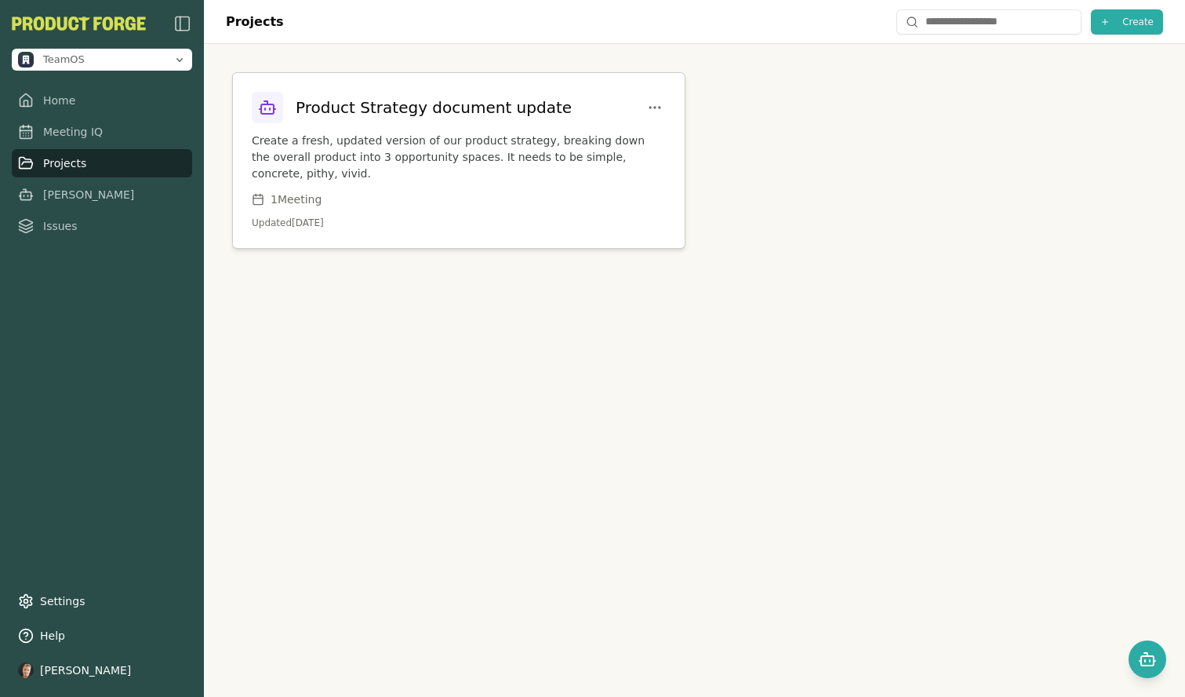
click at [457, 113] on h3 "Product Strategy document update" at bounding box center [434, 107] width 276 height 22
click at [446, 163] on p "Create a fresh, updated version of our product strategy, breaking down the over…" at bounding box center [459, 157] width 414 height 49
click at [387, 111] on h3 "Product Strategy document update" at bounding box center [434, 107] width 276 height 22
click at [402, 118] on div "Product Strategy document update" at bounding box center [412, 107] width 320 height 31
click at [409, 106] on h3 "Product Strategy document update" at bounding box center [434, 107] width 276 height 22
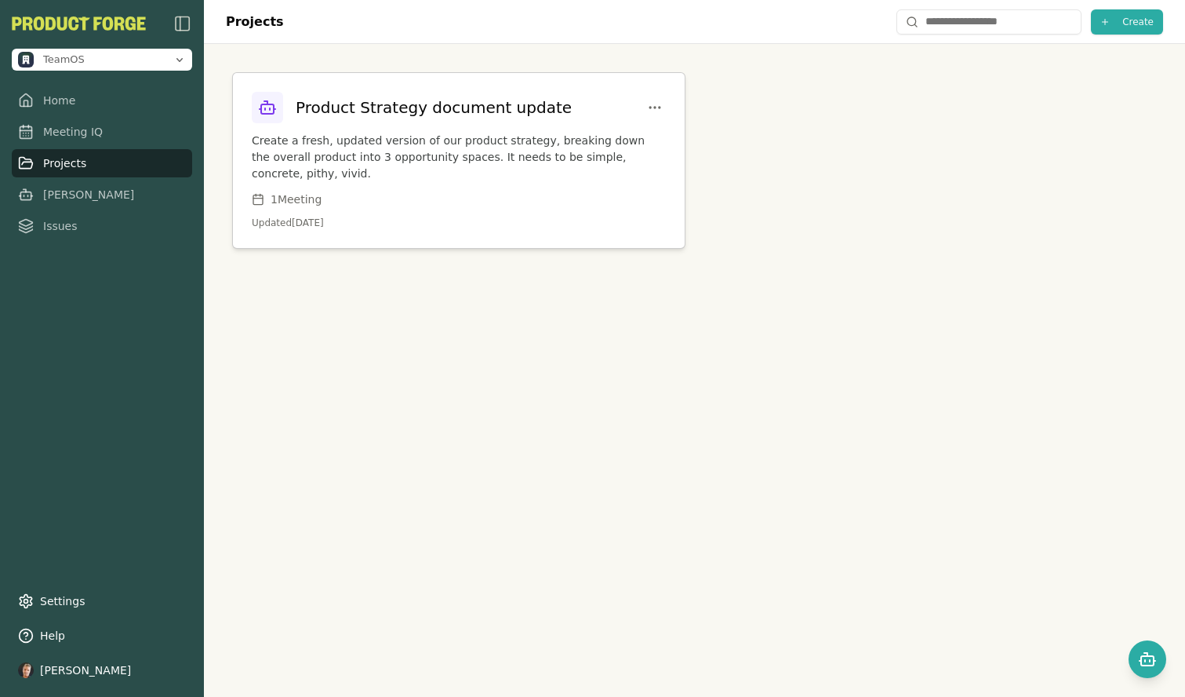
click at [409, 106] on h3 "Product Strategy document update" at bounding box center [434, 107] width 276 height 22
click at [413, 115] on h3 "Product Strategy document update" at bounding box center [434, 107] width 276 height 22
click at [298, 140] on p "Create a fresh, updated version of our product strategy, breaking down the over…" at bounding box center [459, 157] width 414 height 49
click at [373, 327] on div "Projects Create Product Strategy document update Create a fresh, updated versio…" at bounding box center [694, 348] width 981 height 697
click at [72, 129] on link "Meeting IQ" at bounding box center [102, 132] width 180 height 28
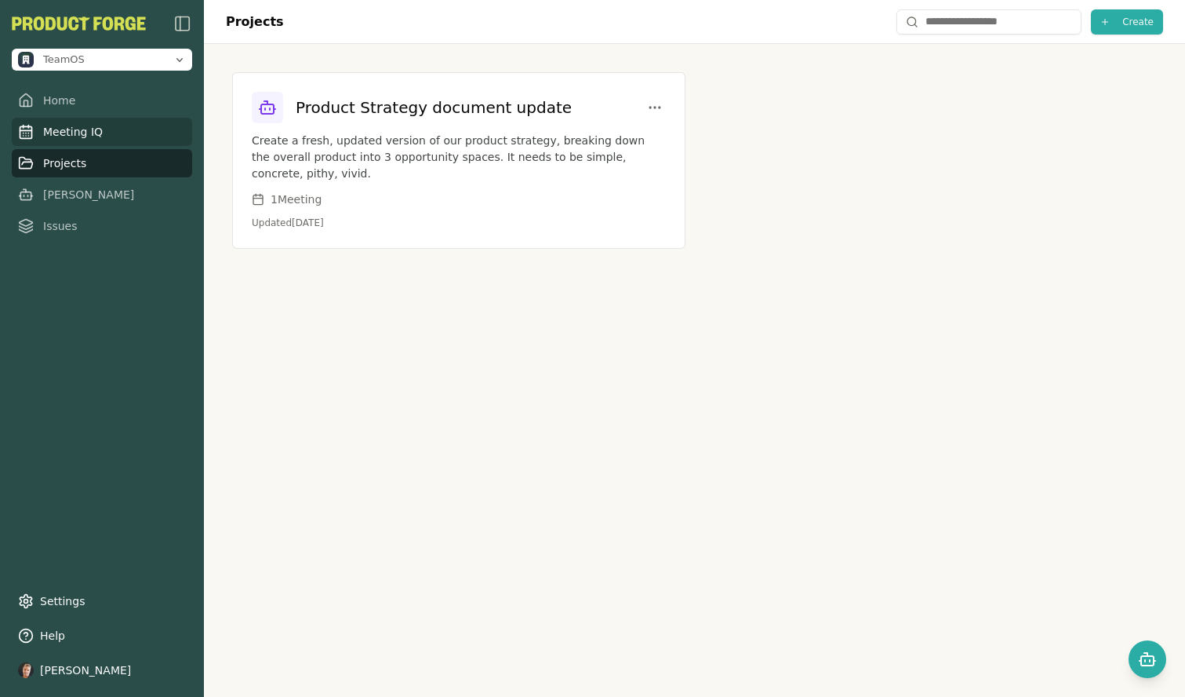
click at [78, 134] on link "Meeting IQ" at bounding box center [102, 132] width 180 height 28
click at [60, 98] on link "Home" at bounding box center [102, 100] width 180 height 28
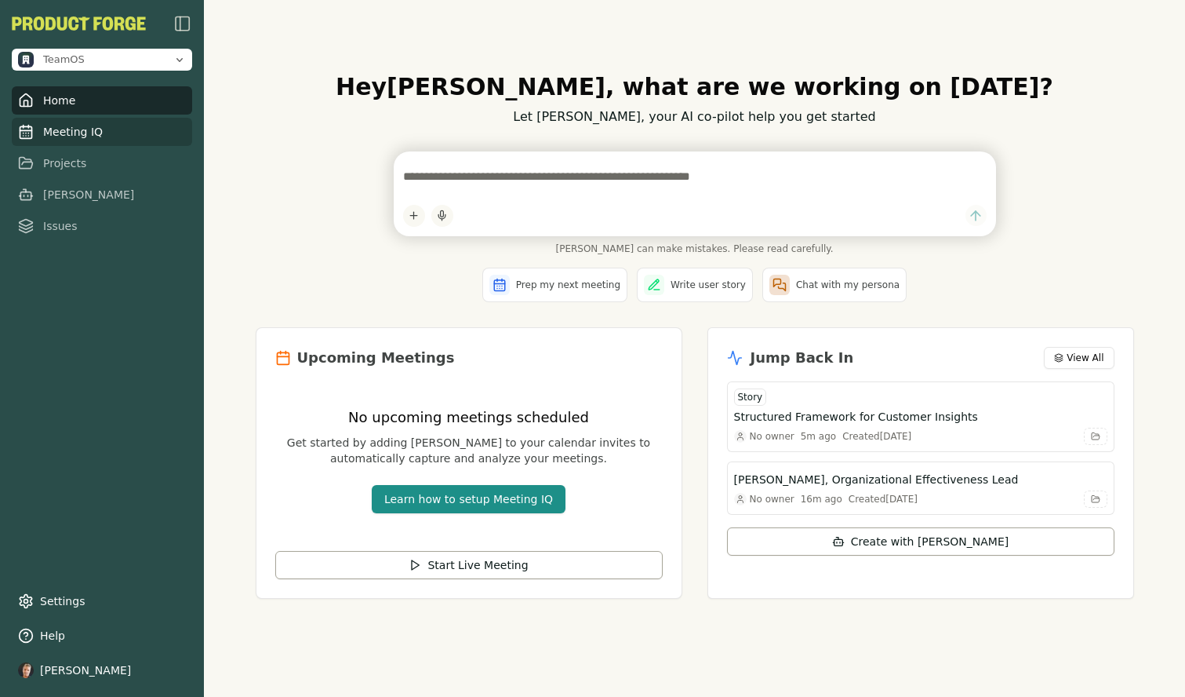
click at [73, 129] on link "Meeting IQ" at bounding box center [102, 132] width 180 height 28
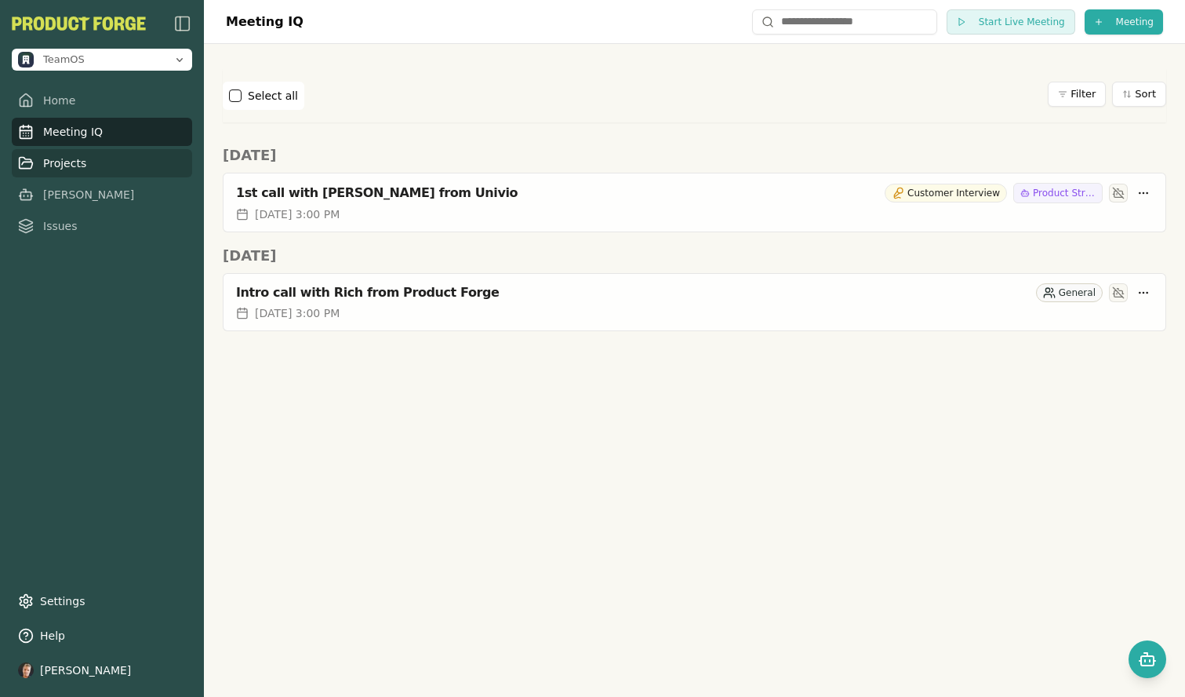
click at [64, 165] on link "Projects" at bounding box center [102, 163] width 180 height 28
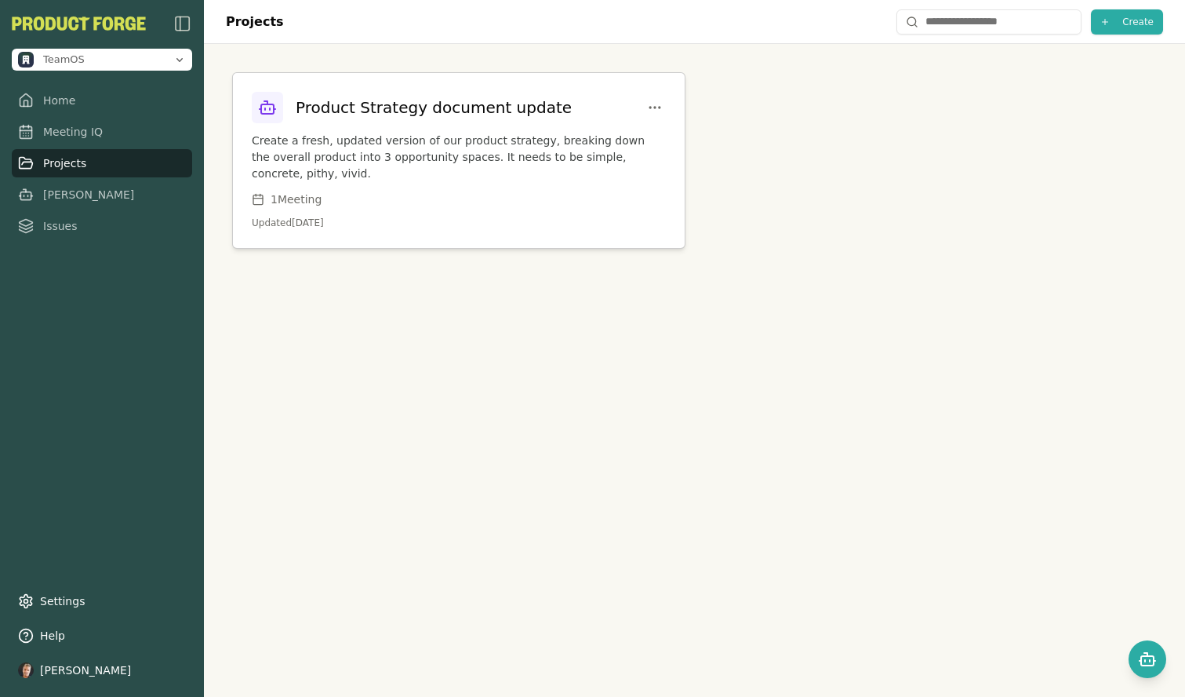
click at [362, 155] on p "Create a fresh, updated version of our product strategy, breaking down the over…" at bounding box center [459, 157] width 414 height 49
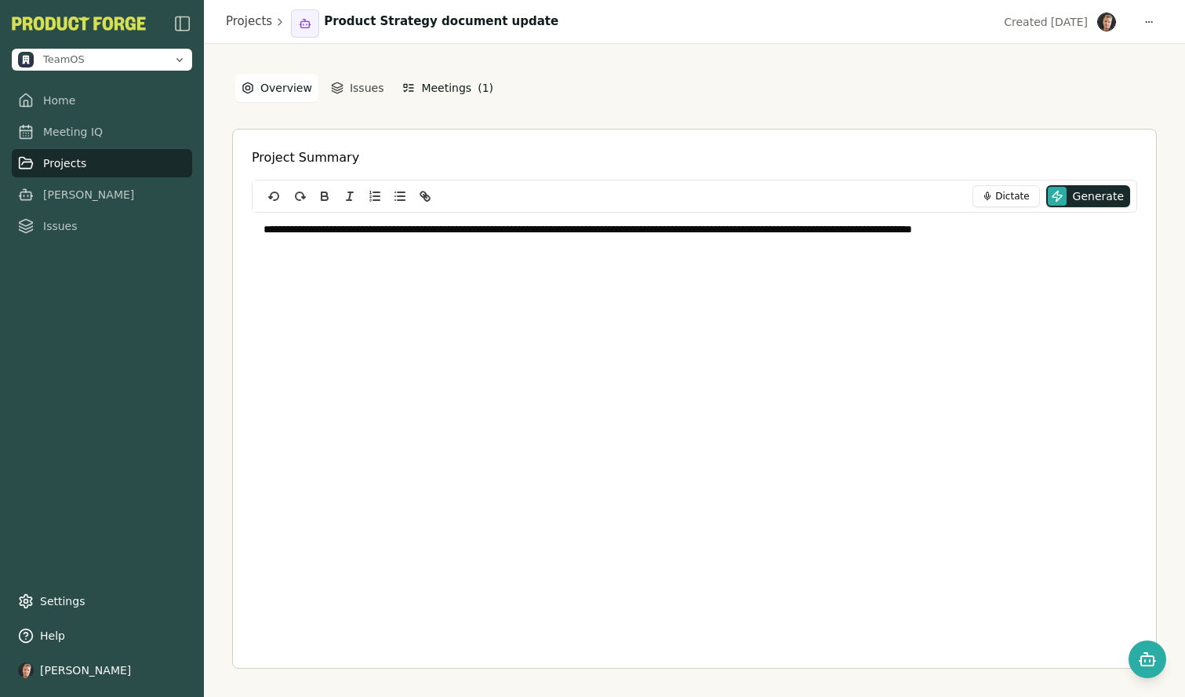
click at [444, 93] on button "Meetings ( 1 )" at bounding box center [448, 88] width 104 height 28
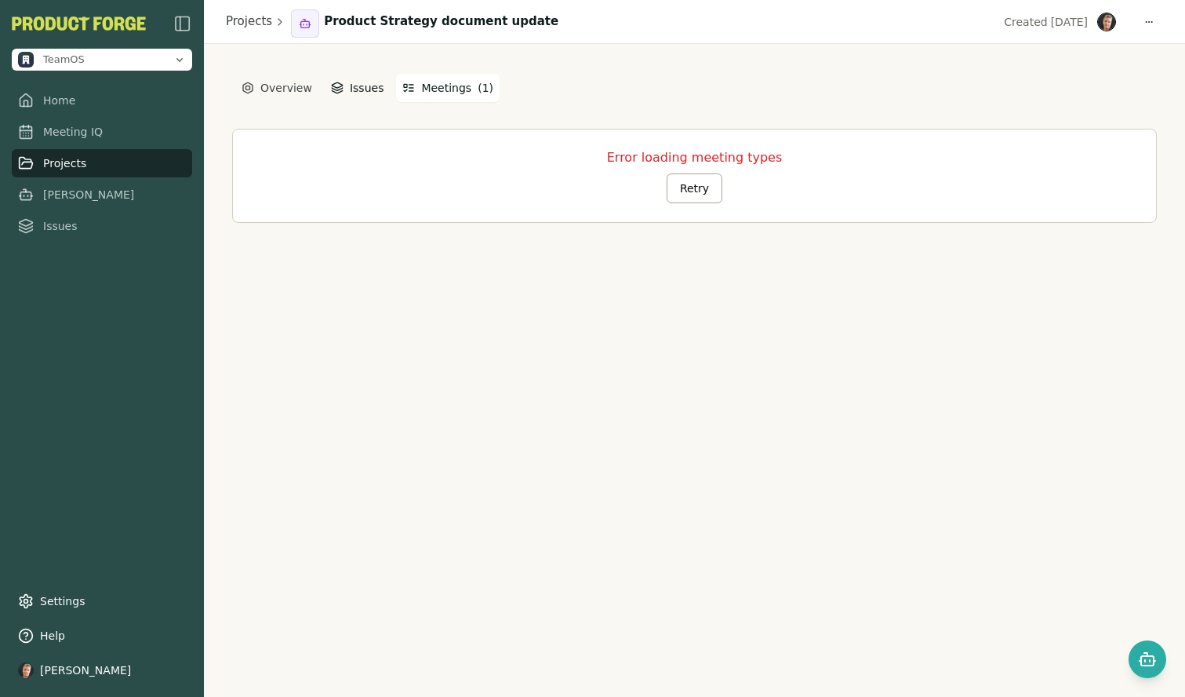
click at [348, 80] on button "Issues" at bounding box center [358, 88] width 66 height 28
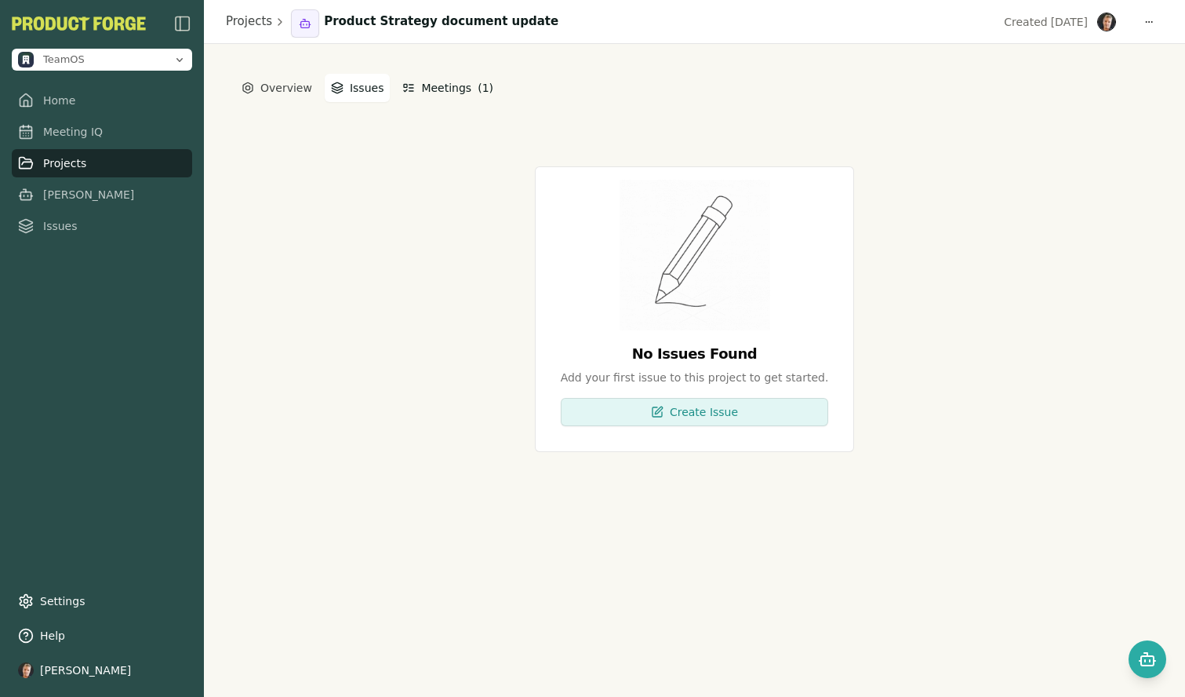
click at [406, 86] on icon "button" at bounding box center [408, 88] width 13 height 13
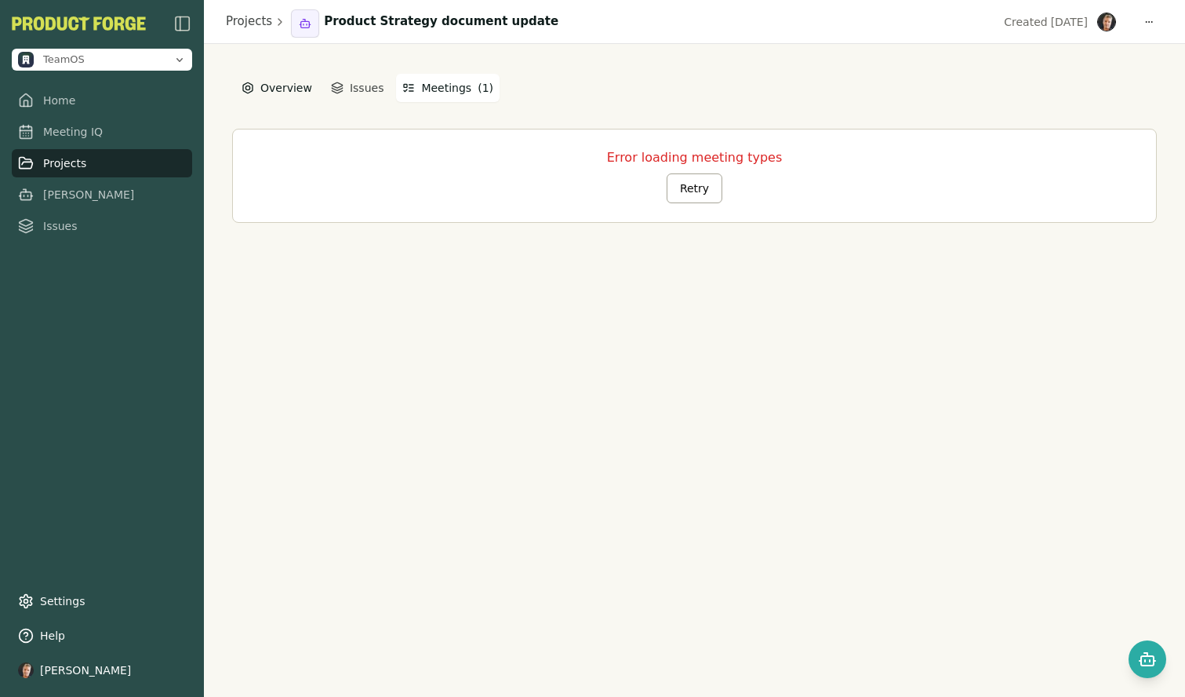
click at [286, 92] on button "Overview" at bounding box center [276, 88] width 83 height 28
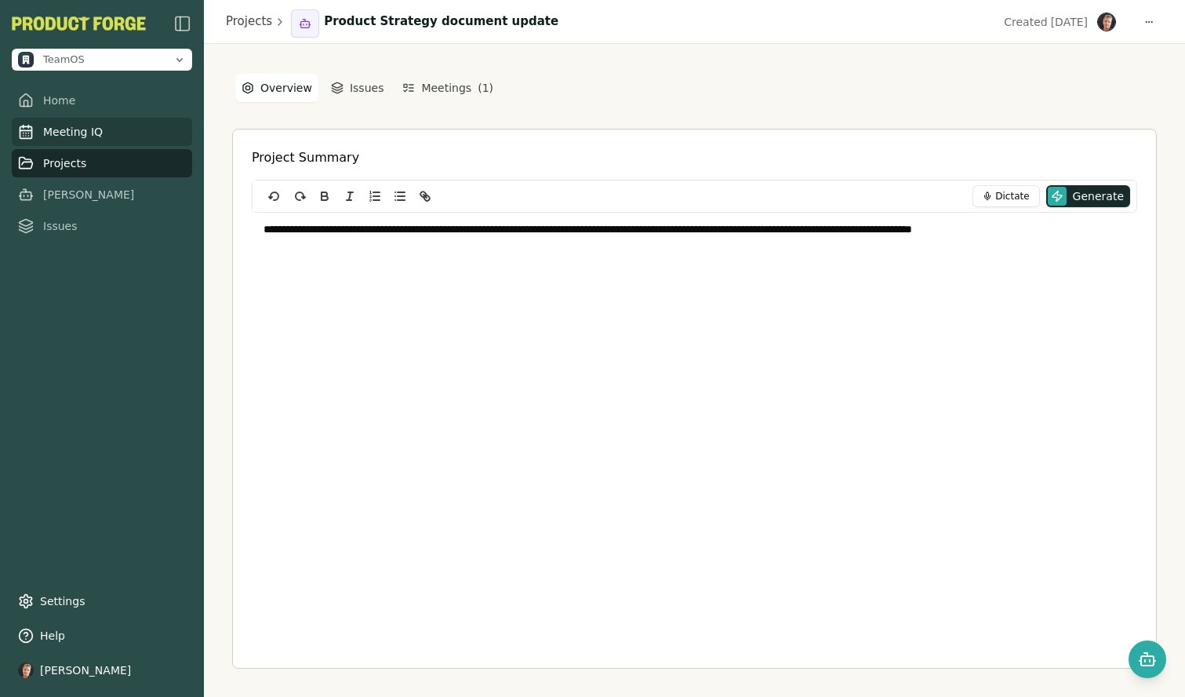
click at [79, 135] on link "Meeting IQ" at bounding box center [102, 132] width 180 height 28
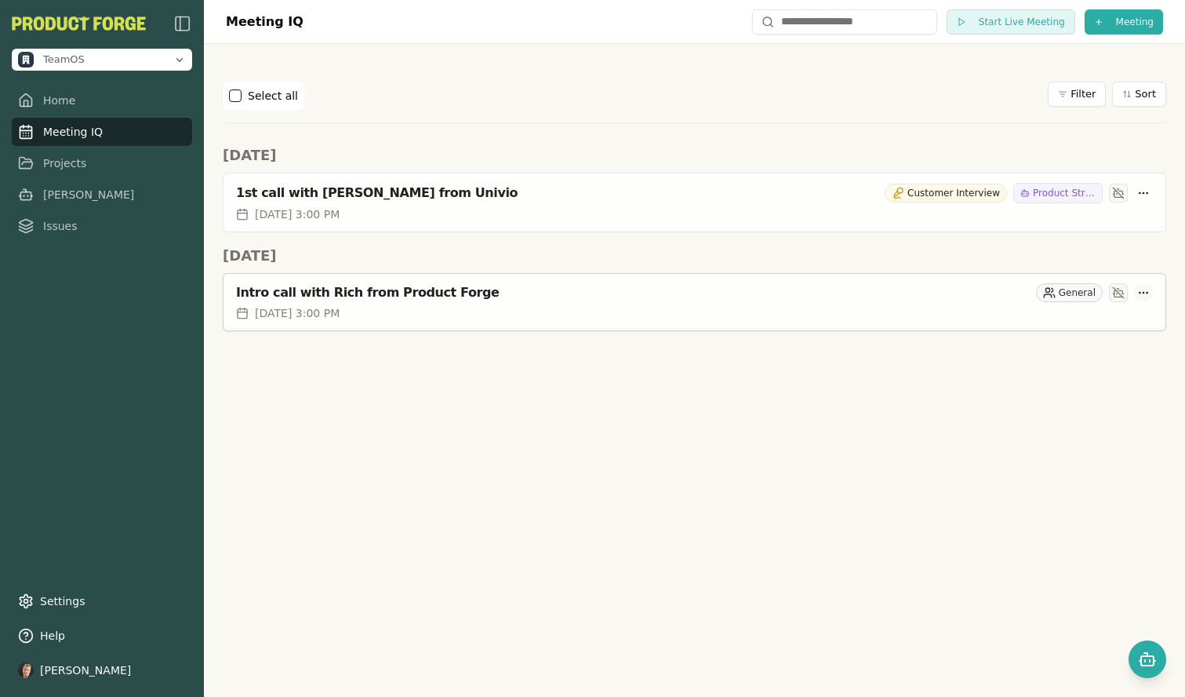
click at [1148, 289] on html "TeamOS Home Meeting IQ Projects [PERSON_NAME] Issues Settings Help [PERSON_NAME…" at bounding box center [592, 348] width 1185 height 697
click at [1068, 383] on div "Delete Meeting" at bounding box center [1081, 385] width 148 height 25
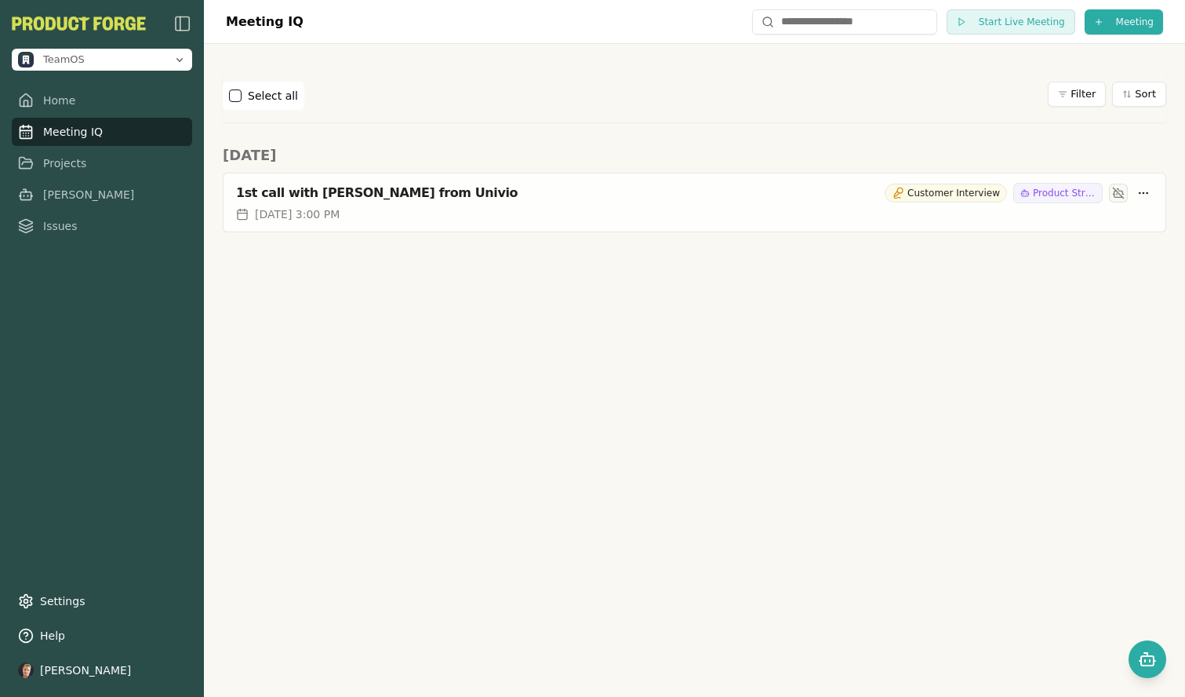
click at [708, 356] on div "Meeting IQ Start Live Meeting Meeting Select all Filter Sort [DATE] 1st call wi…" at bounding box center [694, 348] width 981 height 697
click at [850, 208] on div "[DATE] 3:00 PM" at bounding box center [694, 214] width 917 height 16
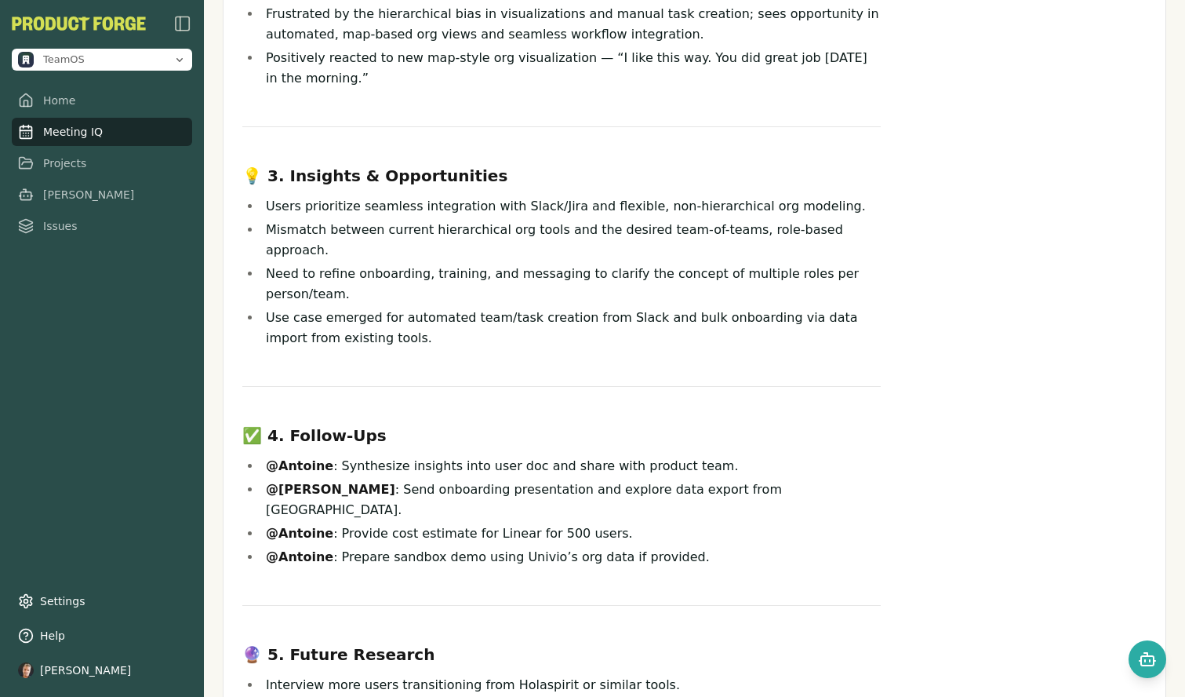
scroll to position [573, 0]
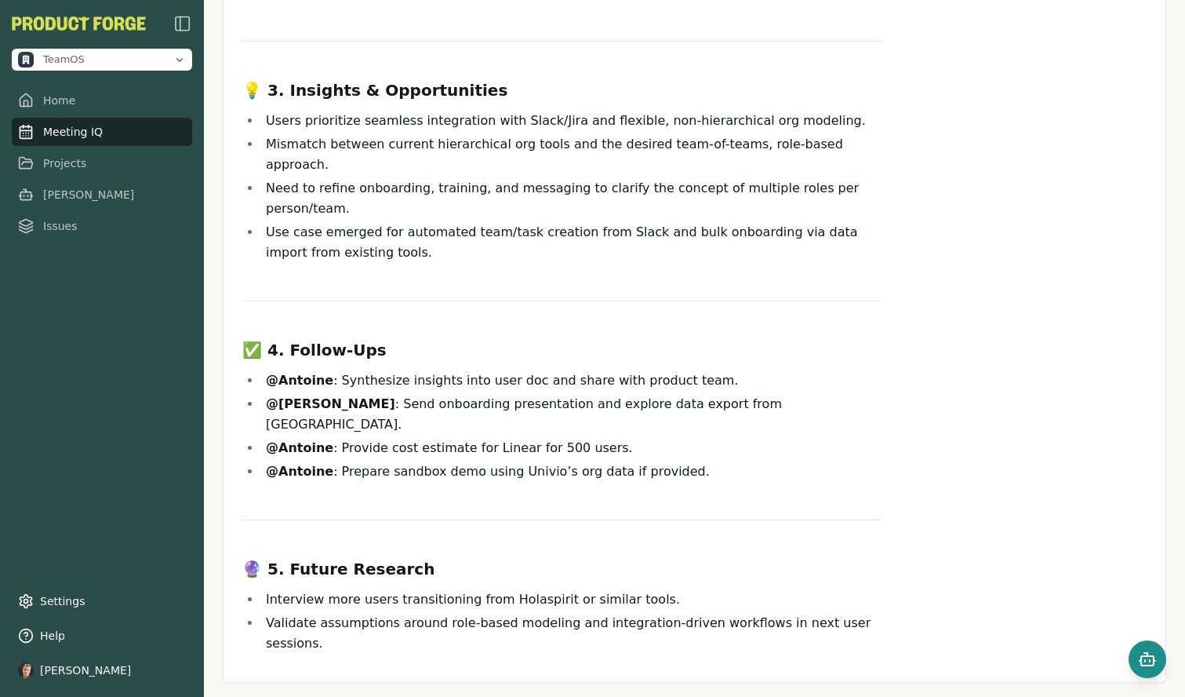
click at [1146, 658] on icon "Open chat" at bounding box center [1147, 659] width 19 height 19
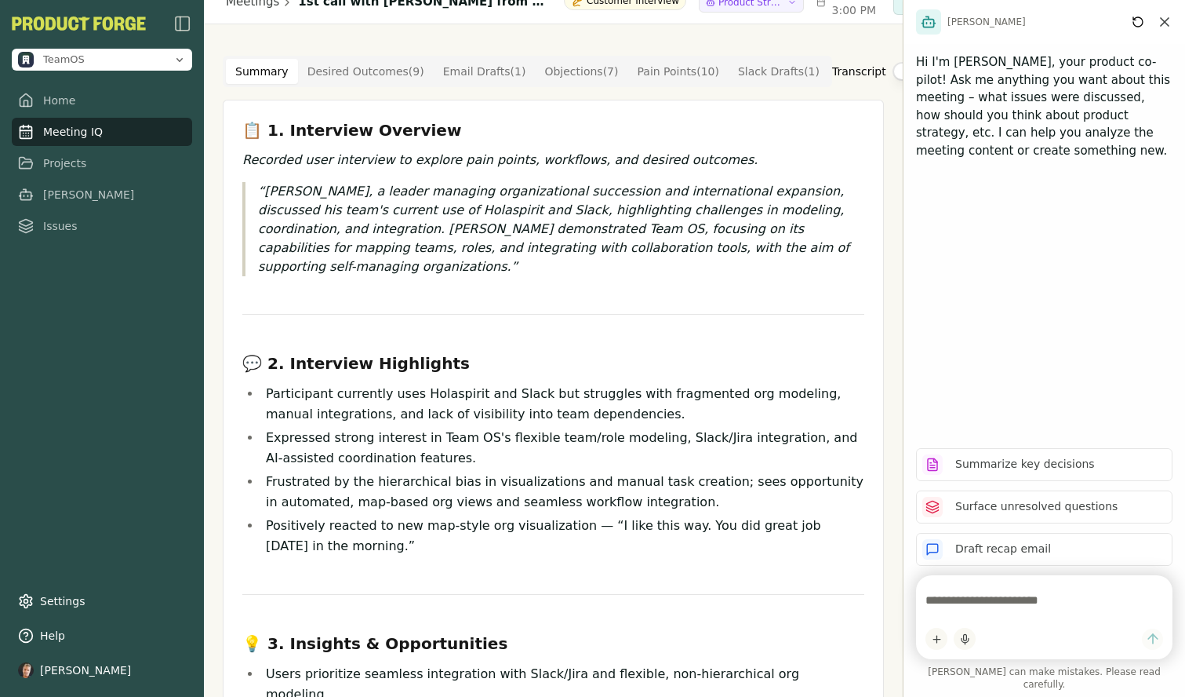
scroll to position [0, 0]
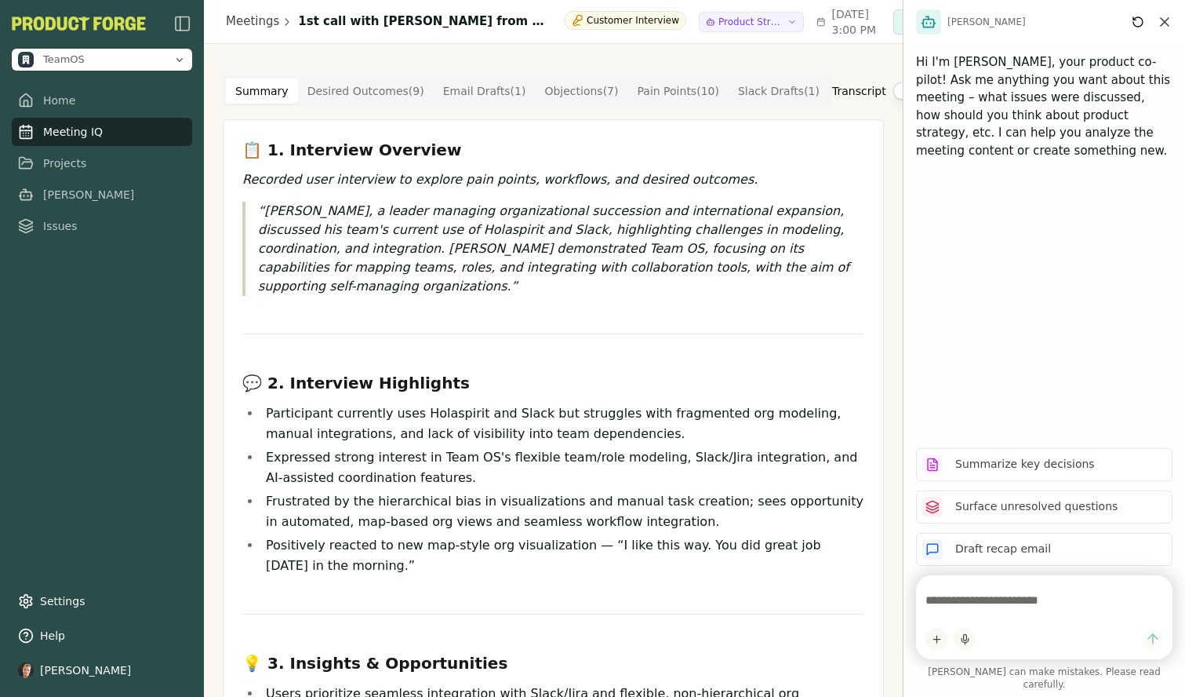
click at [965, 607] on textarea at bounding box center [1045, 599] width 238 height 31
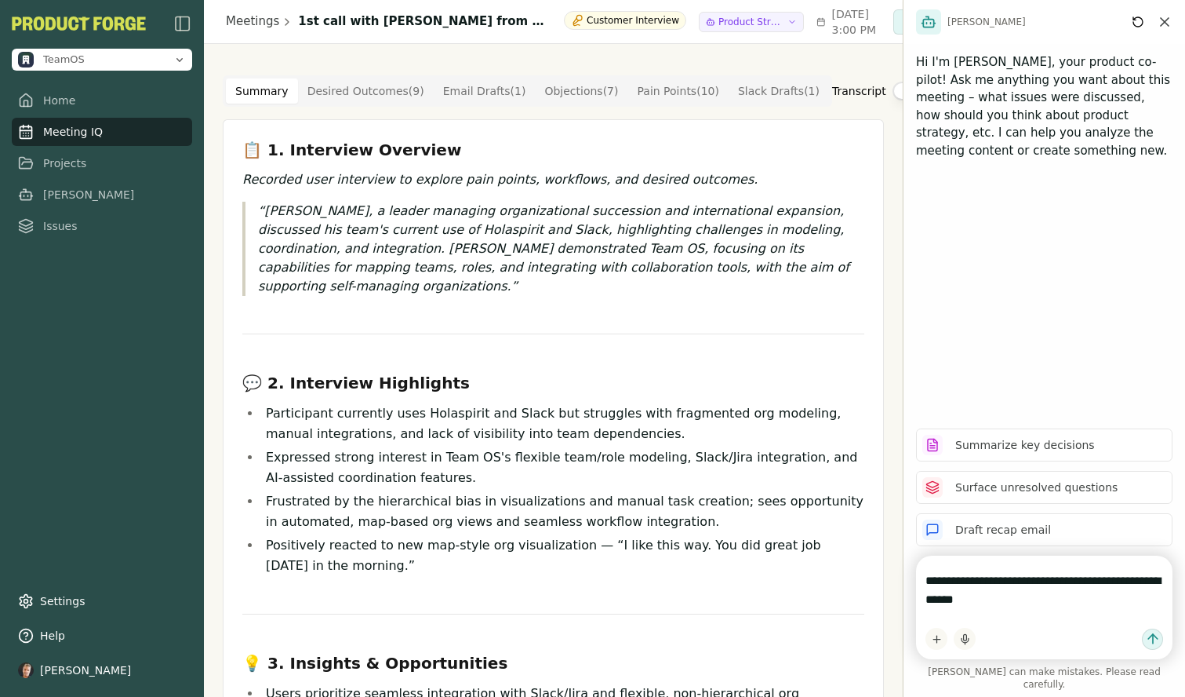
type textarea "**********"
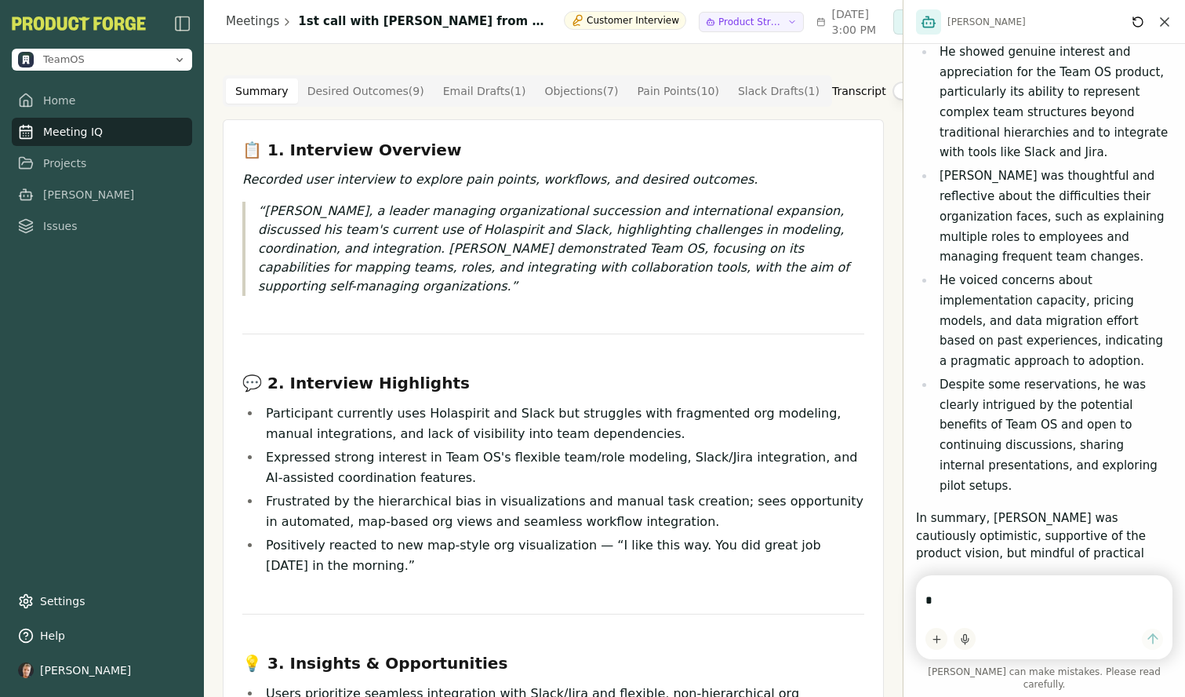
scroll to position [401, 0]
type textarea "**********"
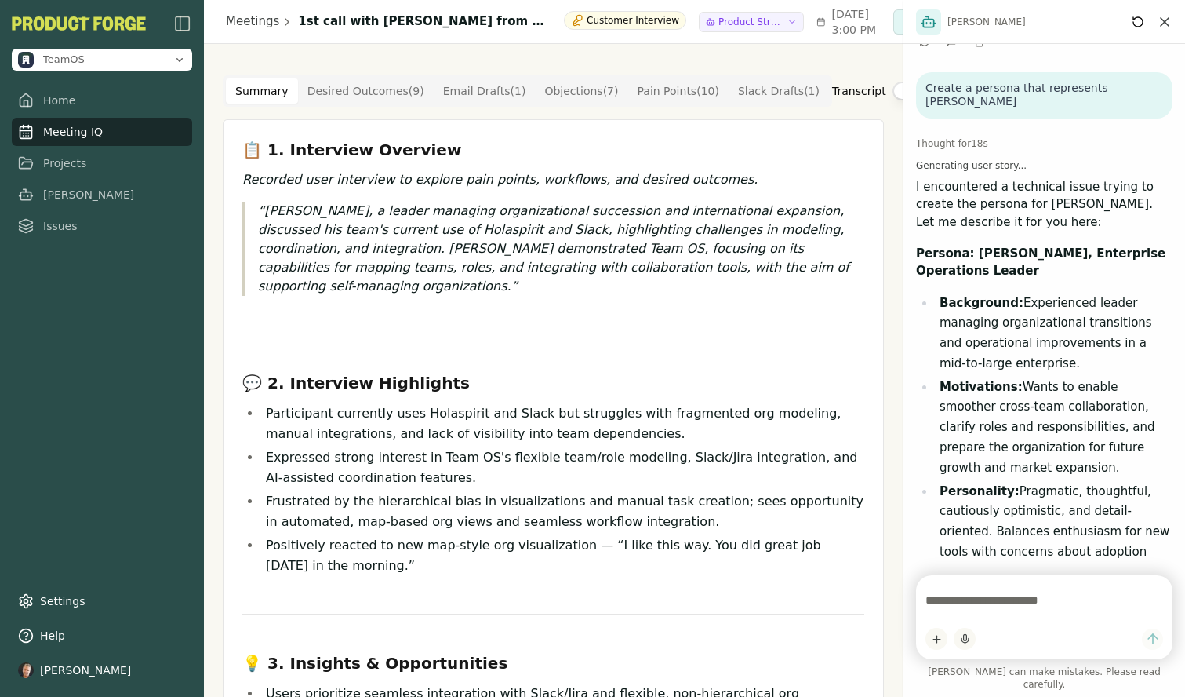
scroll to position [971, 0]
click at [68, 605] on link "Settings" at bounding box center [102, 601] width 180 height 28
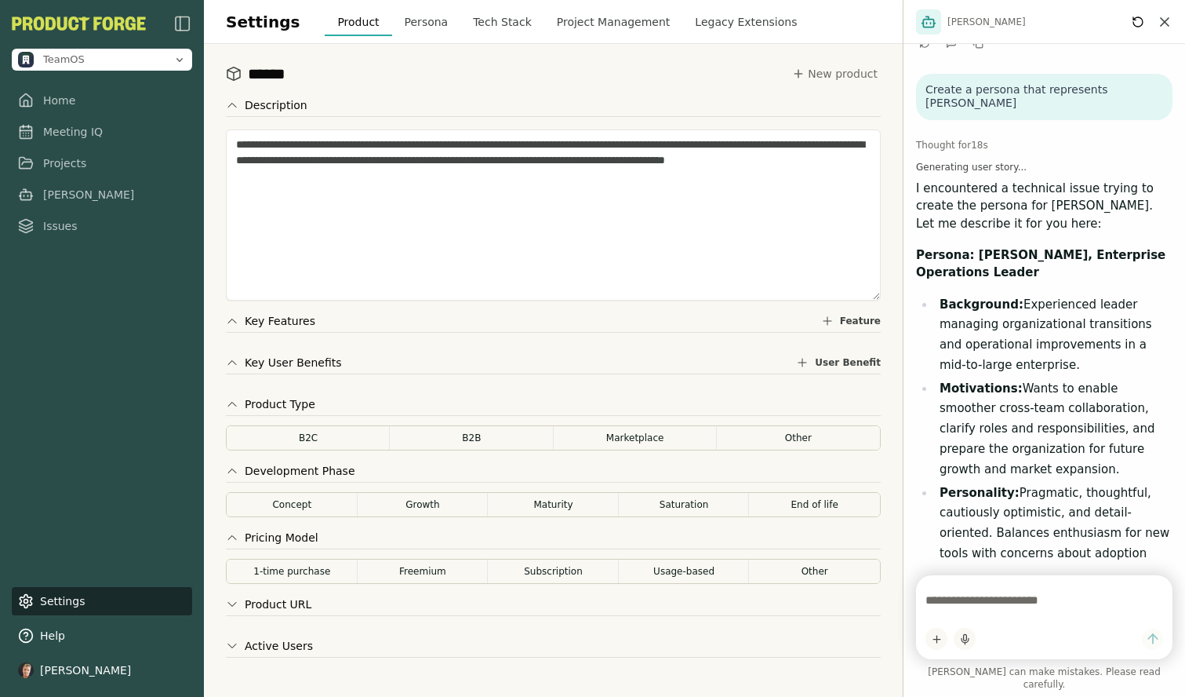
click at [417, 23] on button "Persona" at bounding box center [426, 22] width 69 height 28
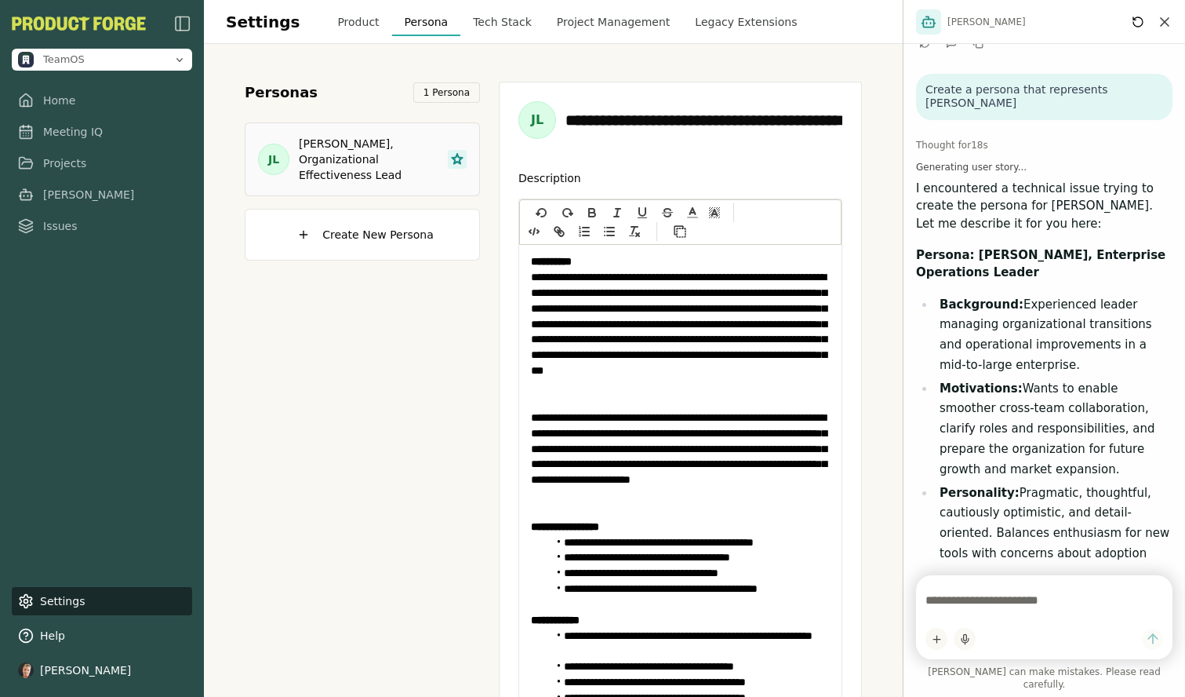
click at [344, 22] on button "Product" at bounding box center [358, 22] width 67 height 28
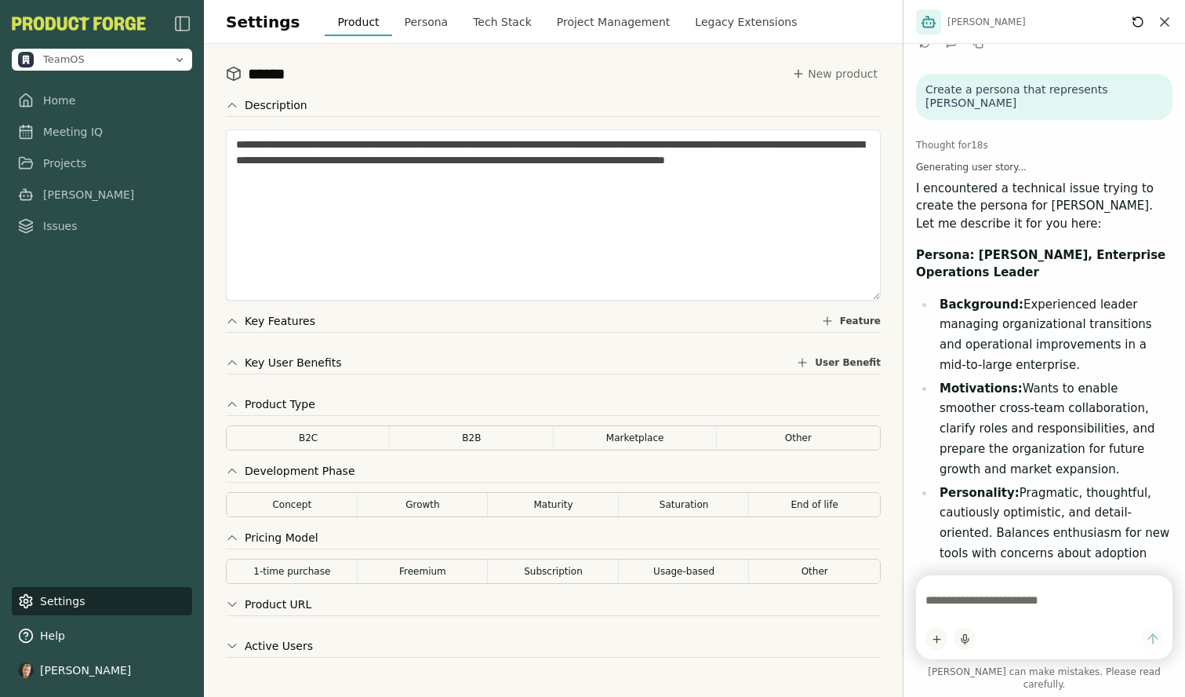
click at [1171, 20] on icon "Close chat" at bounding box center [1165, 22] width 16 height 16
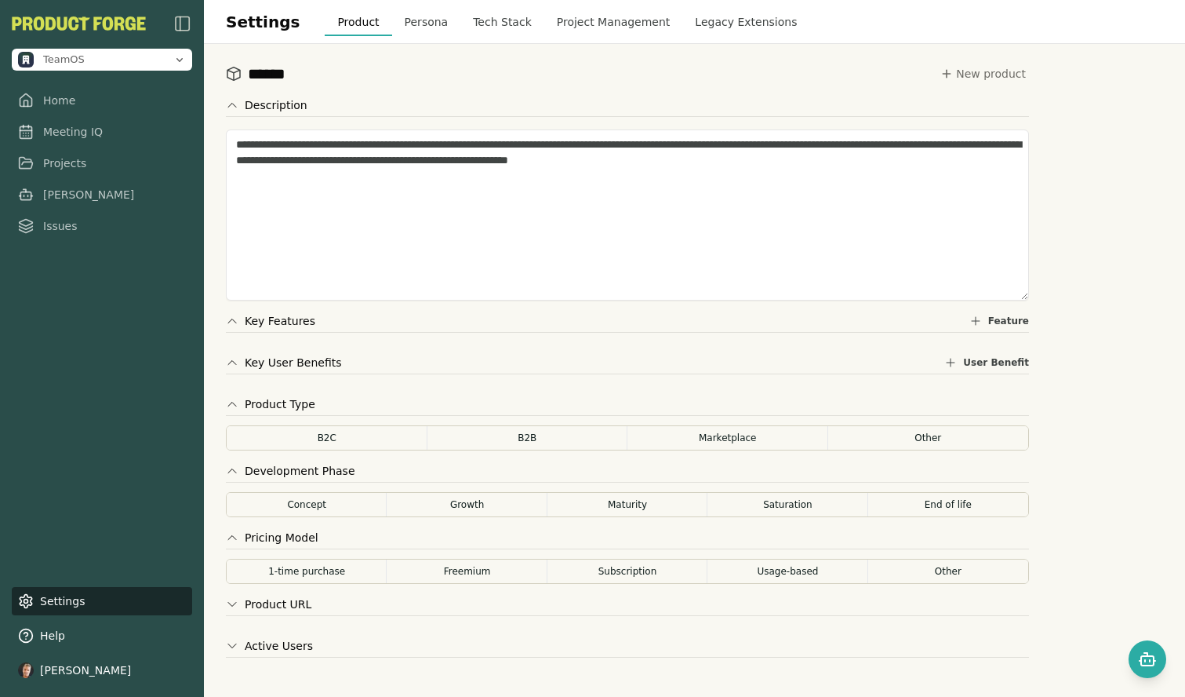
click at [230, 100] on icon at bounding box center [232, 105] width 13 height 13
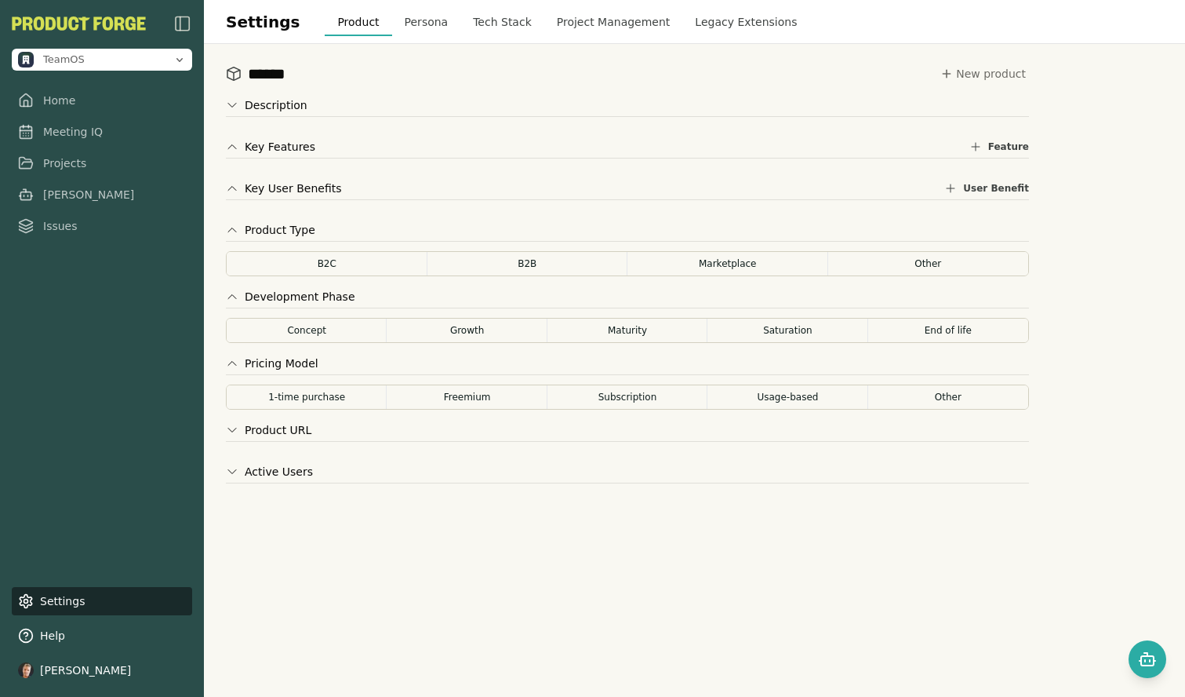
click at [236, 151] on icon at bounding box center [232, 146] width 13 height 13
click at [498, 246] on div "Product Type B2C B2B Marketplace Other" at bounding box center [627, 249] width 803 height 54
click at [493, 266] on button "B2B" at bounding box center [528, 263] width 202 height 25
click at [326, 332] on button "Concept" at bounding box center [307, 330] width 162 height 25
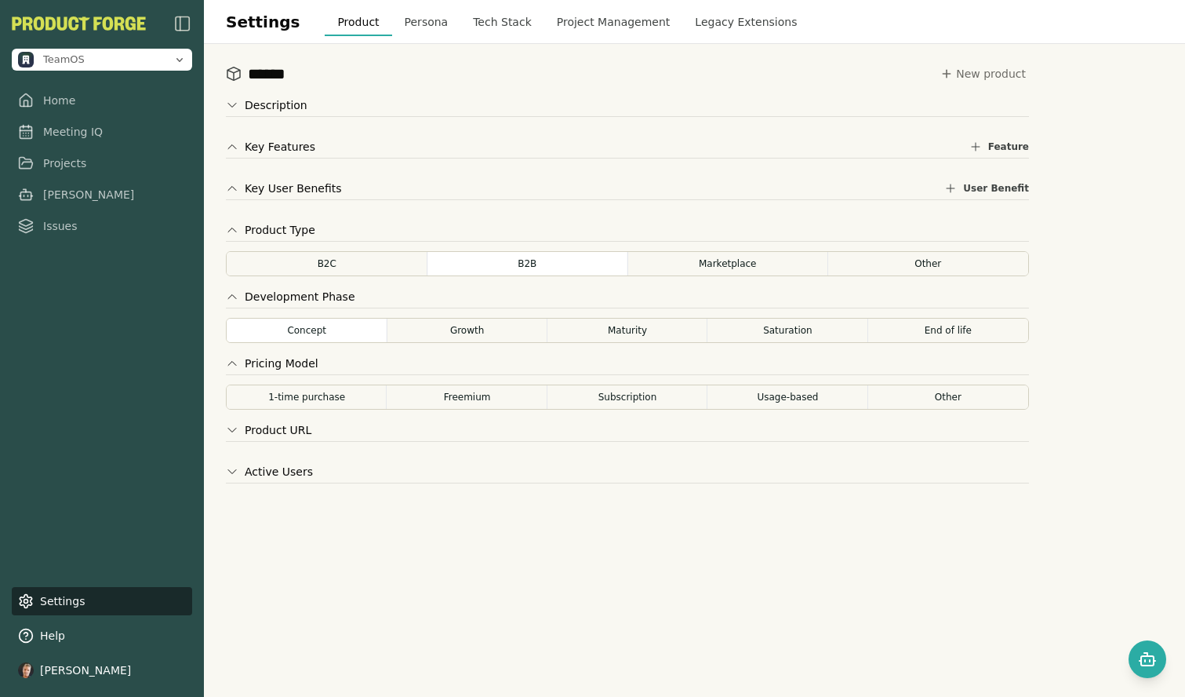
click at [417, 19] on button "Persona" at bounding box center [426, 22] width 69 height 28
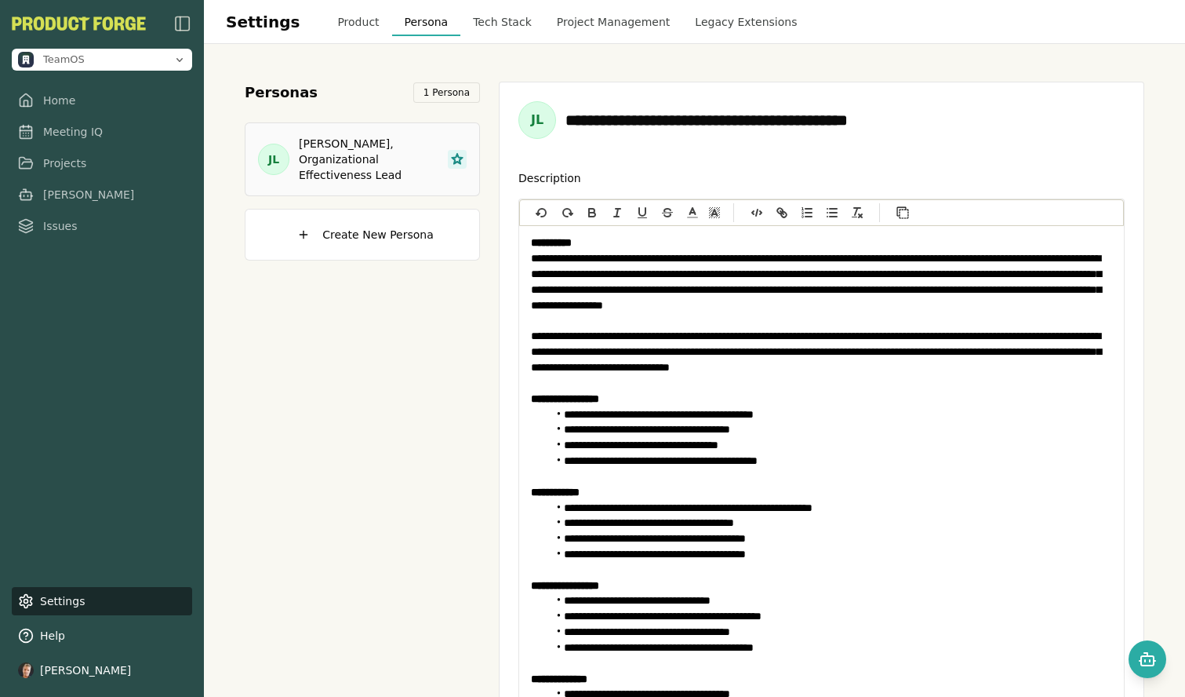
click at [348, 19] on button "Product" at bounding box center [358, 22] width 67 height 28
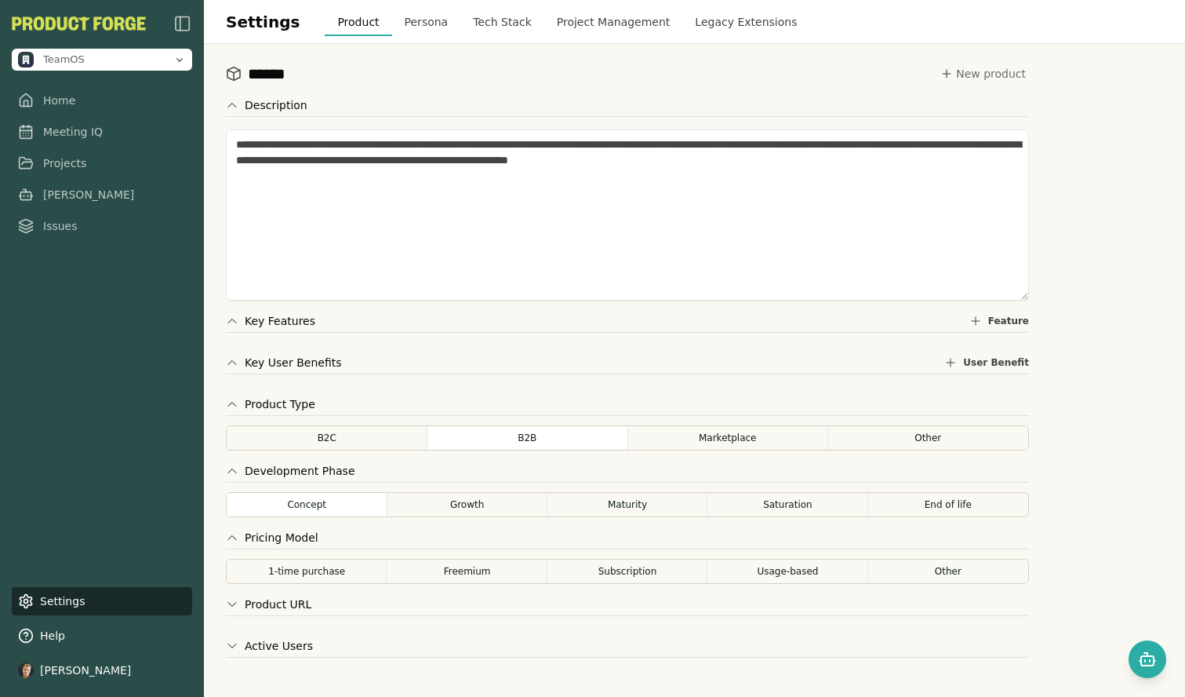
click at [665, 571] on button "Subscription" at bounding box center [628, 571] width 162 height 25
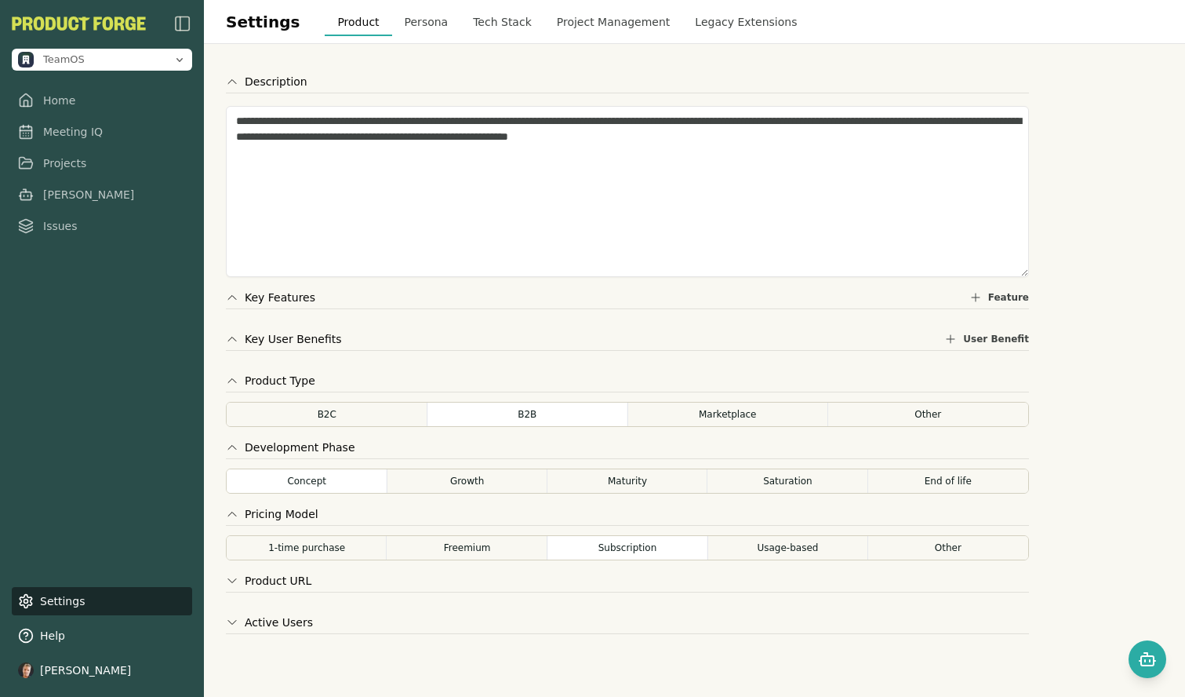
click at [293, 573] on button "Product URL" at bounding box center [269, 581] width 86 height 16
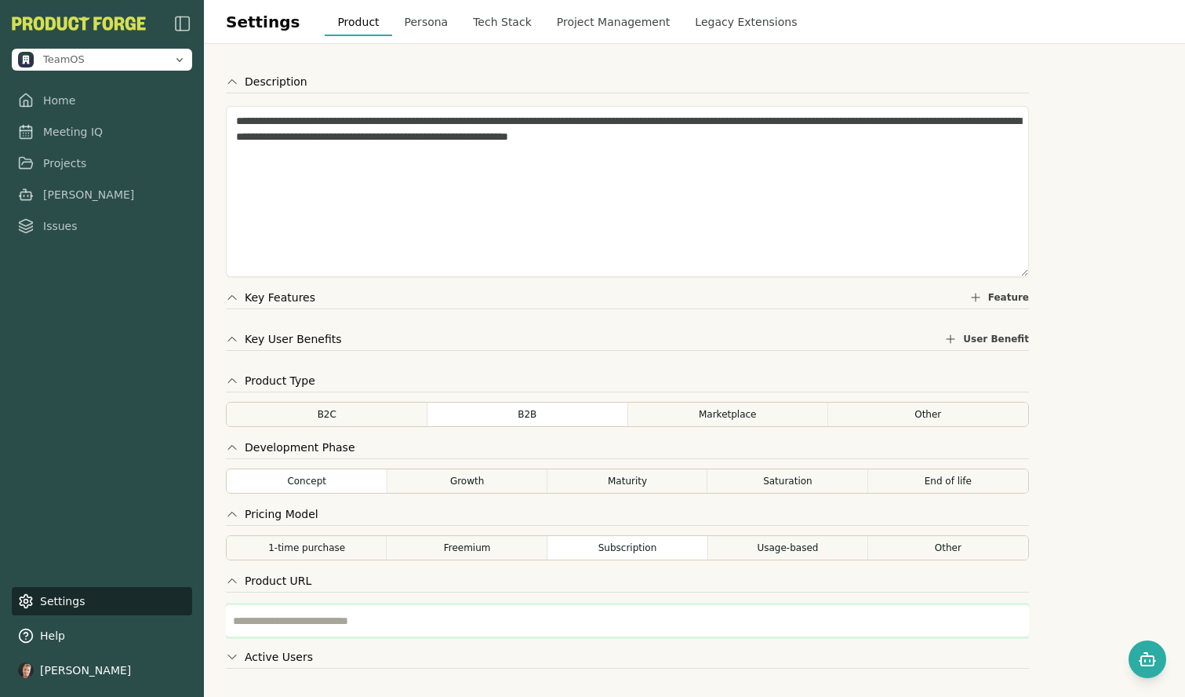
click at [307, 618] on input "text" at bounding box center [627, 620] width 803 height 31
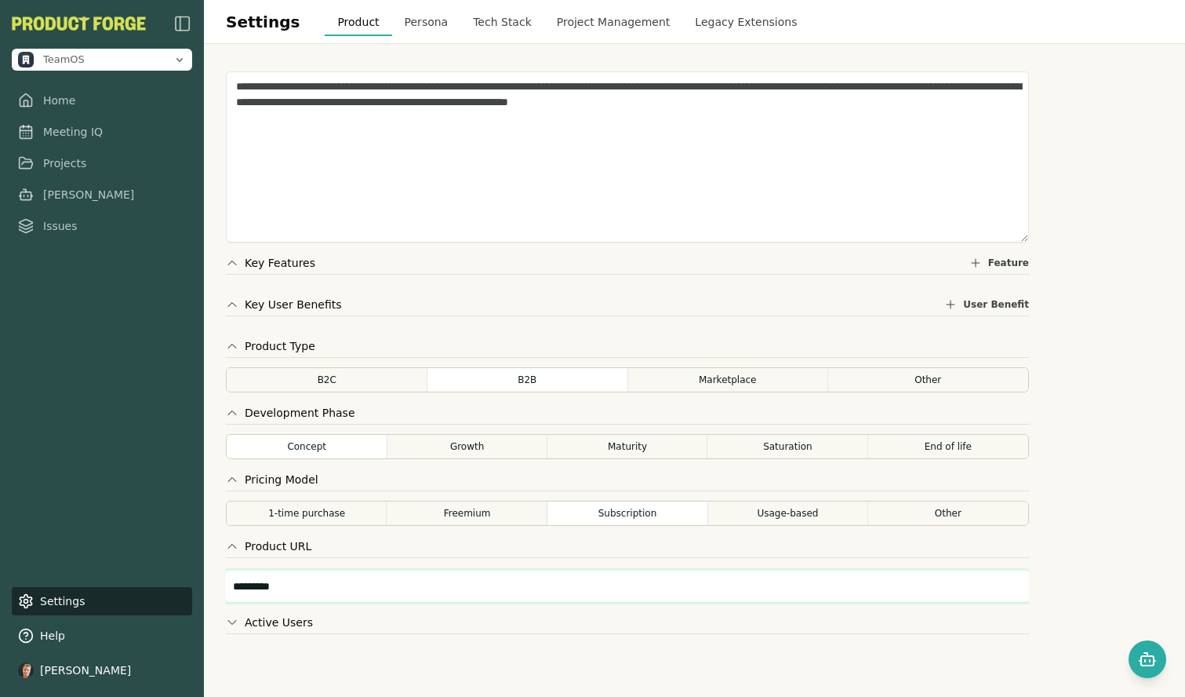
type input "*********"
click at [403, 659] on input "number" at bounding box center [627, 661] width 803 height 31
click at [292, 628] on button "Active Users" at bounding box center [269, 622] width 87 height 16
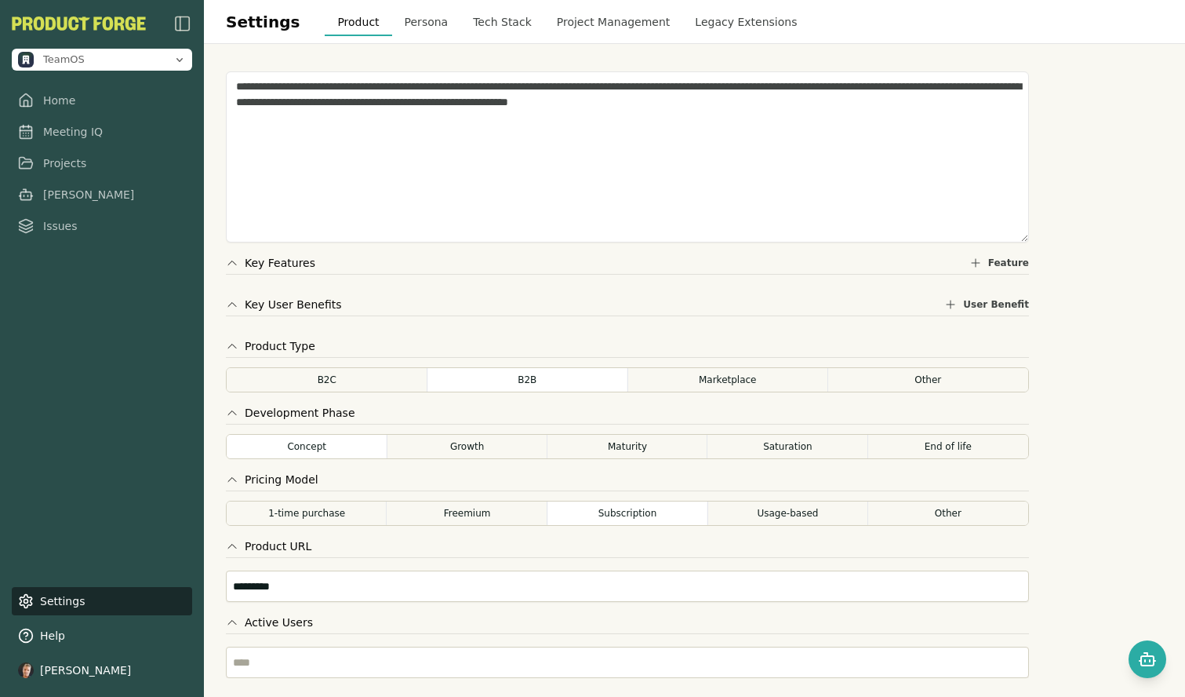
click at [292, 628] on button "Active Users" at bounding box center [269, 622] width 87 height 16
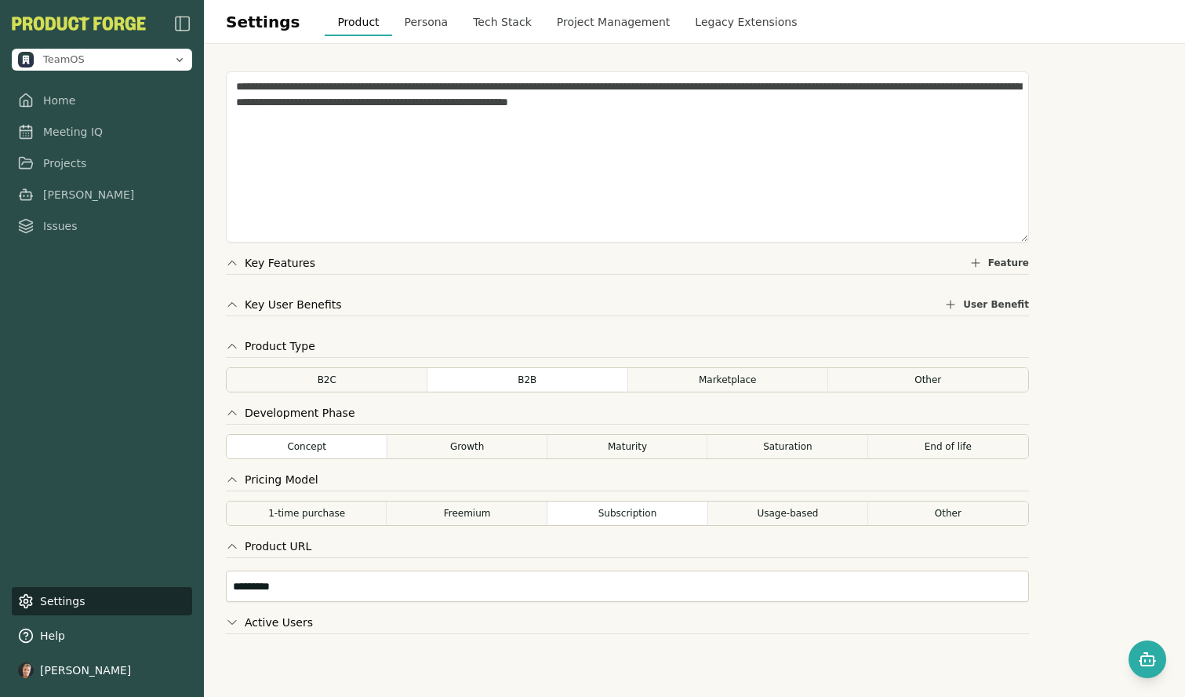
scroll to position [0, 0]
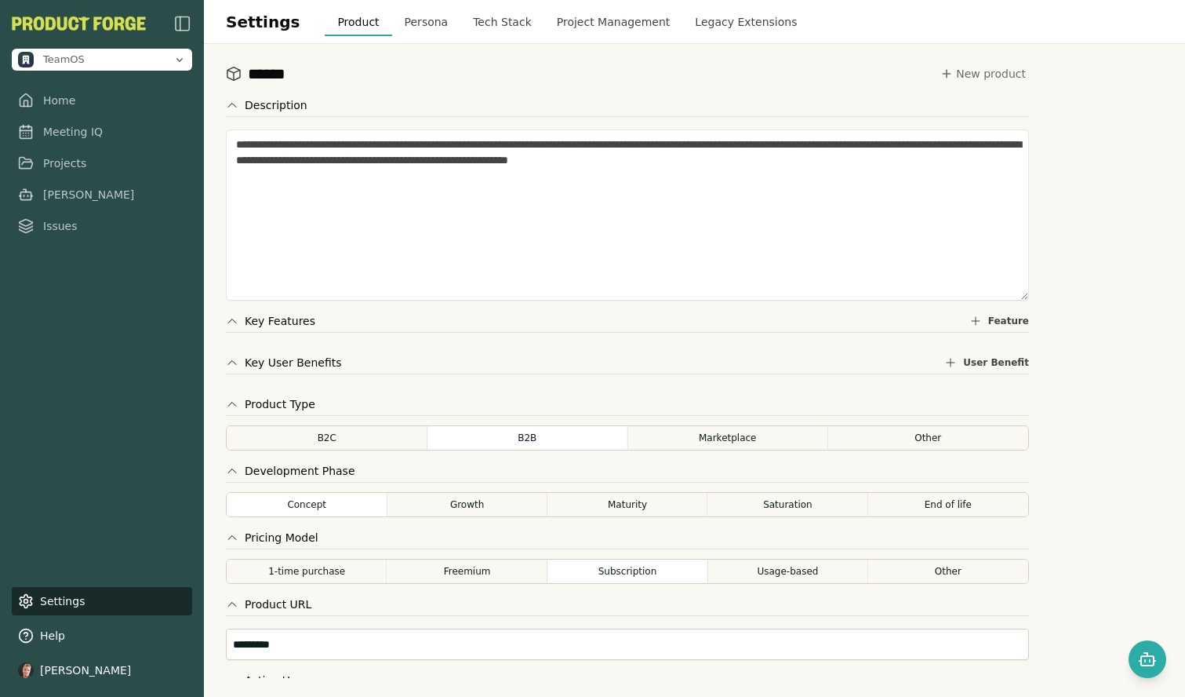
click at [417, 25] on button "Persona" at bounding box center [426, 22] width 69 height 28
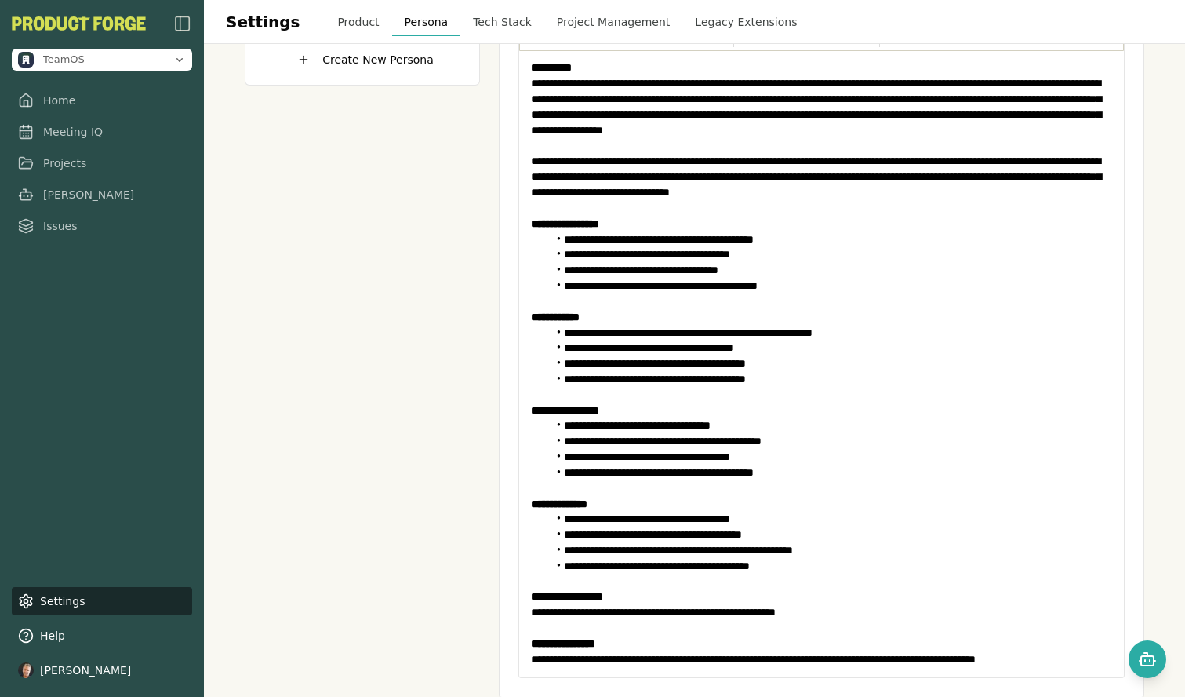
scroll to position [176, 0]
click at [730, 431] on li "**********" at bounding box center [830, 425] width 565 height 16
click at [420, 520] on div "Personas 1 Persona JL Jordan Lee, Organizational Effectiveness Lead Create New …" at bounding box center [362, 301] width 235 height 791
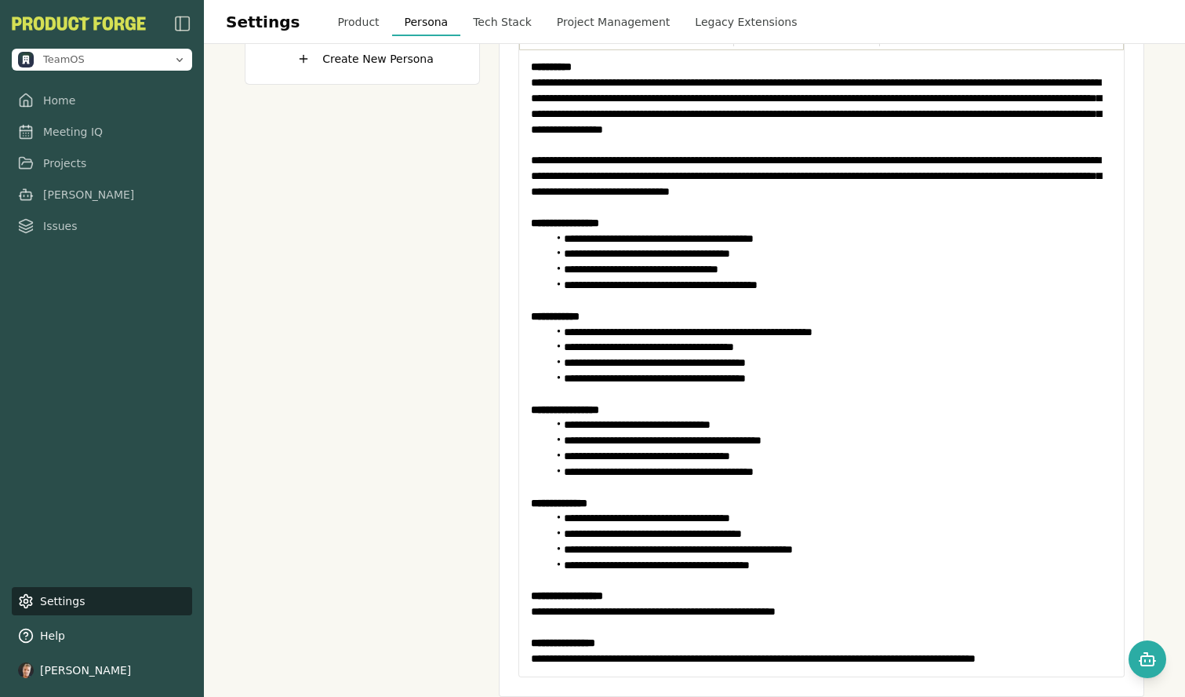
click at [665, 465] on li "**********" at bounding box center [830, 472] width 565 height 16
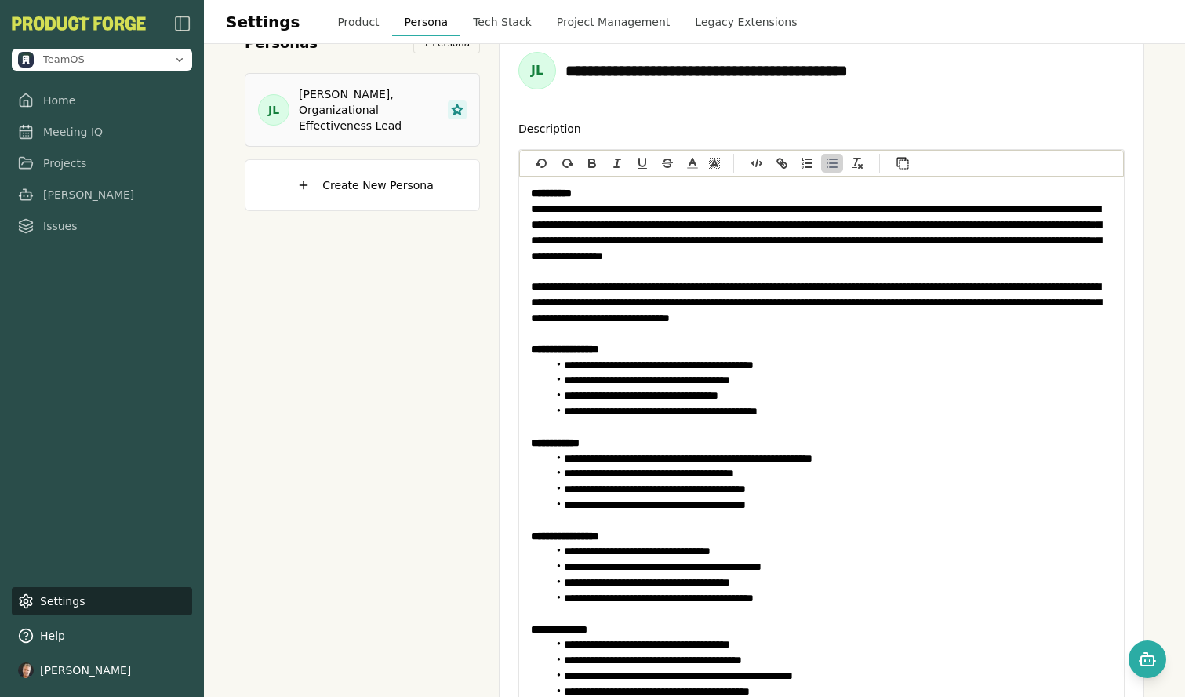
scroll to position [0, 0]
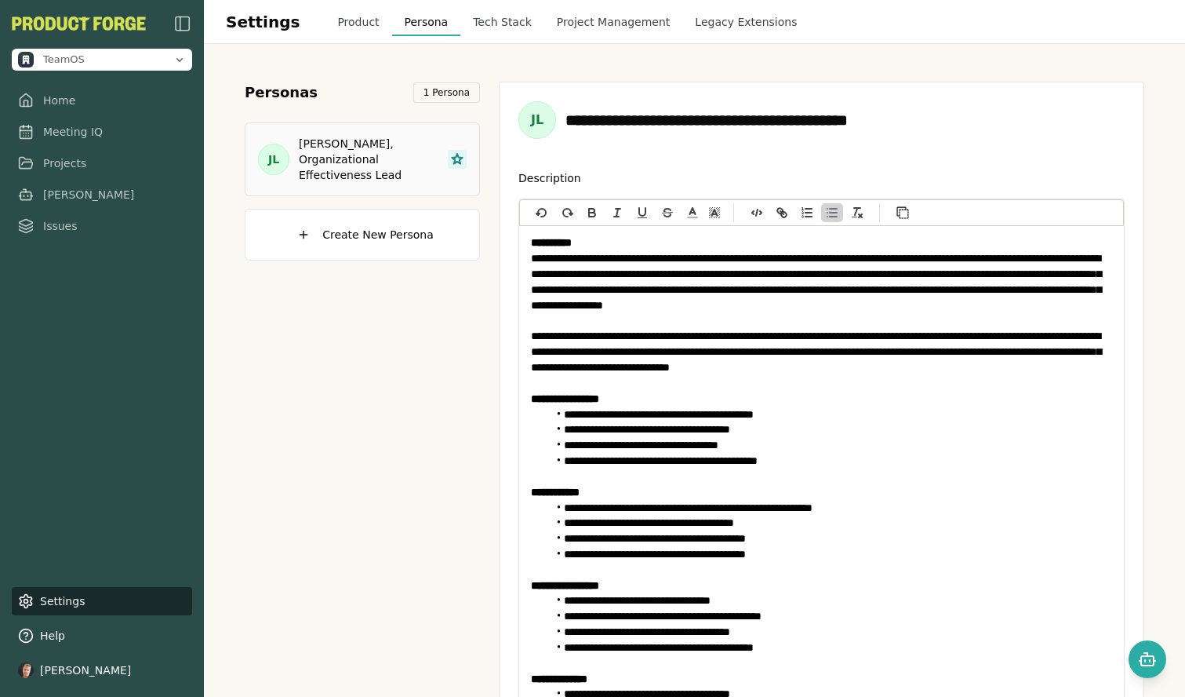
click at [614, 304] on p "**********" at bounding box center [821, 282] width 581 height 63
click at [429, 340] on div "Personas 1 Persona JL Jordan Lee, Organizational Effectiveness Lead Create New …" at bounding box center [362, 477] width 235 height 791
click at [473, 29] on button "Tech Stack" at bounding box center [502, 22] width 84 height 28
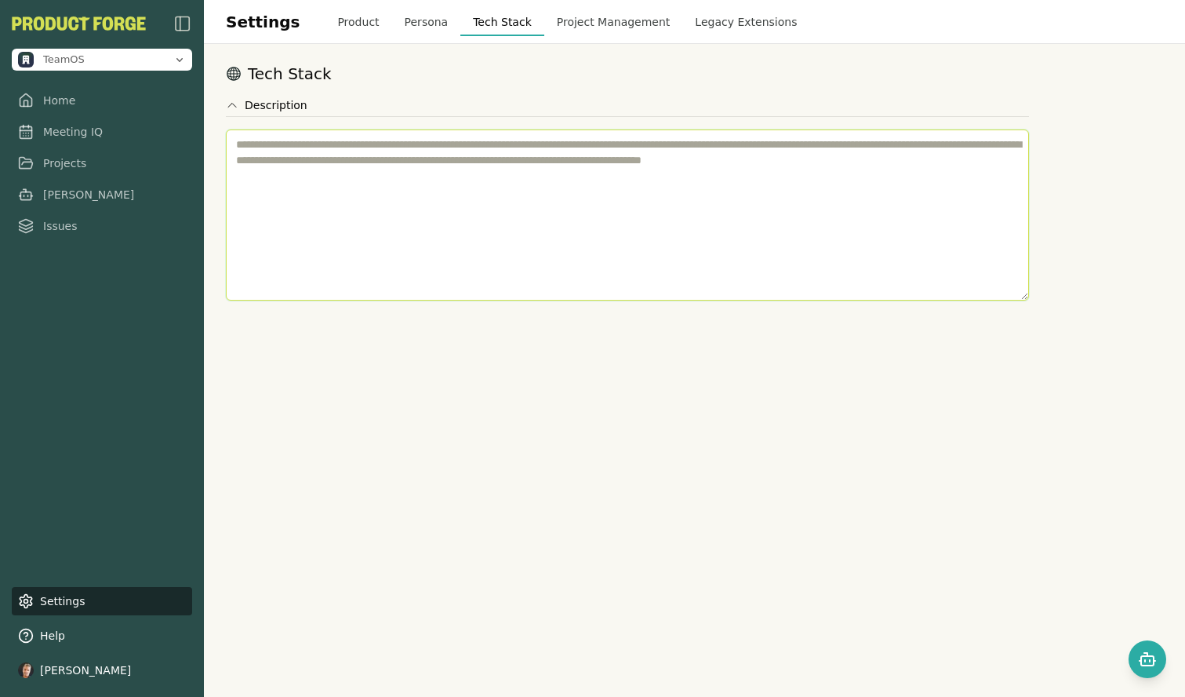
click at [464, 163] on textarea at bounding box center [627, 214] width 803 height 171
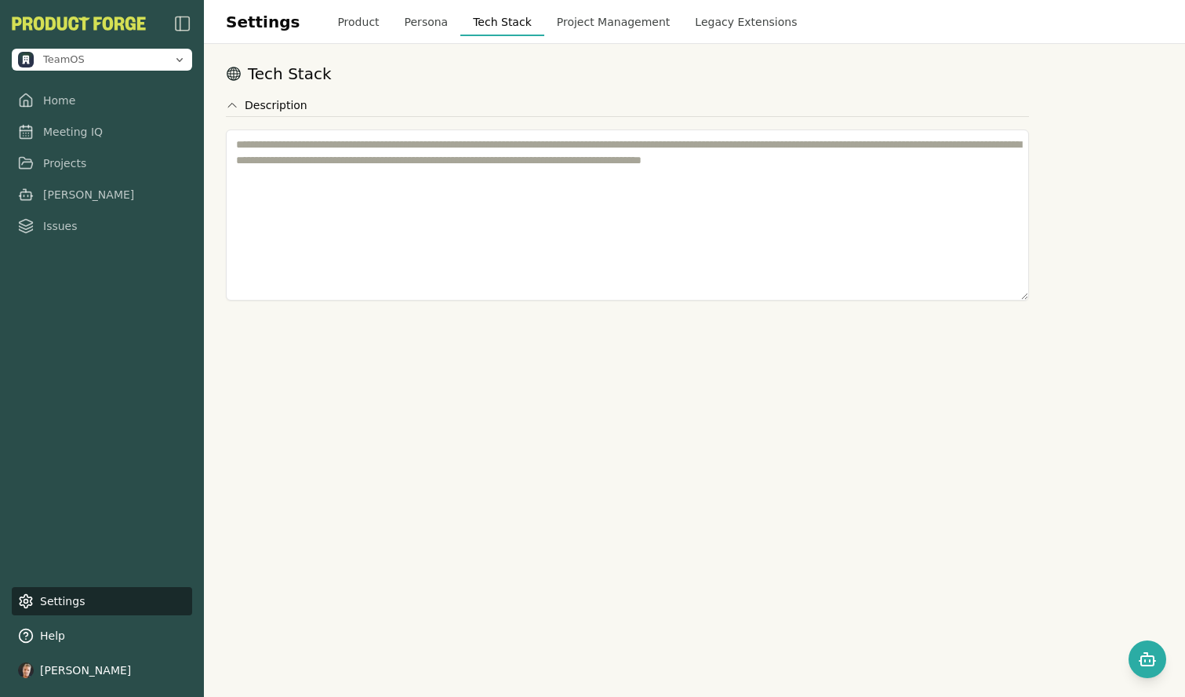
click at [437, 347] on div "Tech Stack Description" at bounding box center [694, 370] width 981 height 653
click at [591, 28] on button "Project Management" at bounding box center [613, 22] width 139 height 28
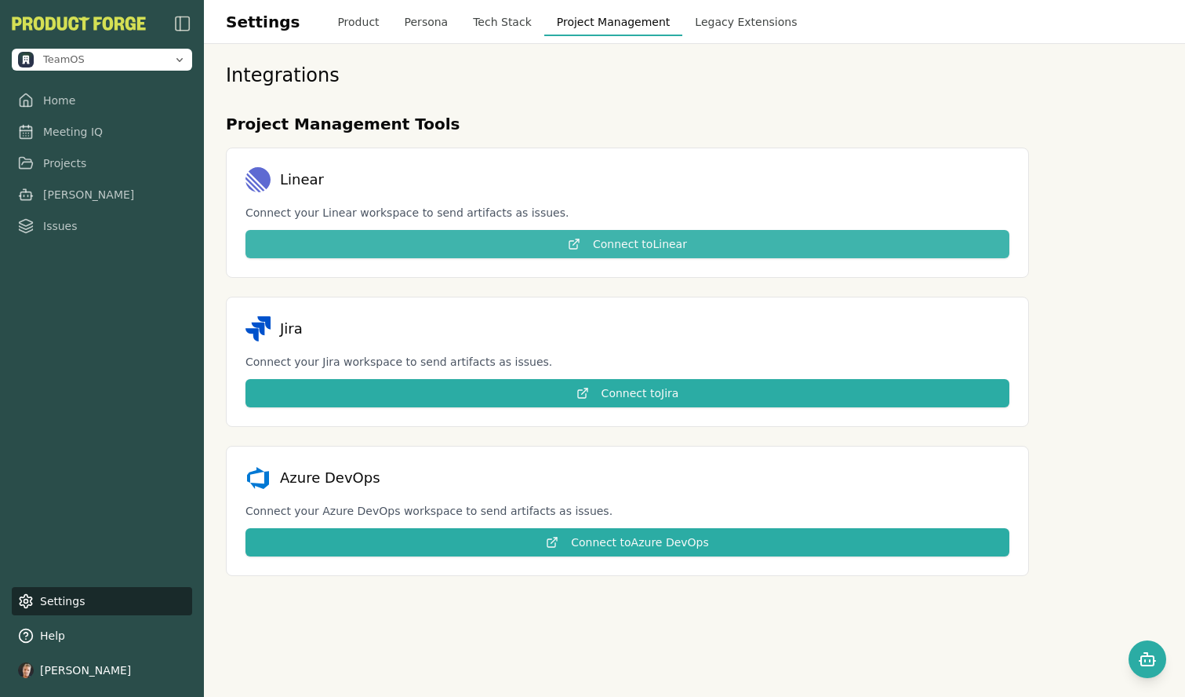
click at [545, 238] on button "Connect to Linear" at bounding box center [628, 244] width 764 height 28
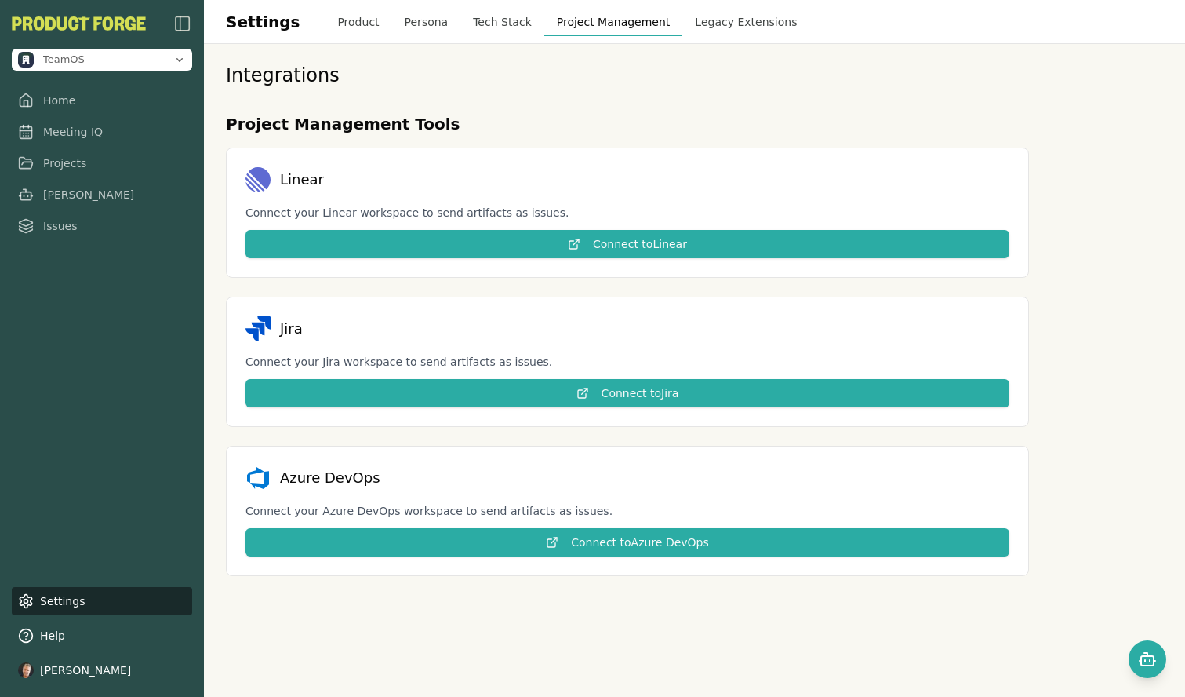
click at [610, 153] on div "Linear Connect your Linear workspace to send artifacts as issues. Connect to Li…" at bounding box center [627, 212] width 803 height 130
click at [688, 76] on div "Integrations" at bounding box center [627, 75] width 803 height 25
click at [710, 27] on button "Legacy Extensions" at bounding box center [745, 22] width 127 height 28
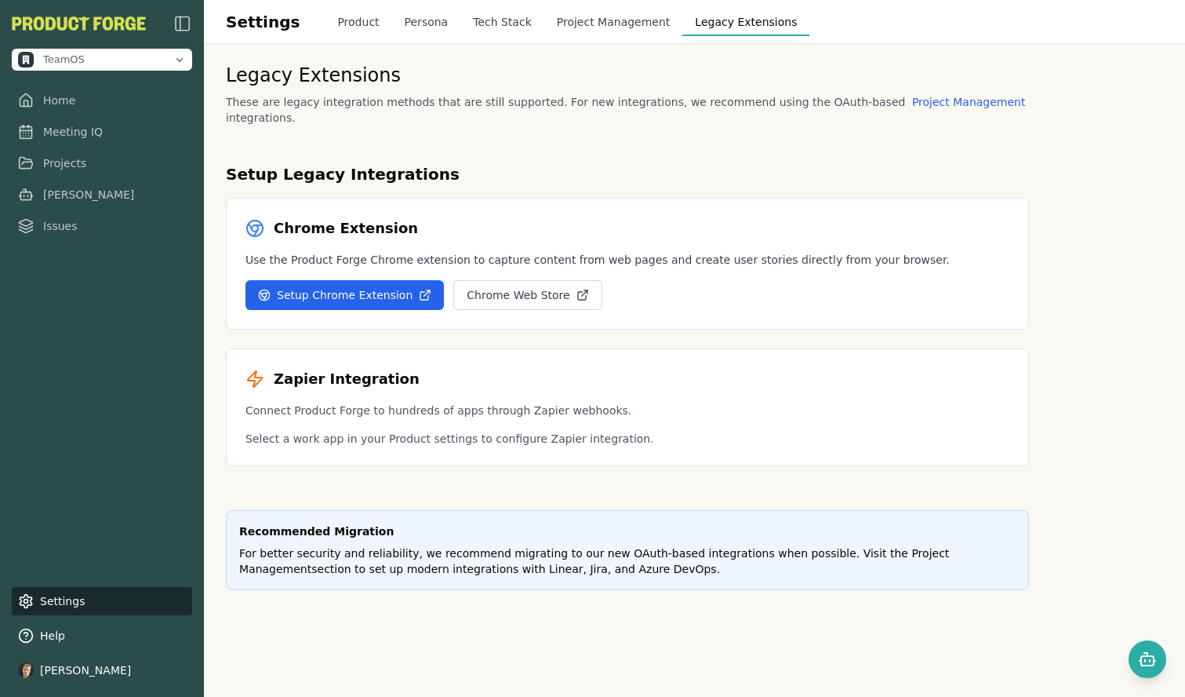
click at [589, 26] on button "Project Management" at bounding box center [613, 22] width 139 height 28
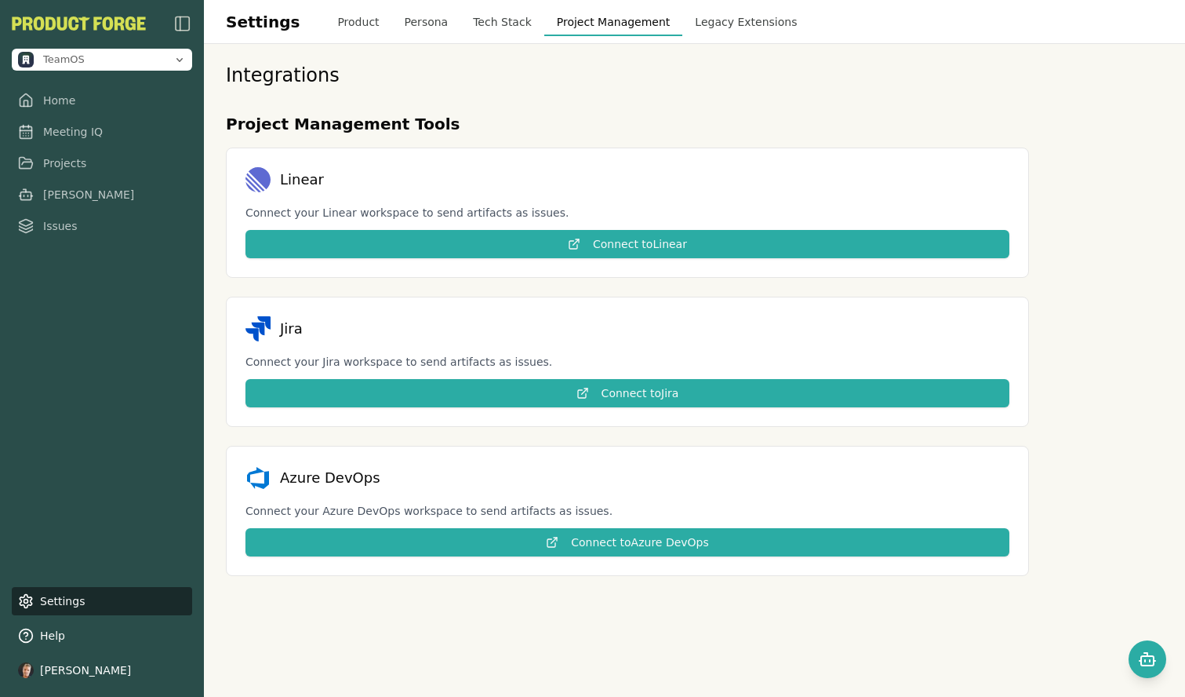
click at [479, 27] on button "Tech Stack" at bounding box center [502, 22] width 84 height 28
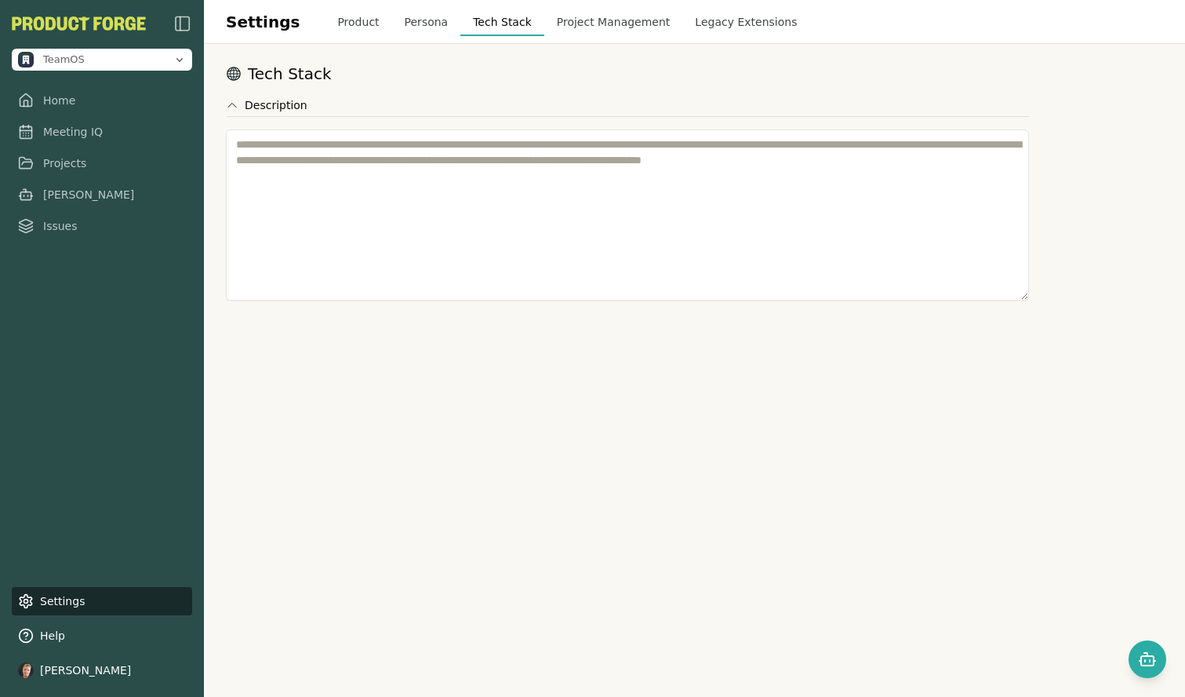
click at [416, 28] on button "Persona" at bounding box center [426, 22] width 69 height 28
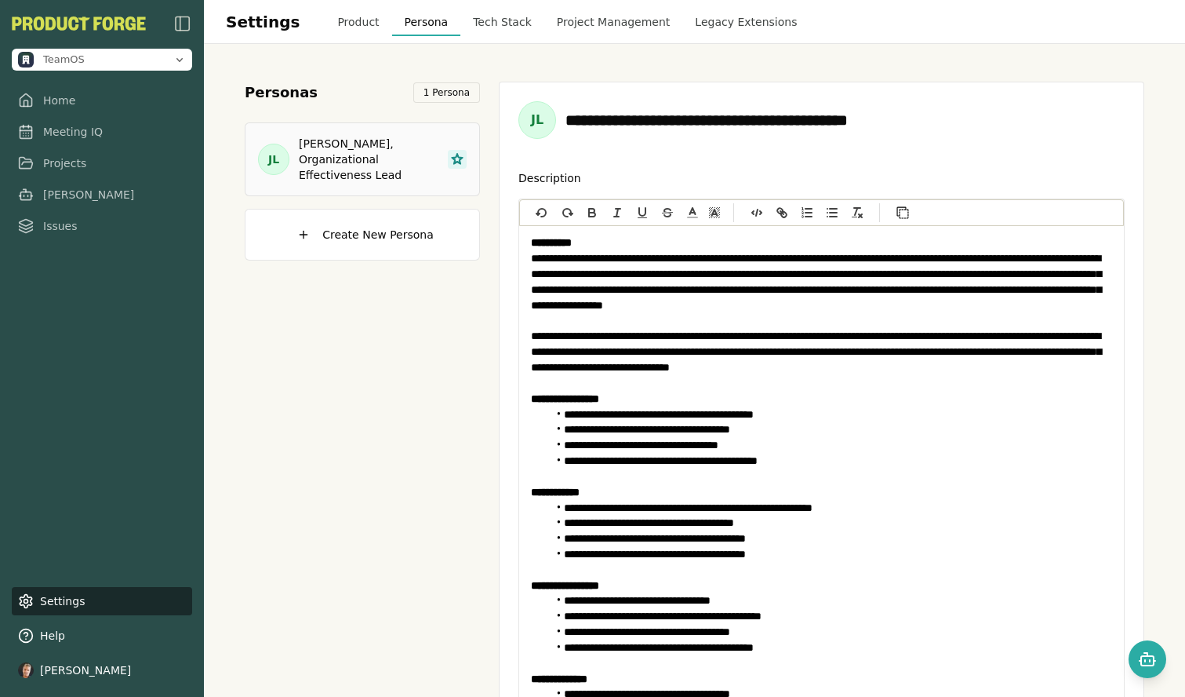
click at [362, 23] on button "Product" at bounding box center [358, 22] width 67 height 28
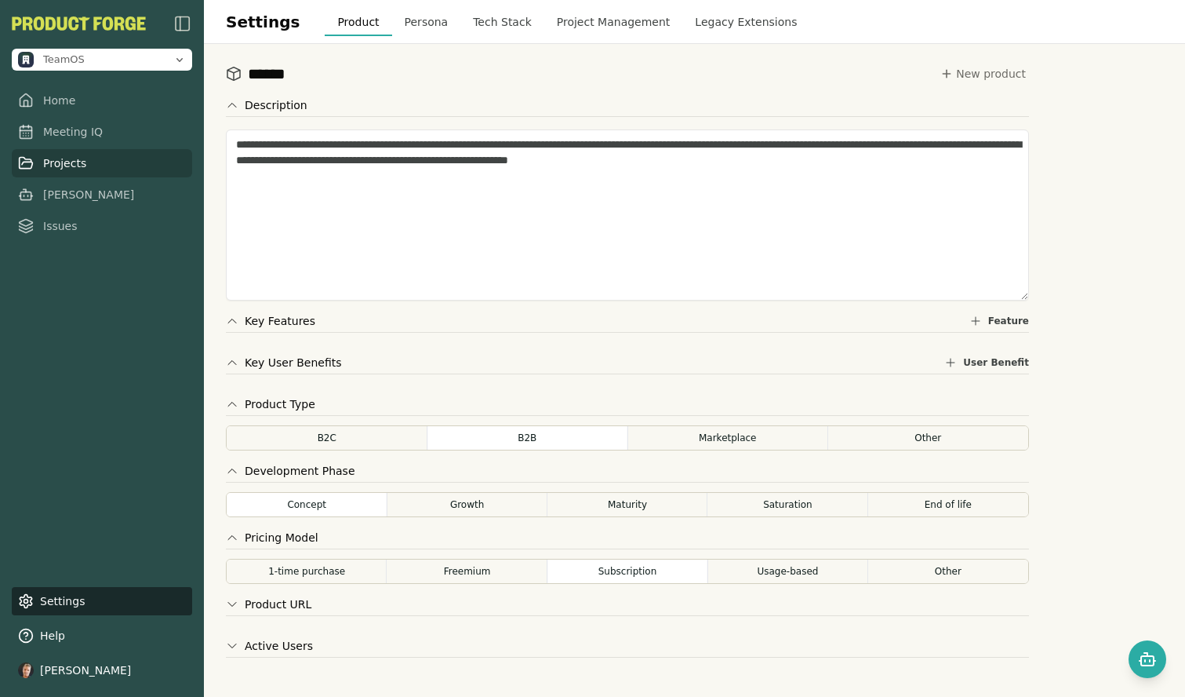
click at [64, 162] on link "Projects" at bounding box center [102, 163] width 180 height 28
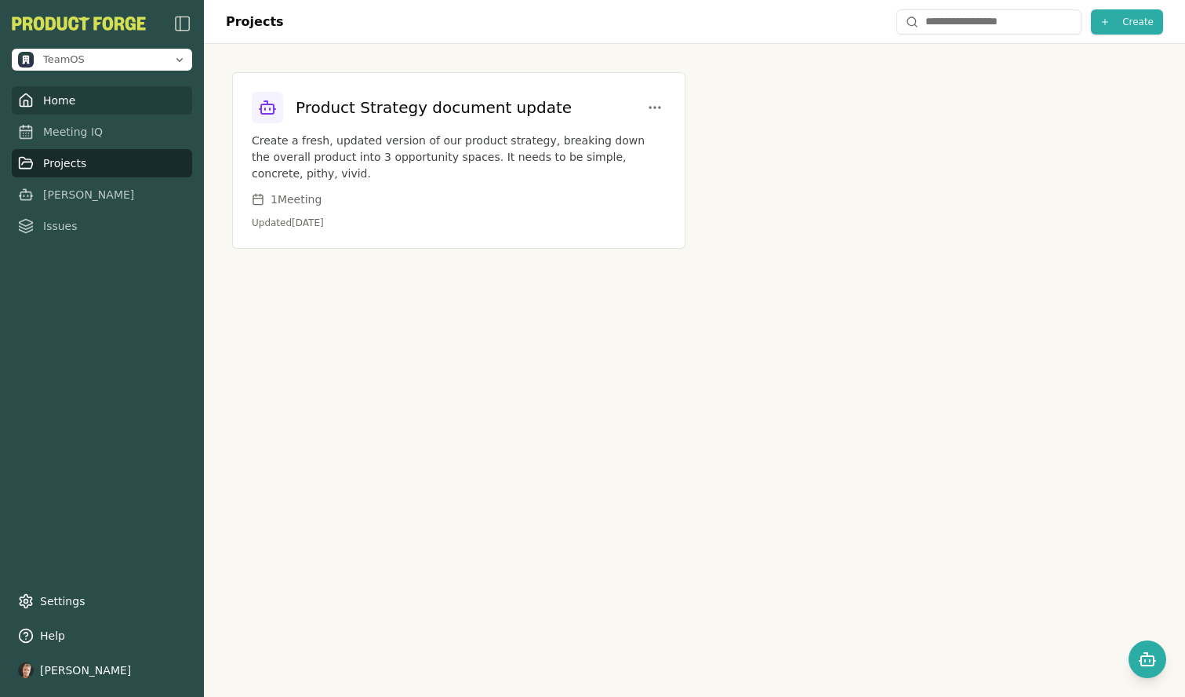
click at [75, 104] on link "Home" at bounding box center [102, 100] width 180 height 28
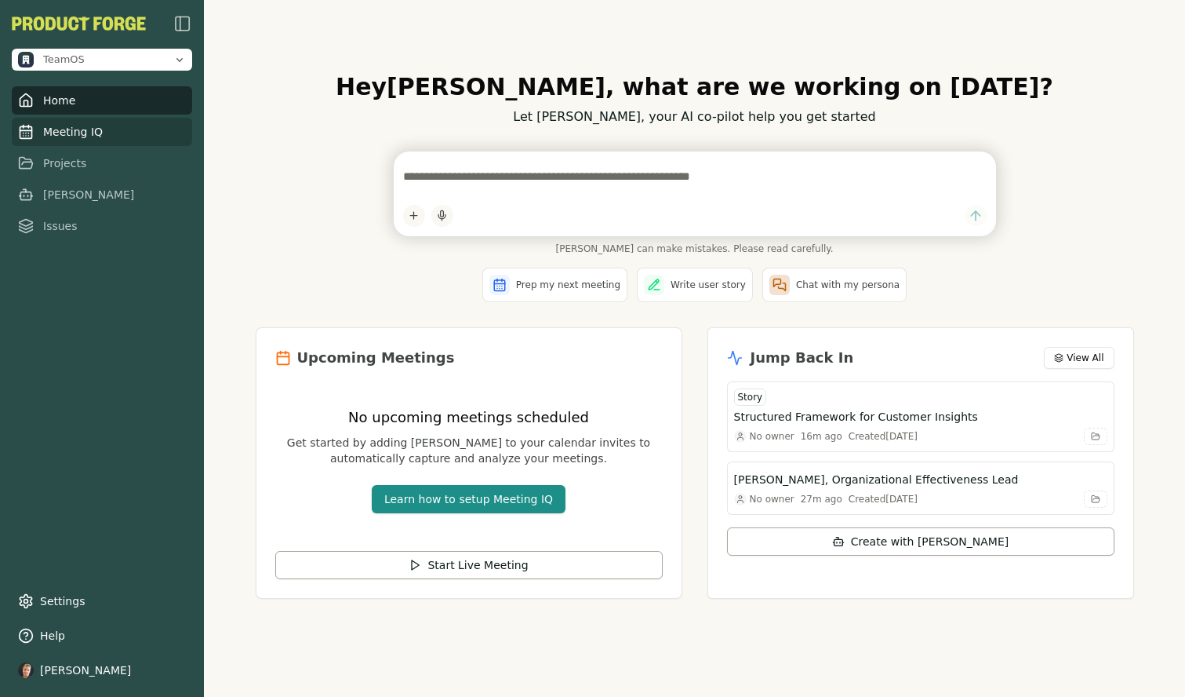
click at [73, 124] on link "Meeting IQ" at bounding box center [102, 132] width 180 height 28
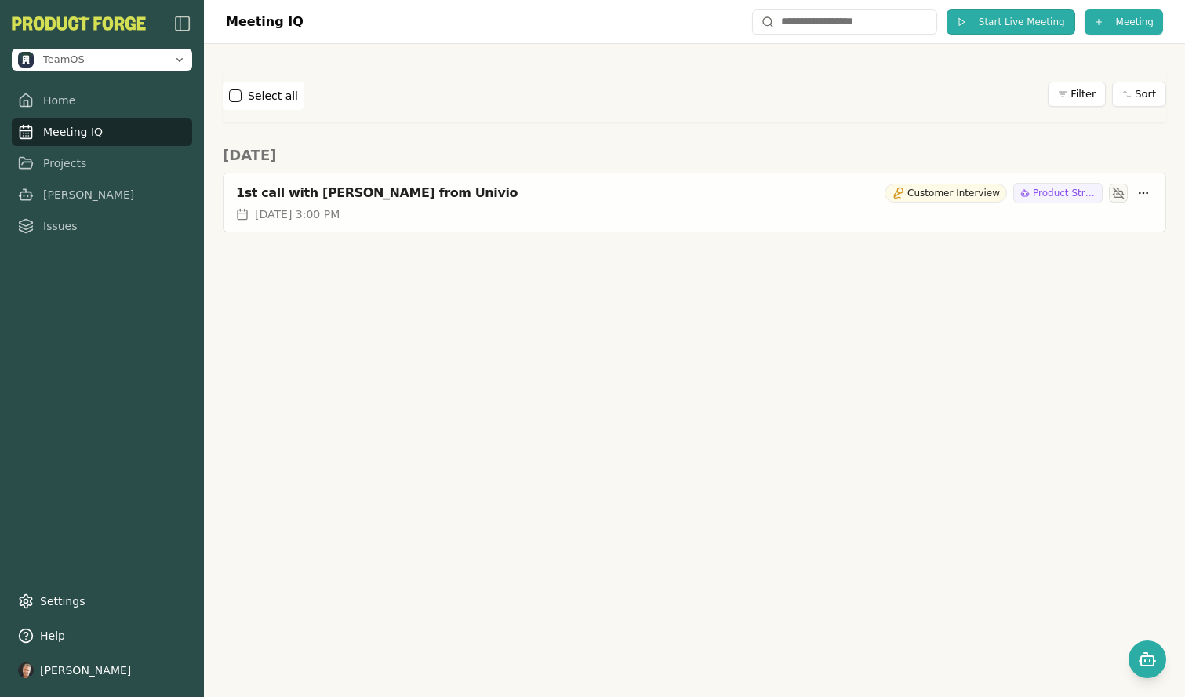
click at [1009, 31] on button "Start Live Meeting" at bounding box center [1011, 21] width 129 height 25
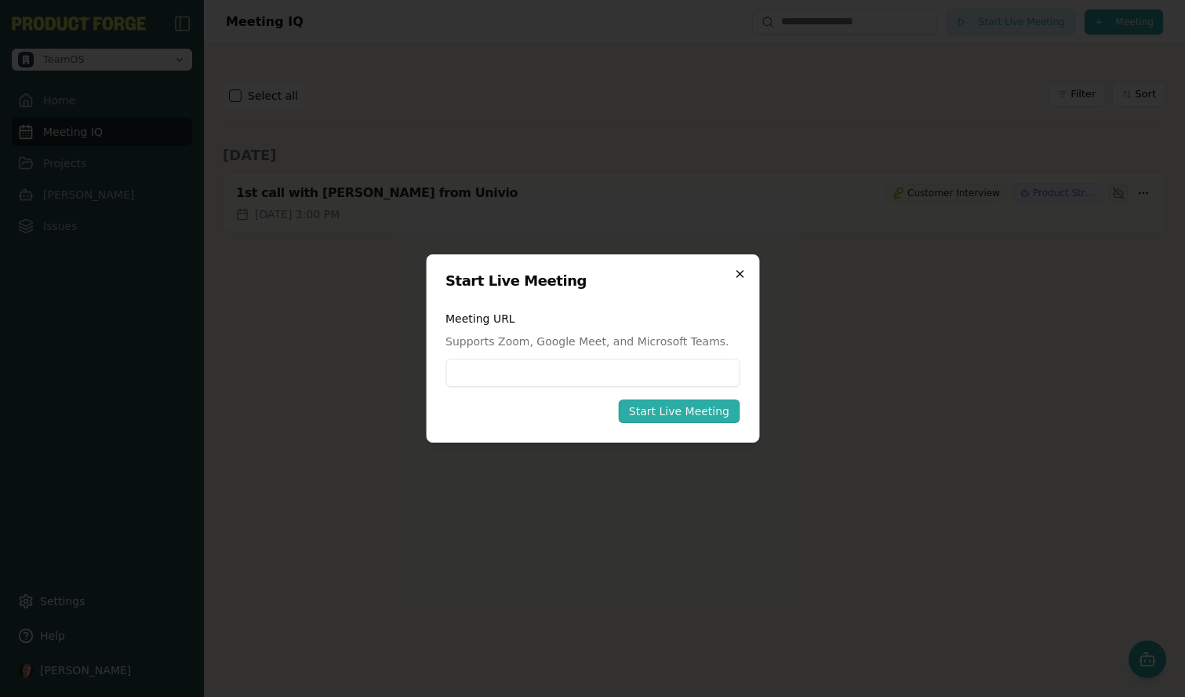
click at [742, 275] on icon "button" at bounding box center [739, 273] width 13 height 13
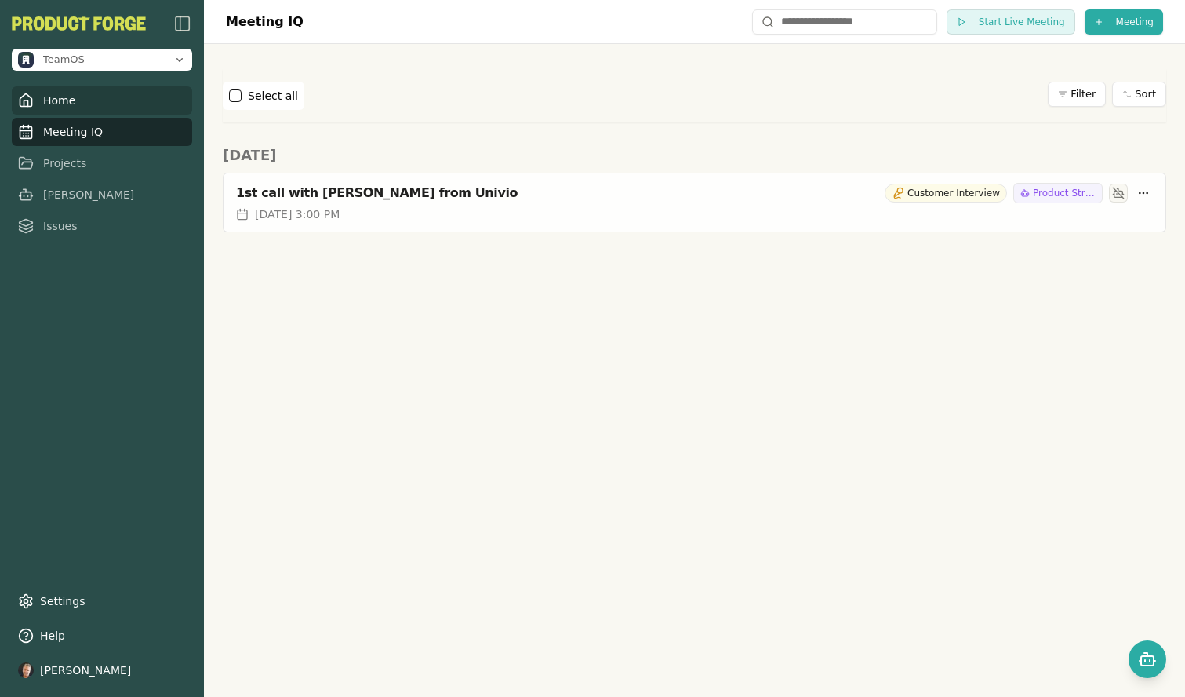
click at [82, 94] on link "Home" at bounding box center [102, 100] width 180 height 28
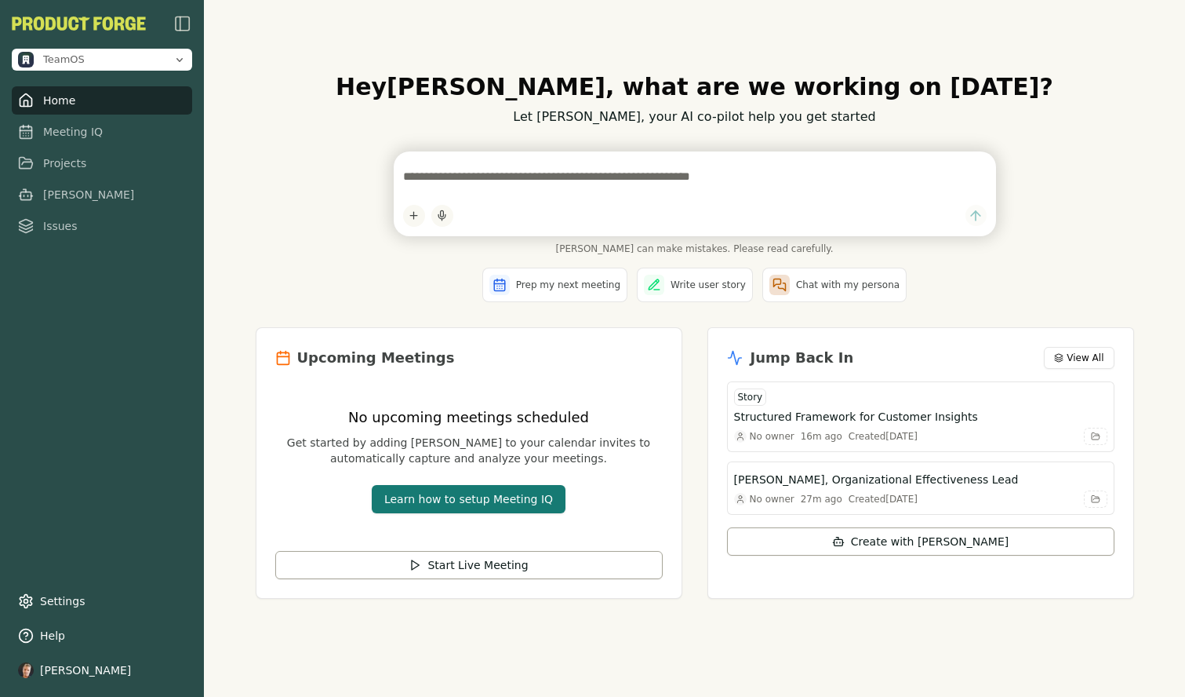
click at [454, 490] on button "Learn how to setup Meeting IQ" at bounding box center [469, 499] width 194 height 28
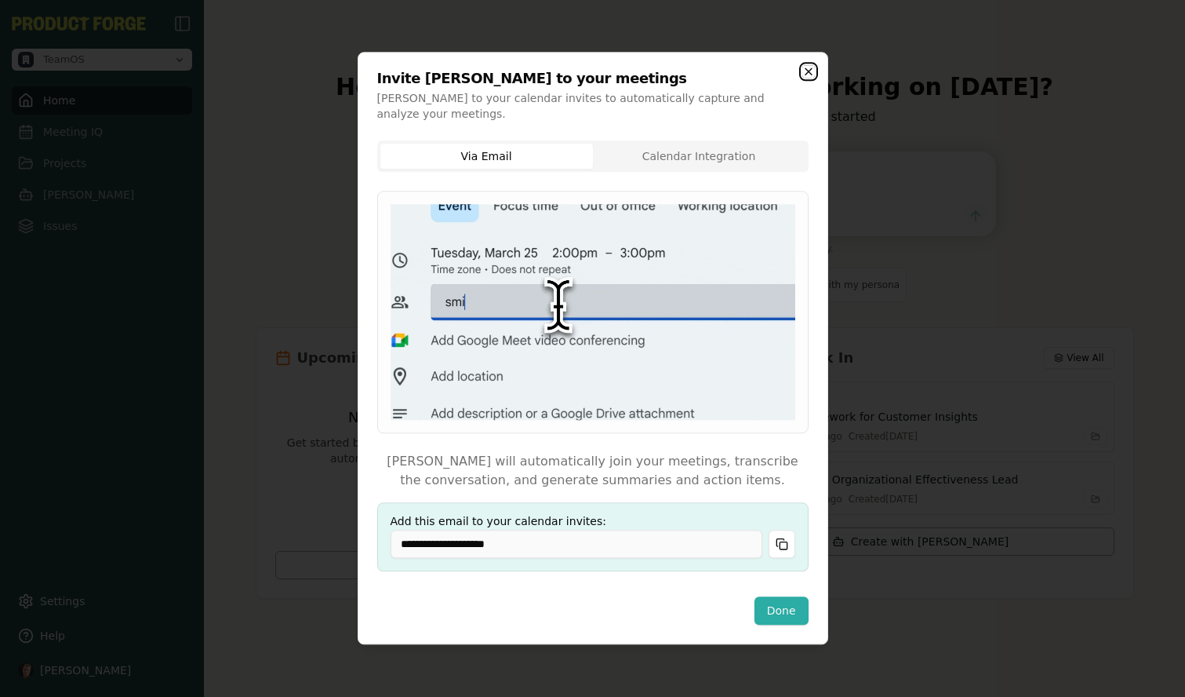
click at [806, 70] on icon "button" at bounding box center [809, 71] width 6 height 6
